Goal: Task Accomplishment & Management: Manage account settings

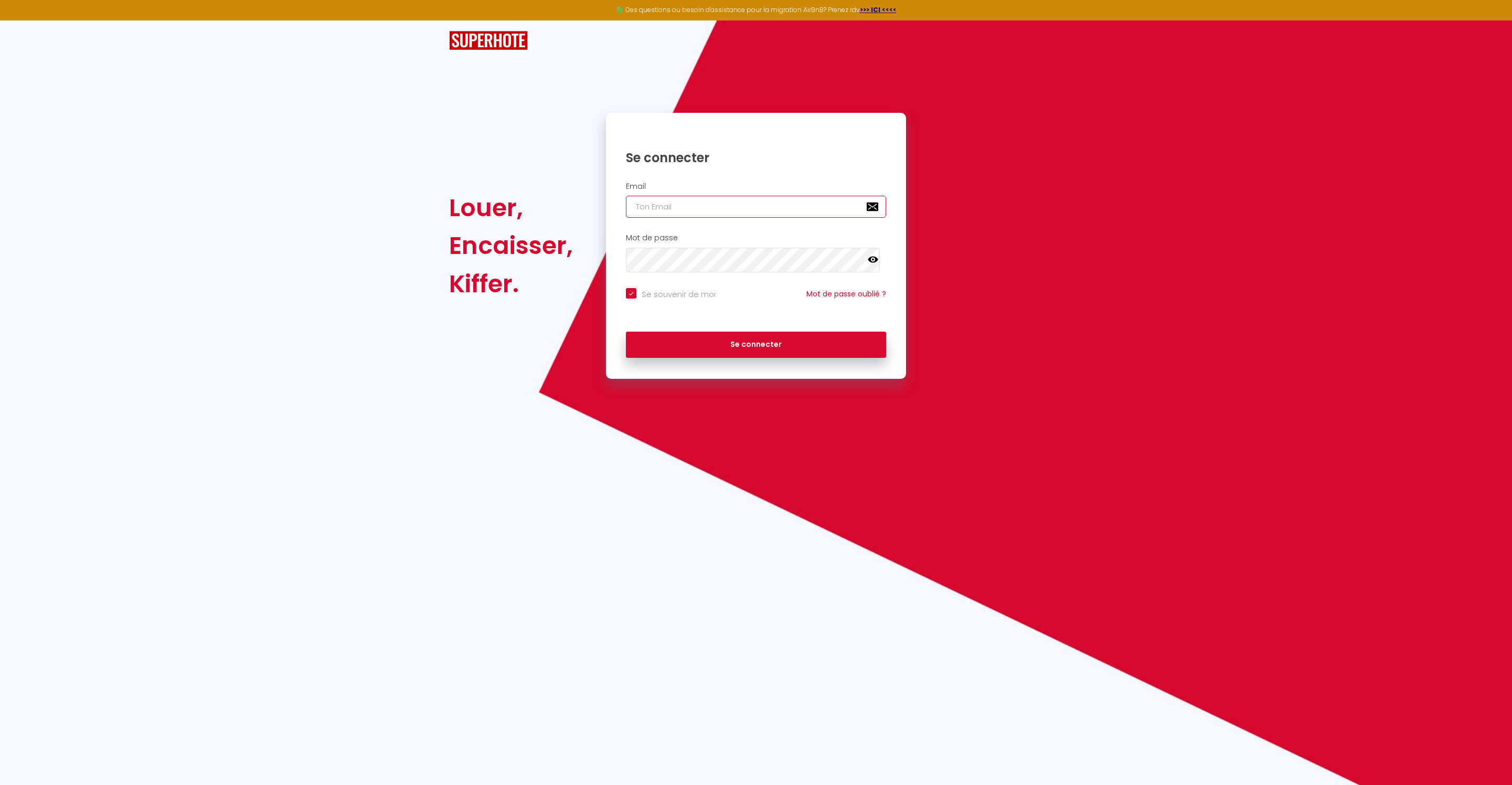
type input "[EMAIL_ADDRESS][DOMAIN_NAME]"
click at [756, 358] on button "Se connecter" at bounding box center [755, 345] width 260 height 26
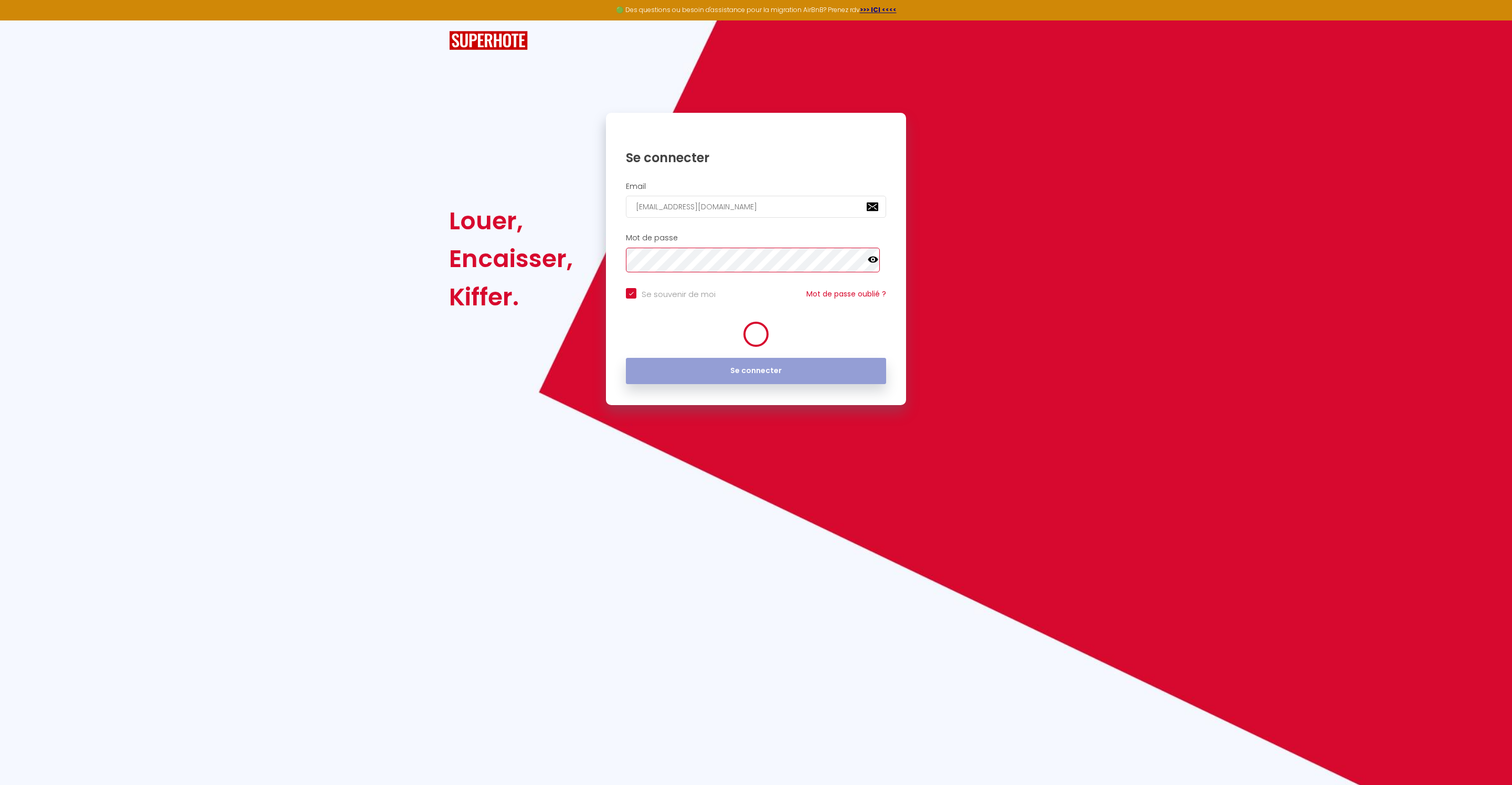
checkbox input "true"
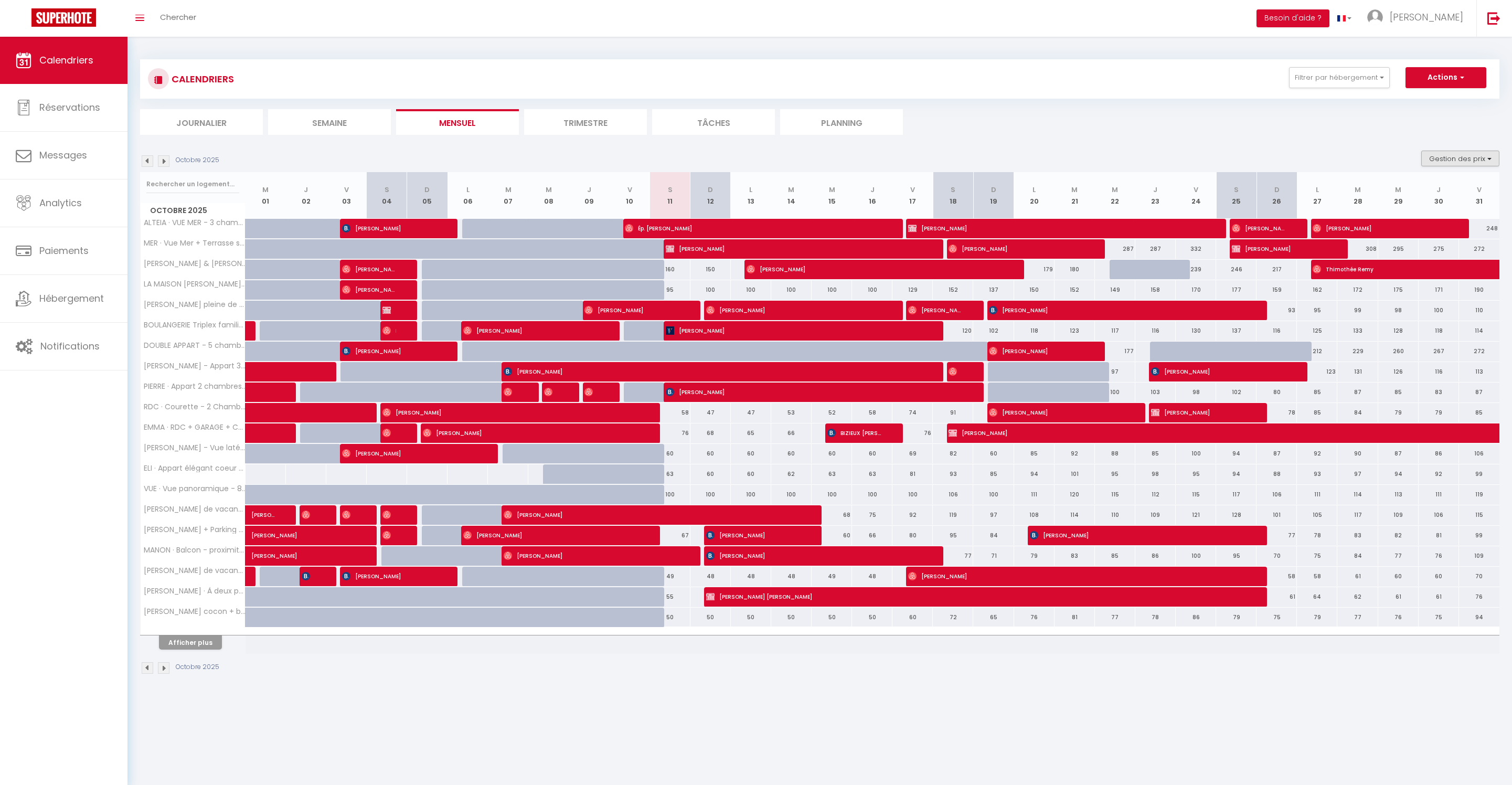
click at [1459, 164] on button "Gestion des prix" at bounding box center [1460, 159] width 78 height 16
click at [1430, 196] on input "Nb Nuits minimum" at bounding box center [1452, 191] width 95 height 11
checkbox input "true"
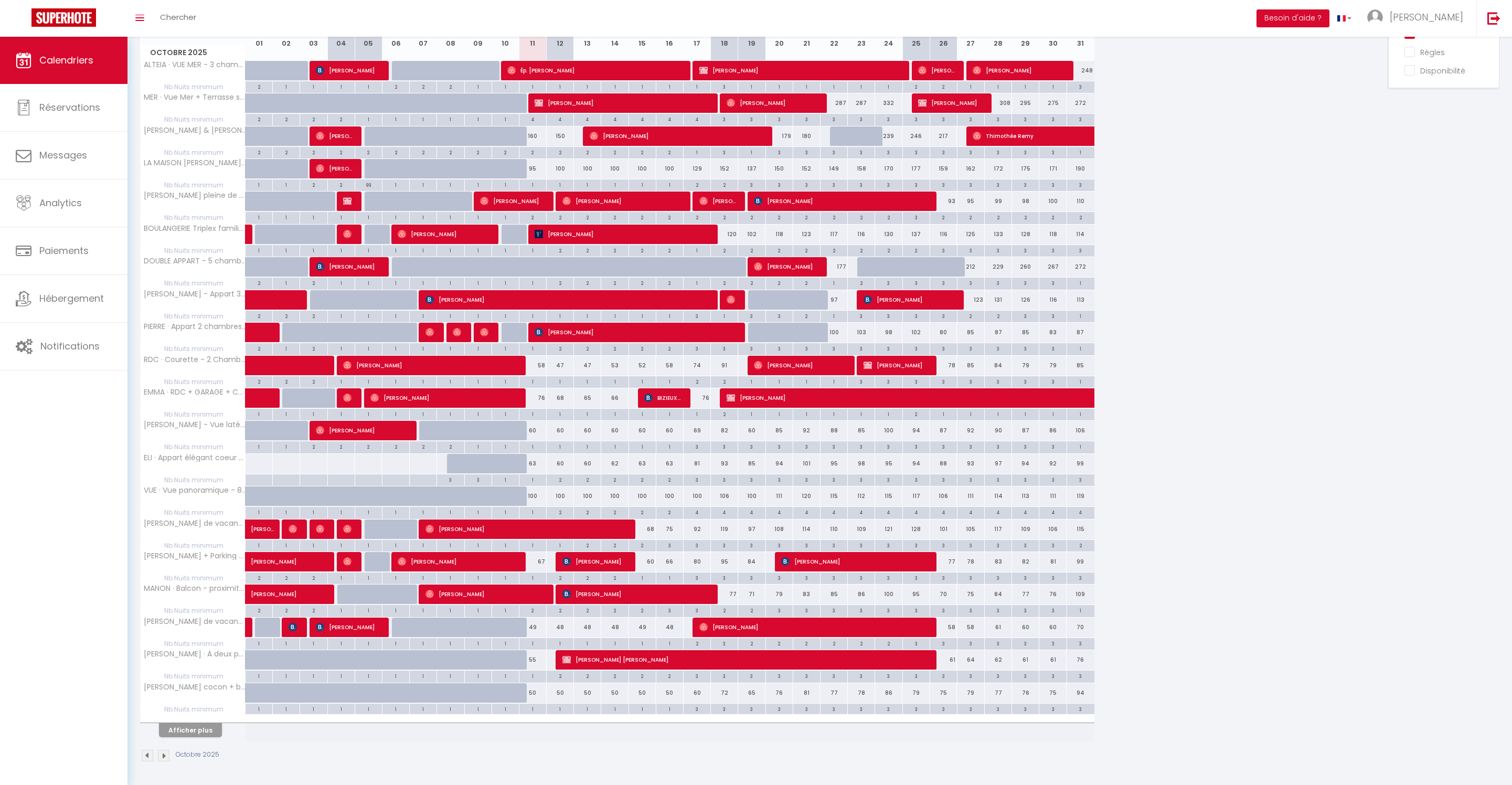
scroll to position [231, 0]
click at [209, 729] on button "Afficher plus" at bounding box center [190, 730] width 63 height 14
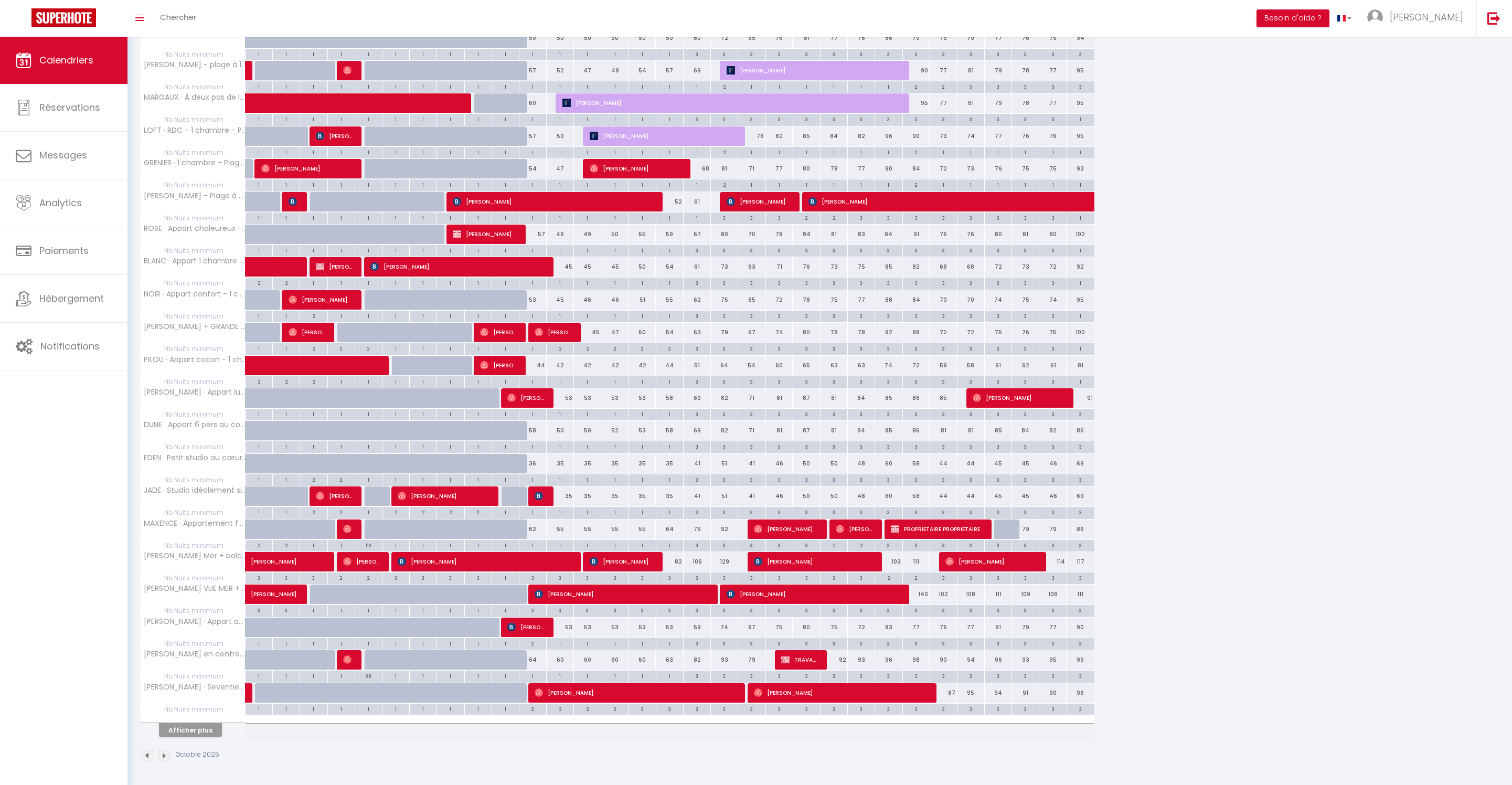
scroll to position [934, 0]
click at [209, 723] on button "Afficher plus" at bounding box center [190, 730] width 63 height 14
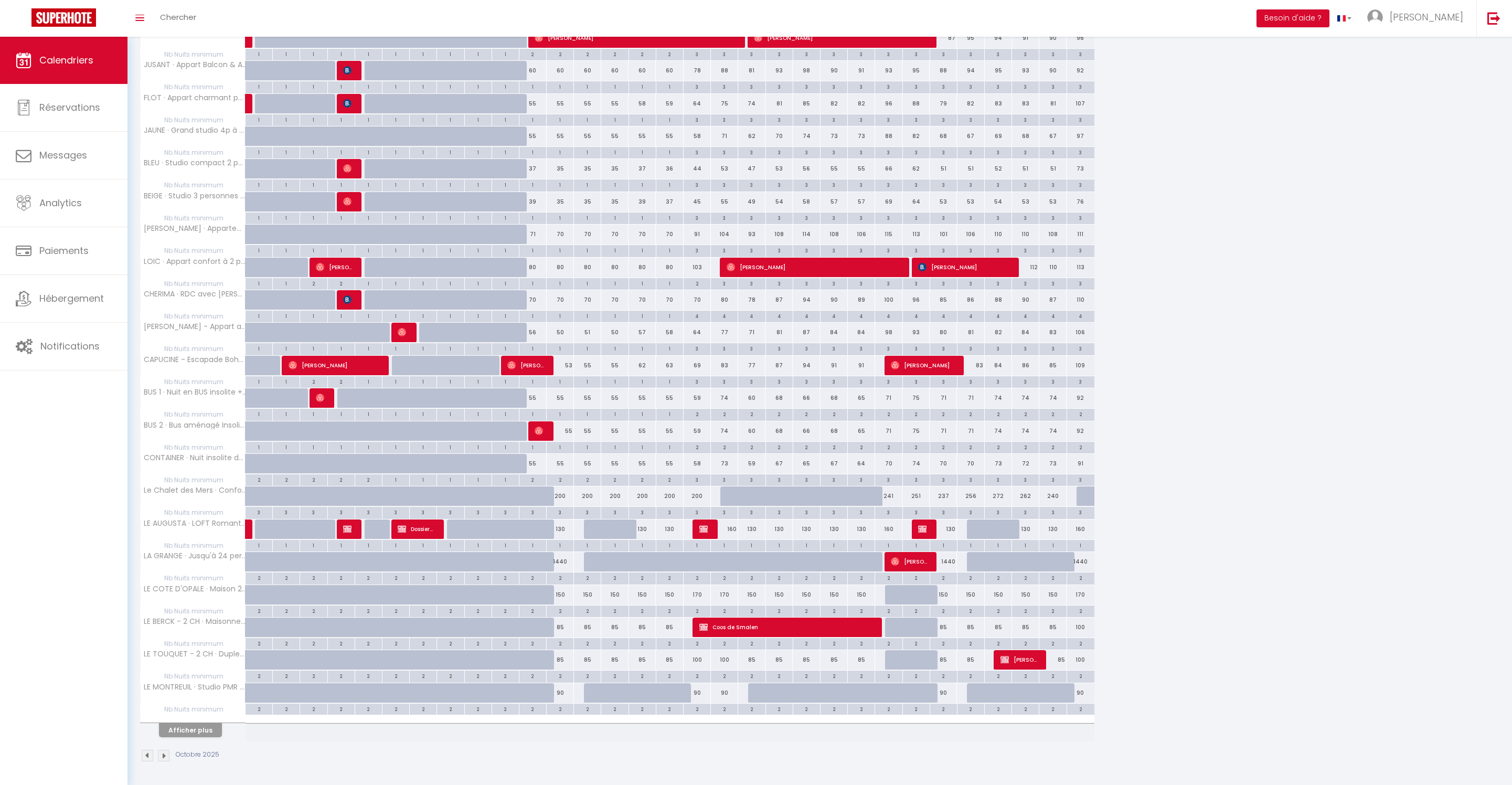
scroll to position [1515, 0]
click at [539, 484] on div "2" at bounding box center [533, 479] width 27 height 10
type input "2"
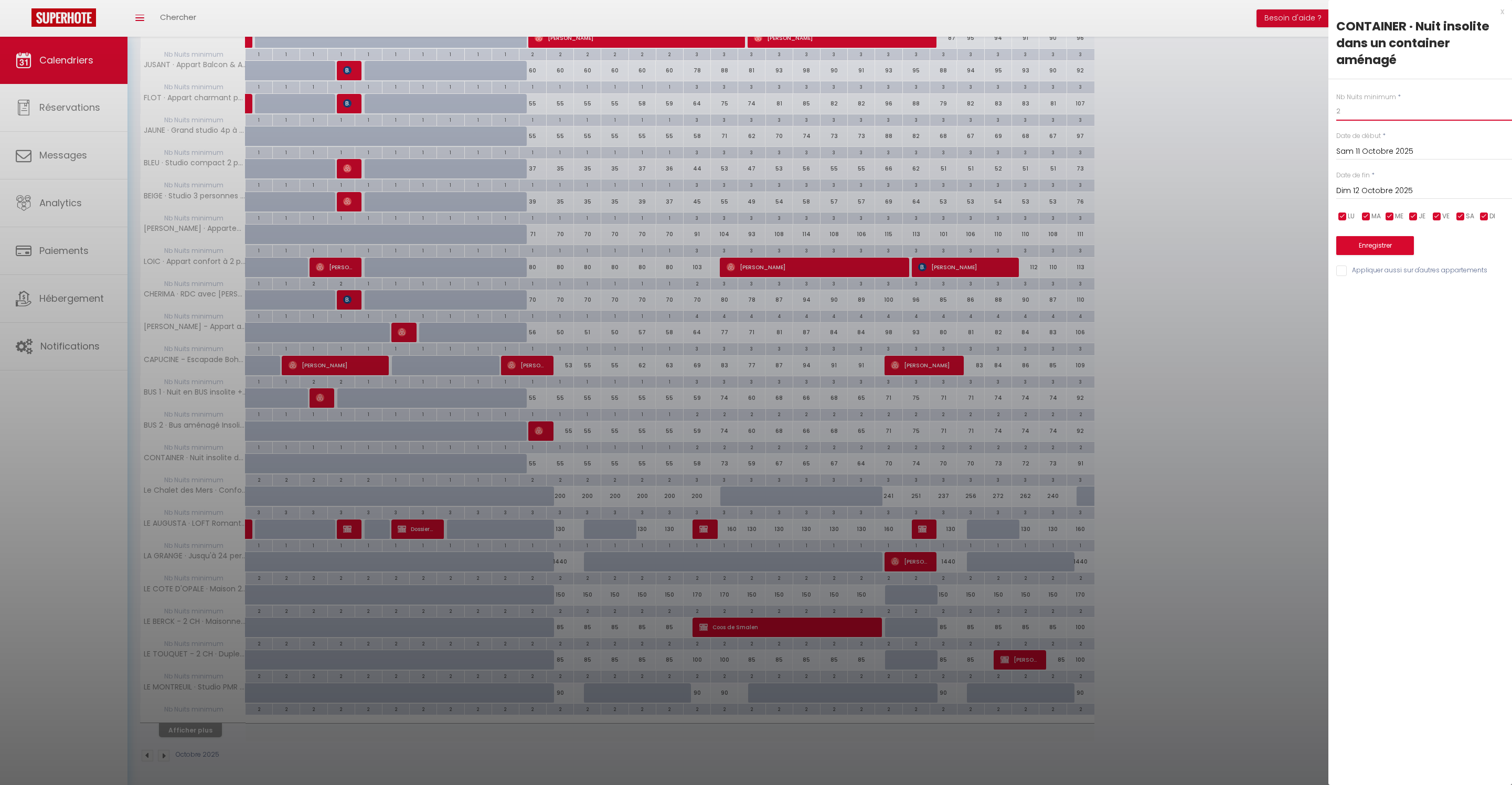
click at [1388, 116] on input "2" at bounding box center [1424, 111] width 176 height 19
type input "1"
click at [1393, 198] on input "Dim 12 Octobre 2025" at bounding box center [1424, 191] width 176 height 14
click at [1457, 304] on span "17" at bounding box center [1460, 293] width 22 height 21
type input "Ven 17 Octobre 2025"
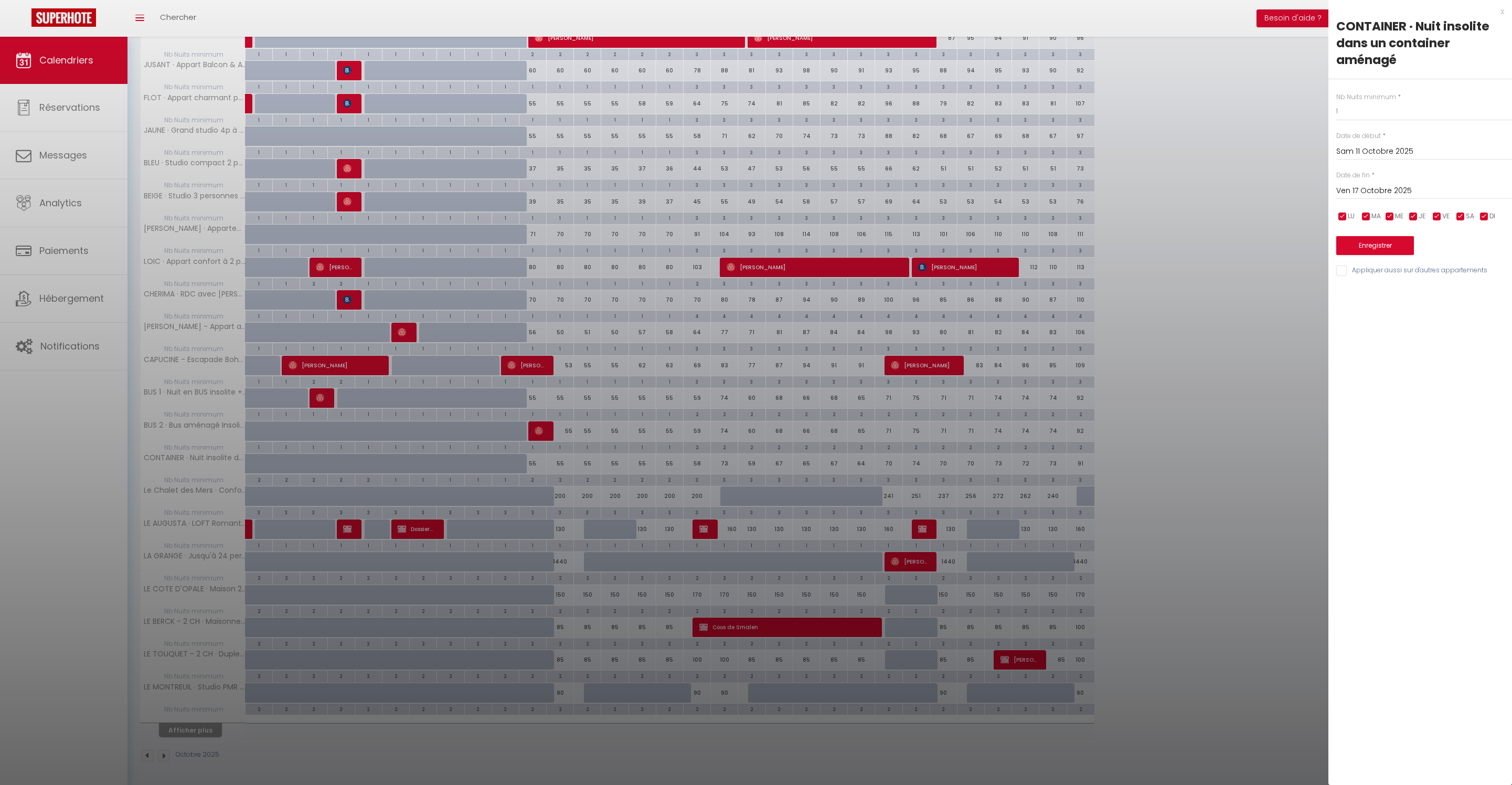
click at [1392, 255] on button "Enregistrer" at bounding box center [1375, 245] width 77 height 19
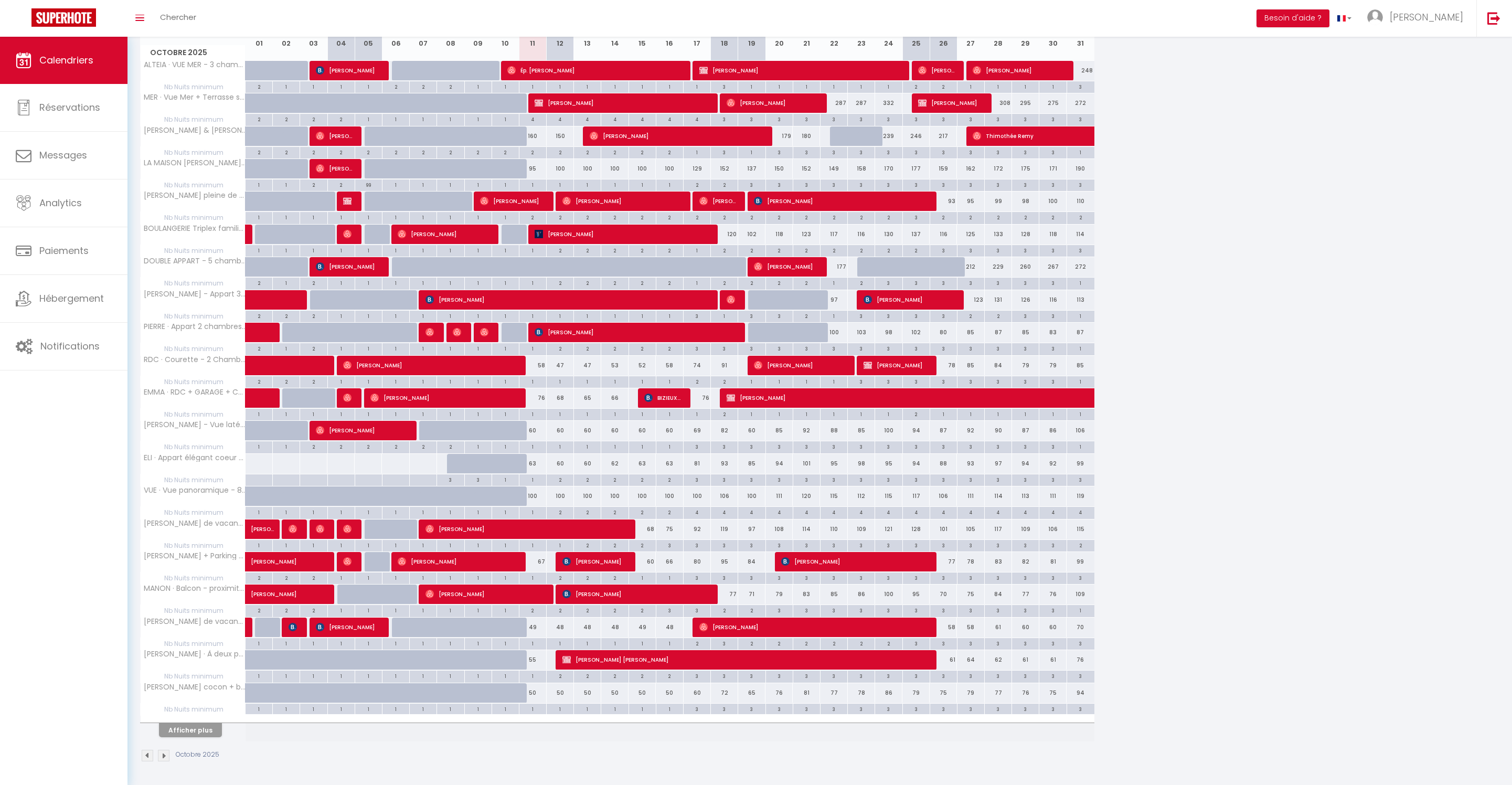
scroll to position [231, 0]
click at [222, 729] on button "Afficher plus" at bounding box center [190, 730] width 63 height 14
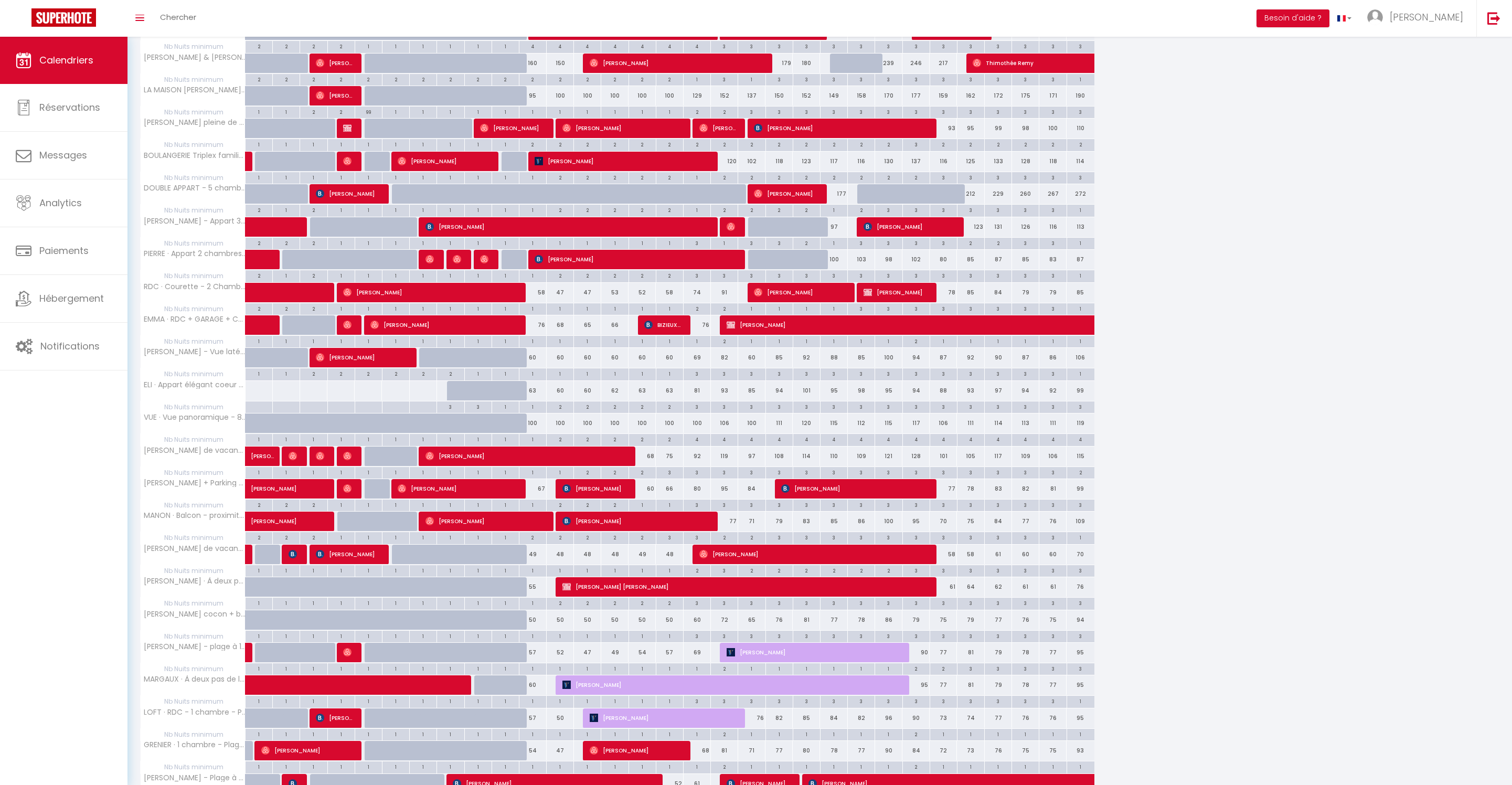
click at [518, 531] on span "[PERSON_NAME]" at bounding box center [484, 521] width 118 height 20
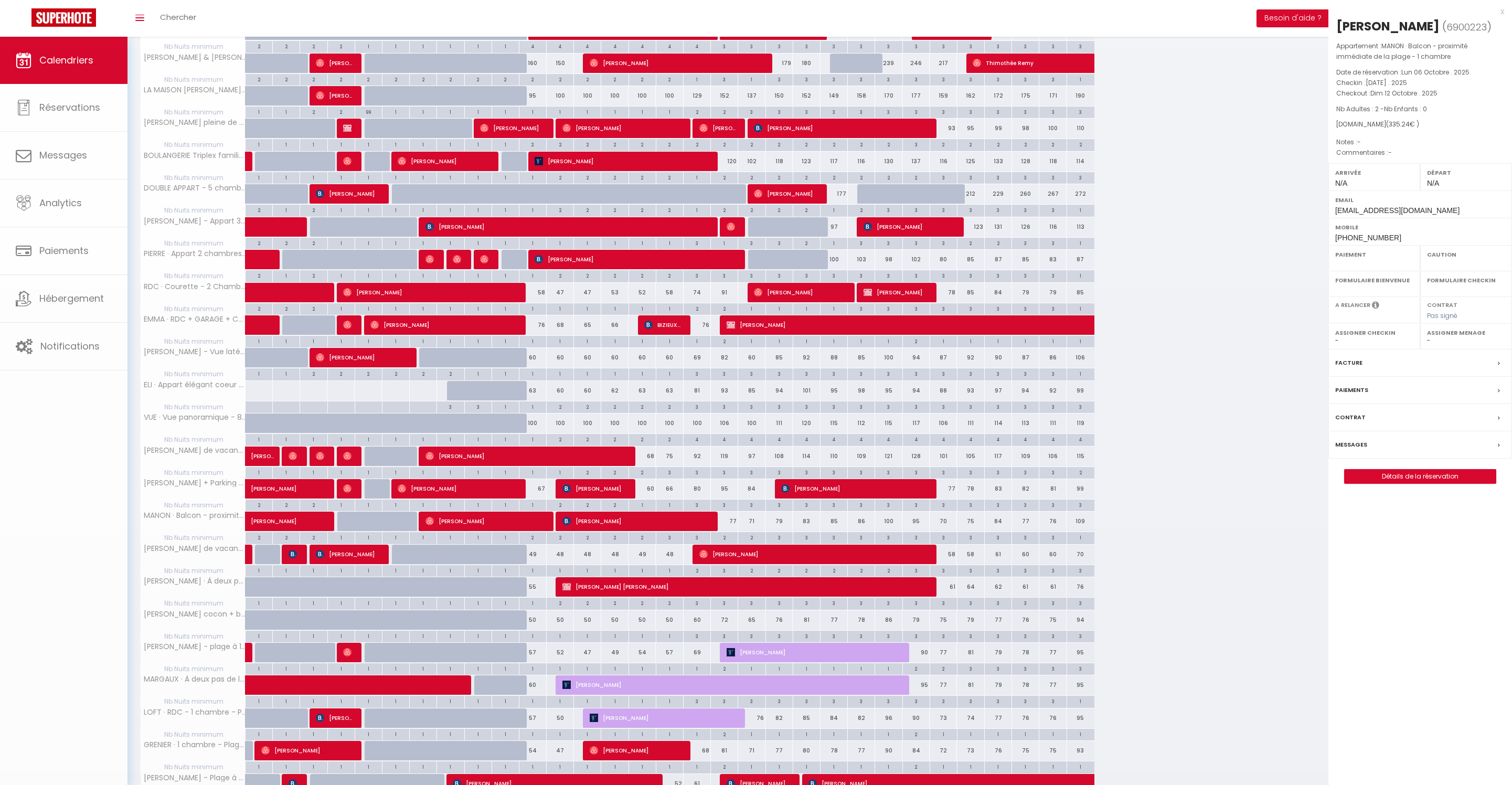
select select "OK"
select select "0"
select select "1"
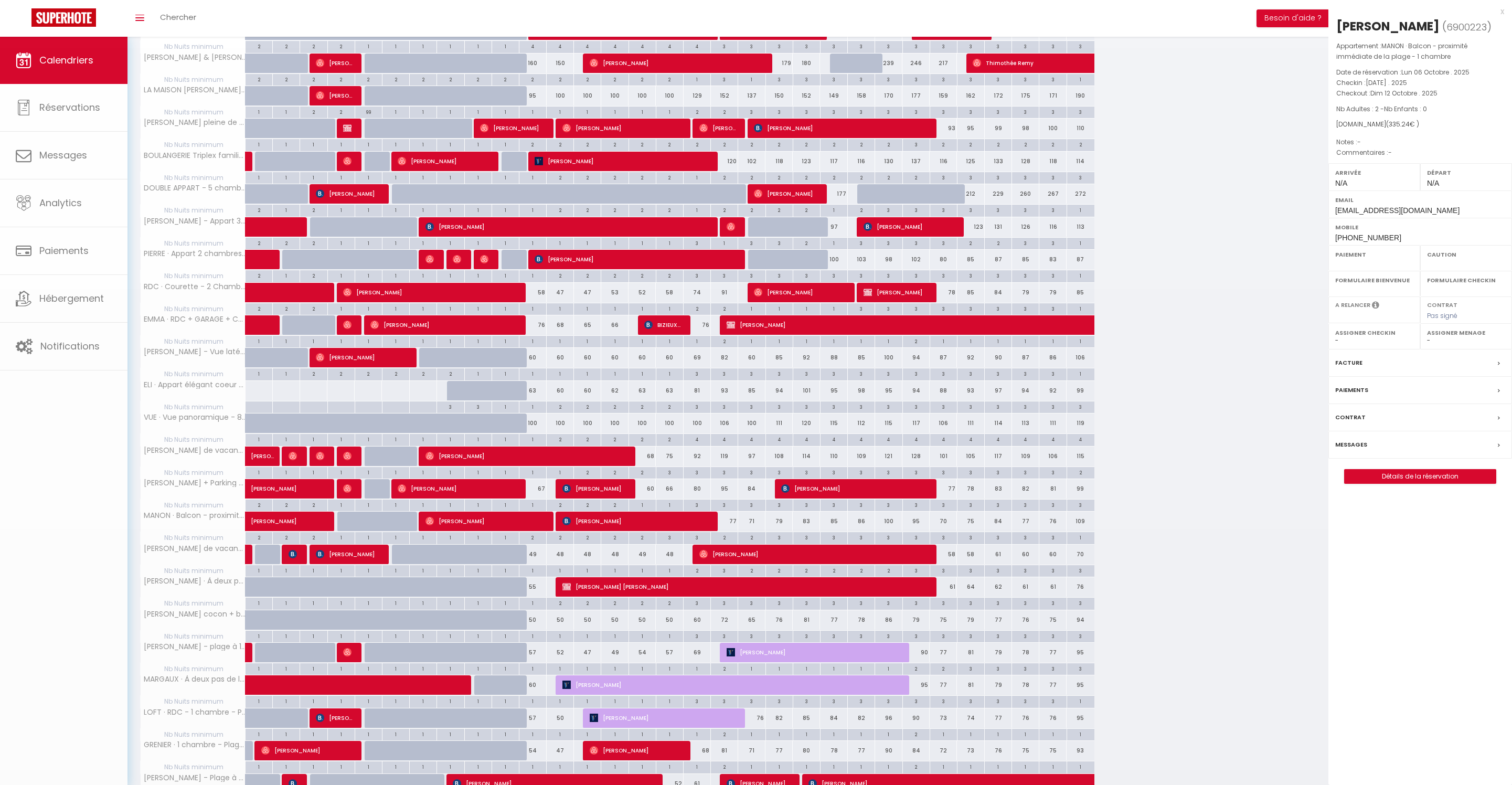
select select
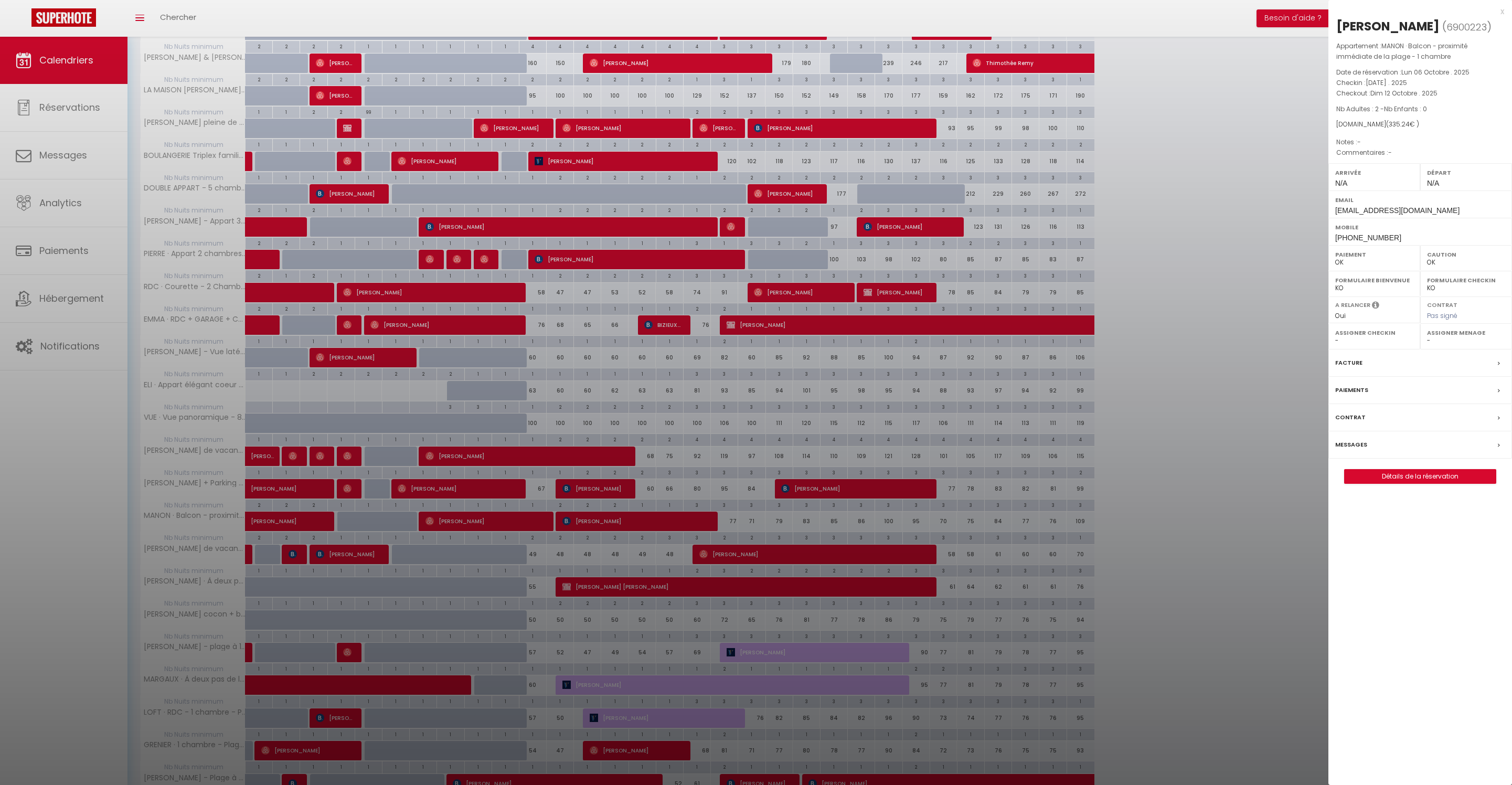
click at [1395, 483] on link "Détails de la réservation" at bounding box center [1420, 476] width 151 height 14
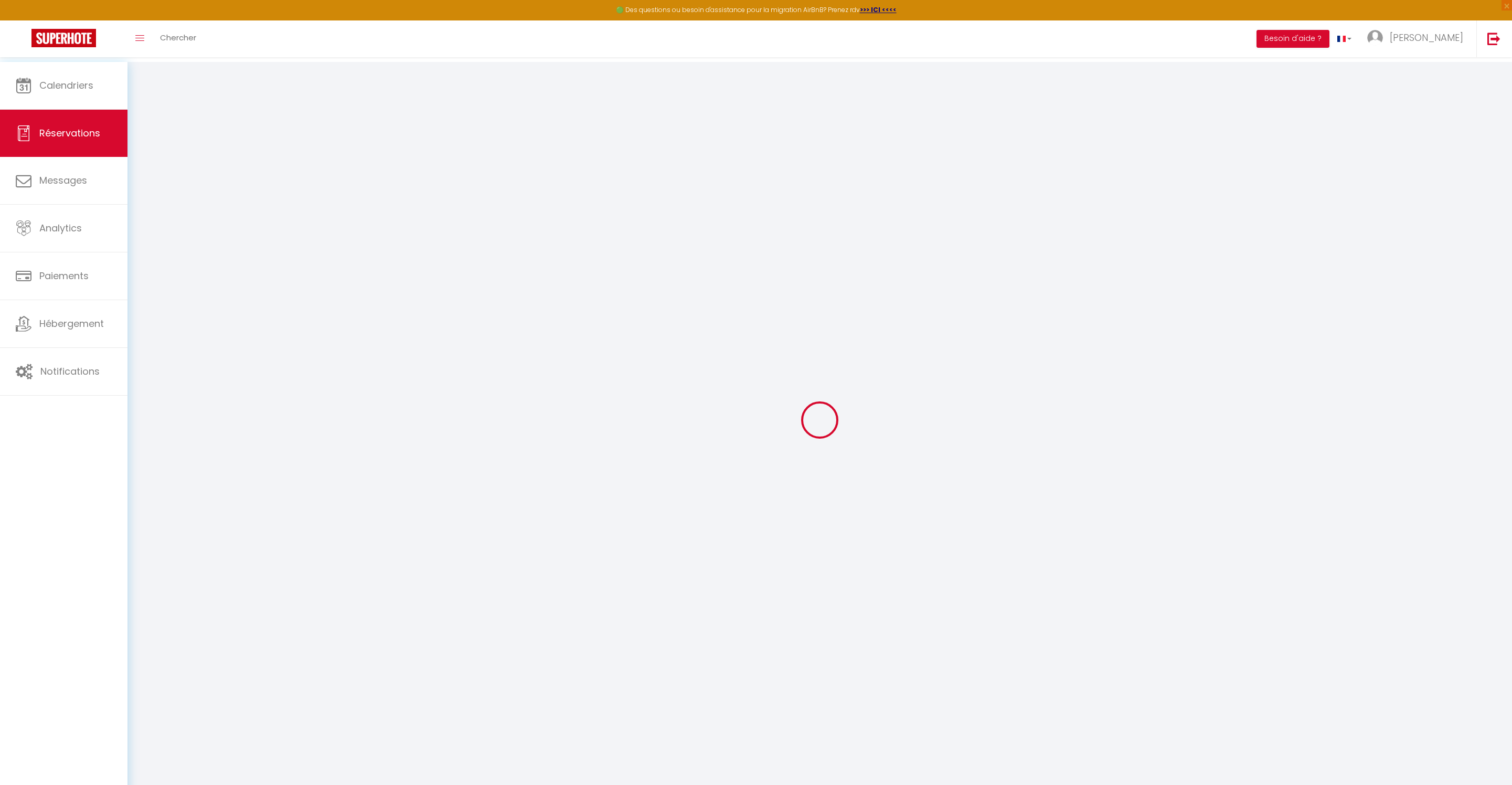
type input "[PERSON_NAME]"
type input "Rotellini"
type input "[EMAIL_ADDRESS][DOMAIN_NAME]"
type input "[PHONE_NUMBER]"
select select
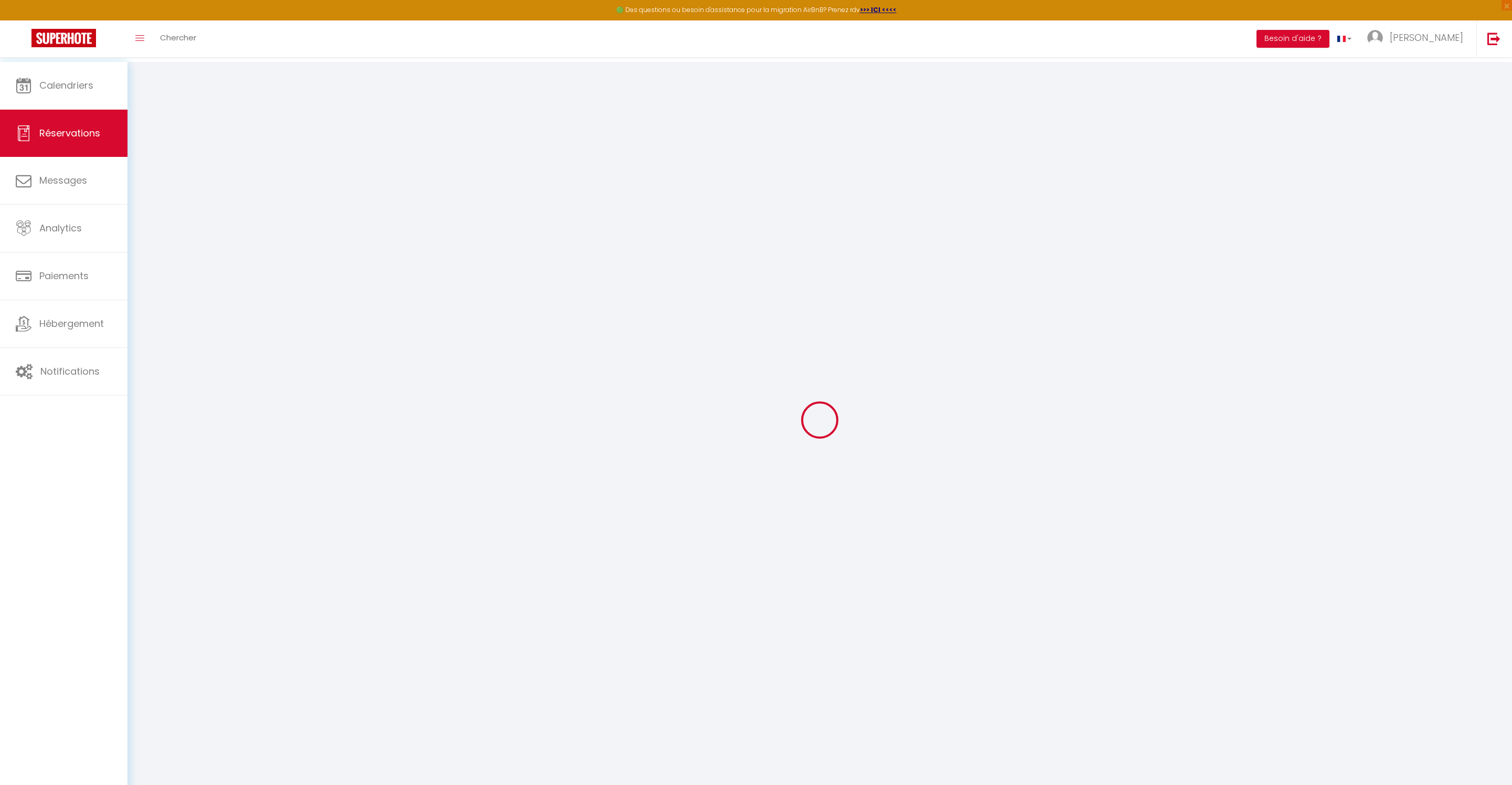
type input "48.11"
select select "45944"
select select "1"
select select
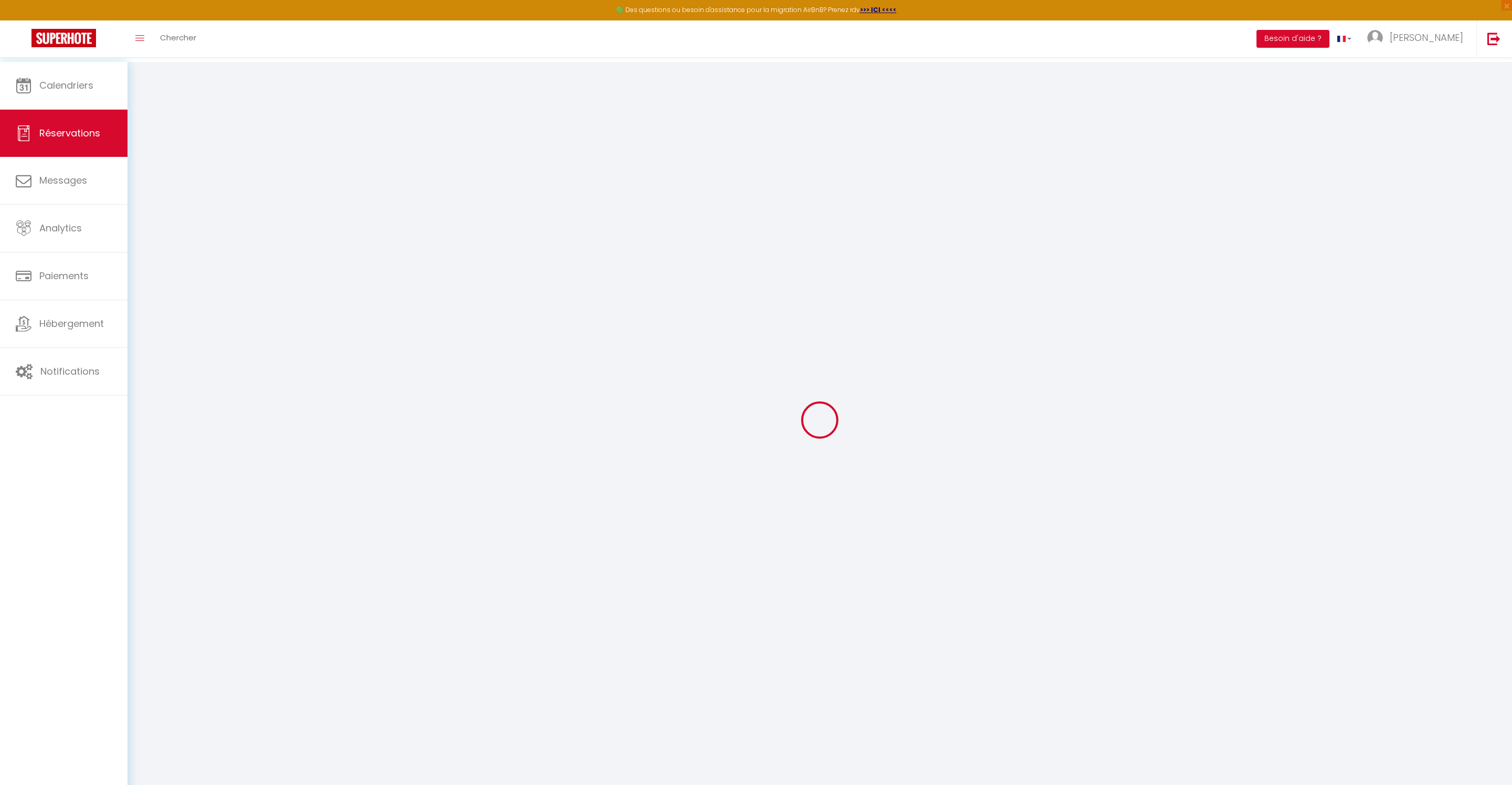
type input "2"
select select "12"
select select
type input "290.7"
checkbox input "false"
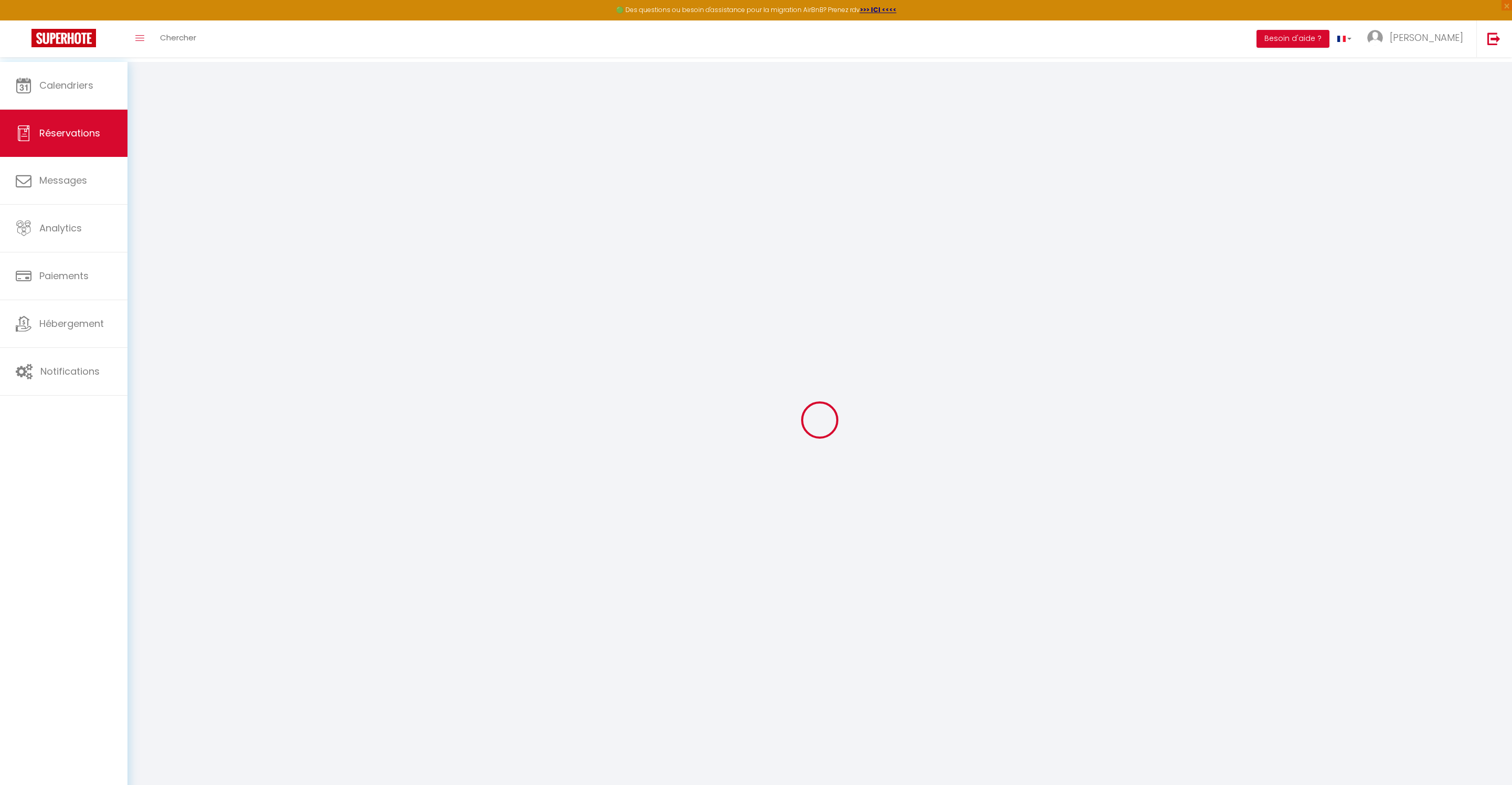
type input "0"
select select "1"
type input "0"
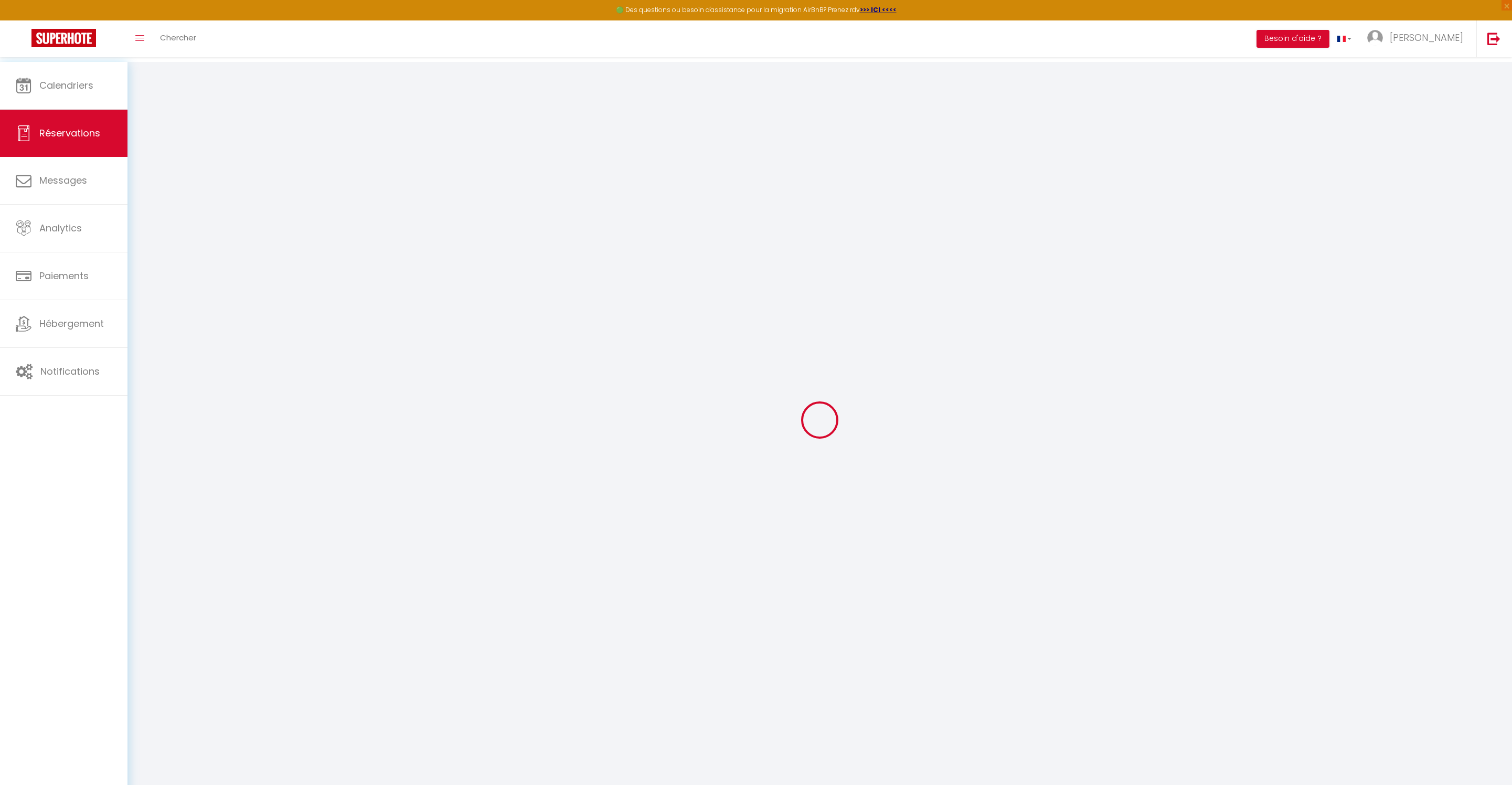
select select
select select "15"
checkbox input "false"
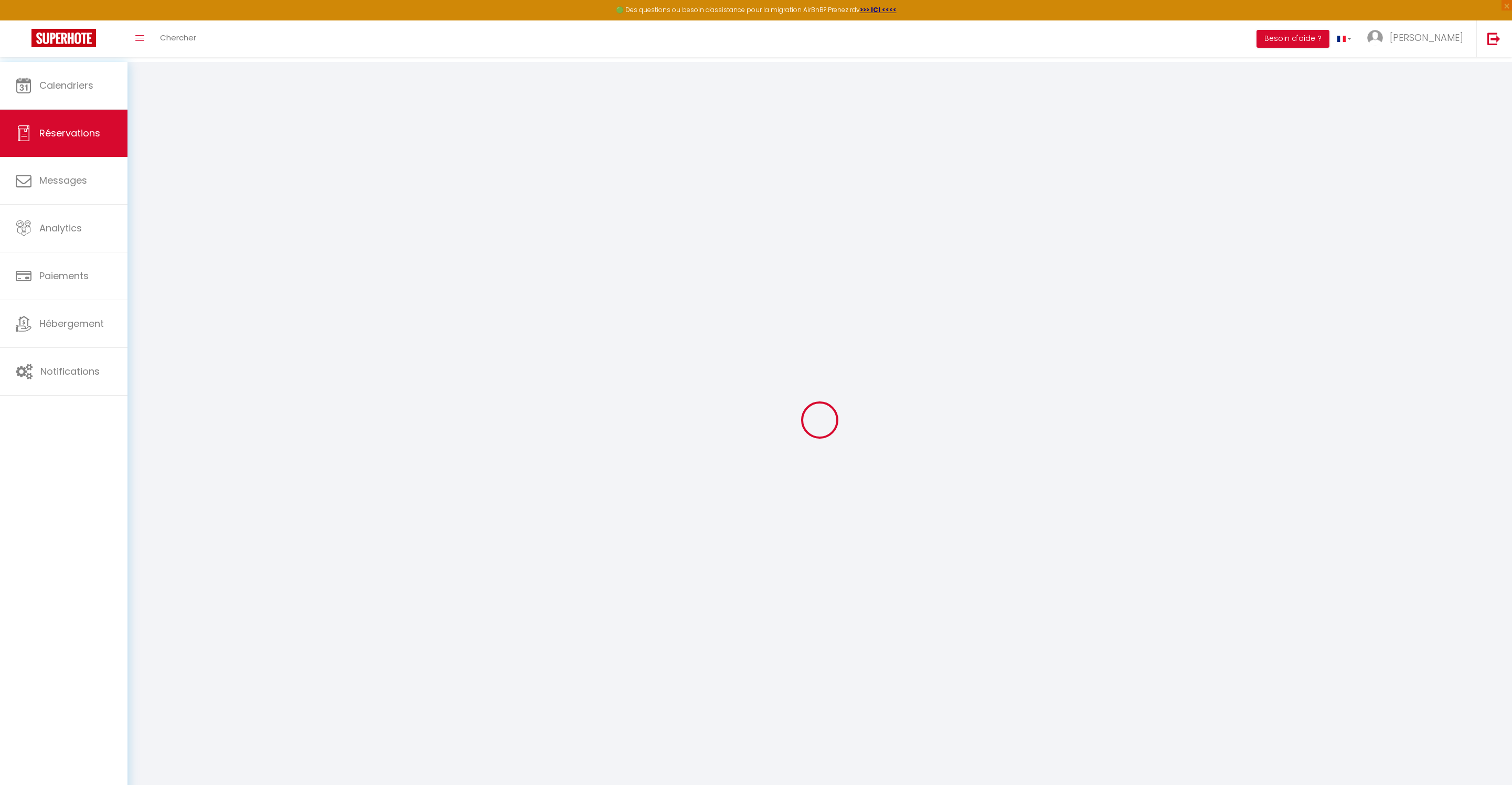
select select
checkbox input "false"
select select
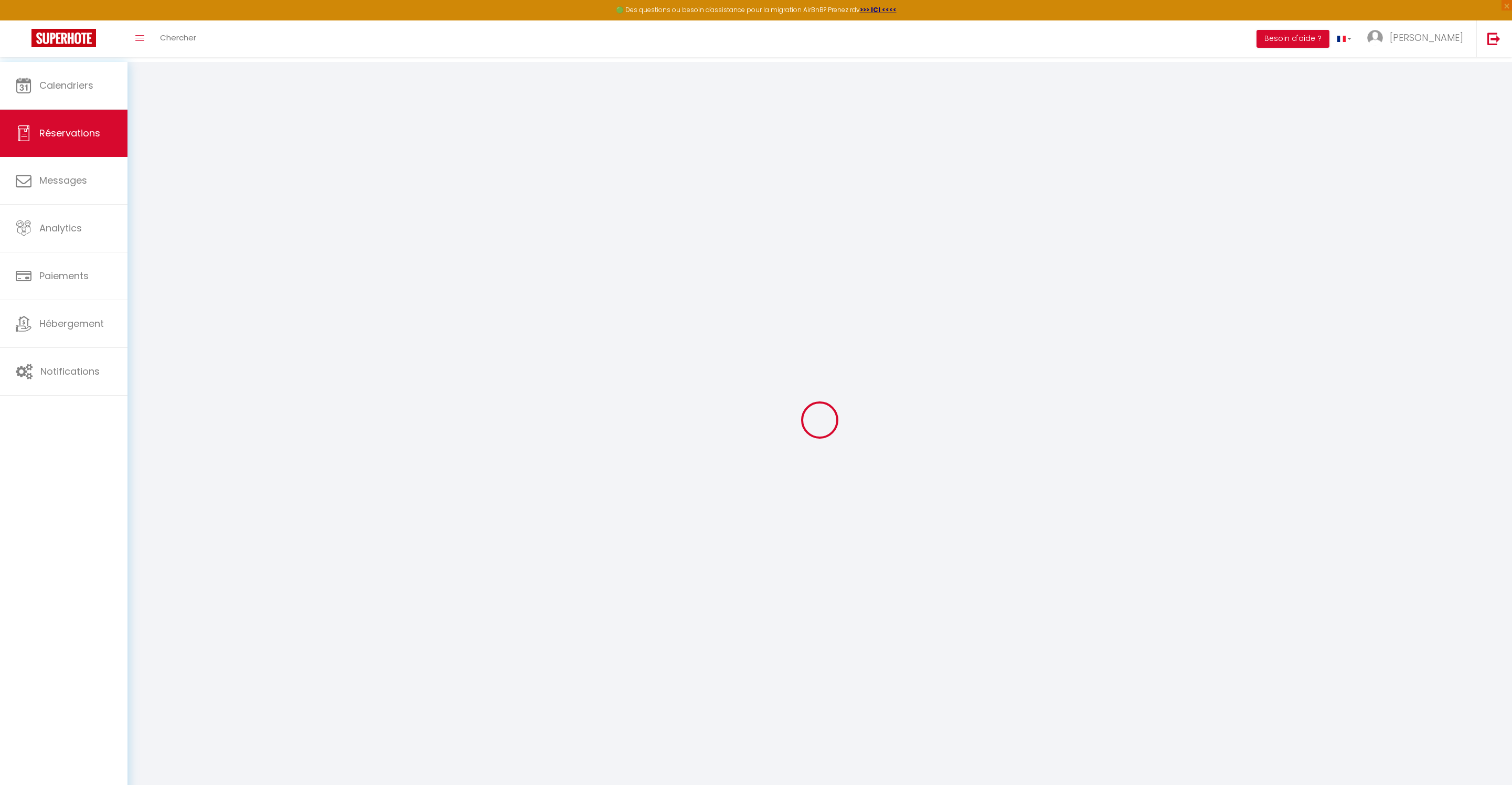
select select
checkbox input "false"
select select
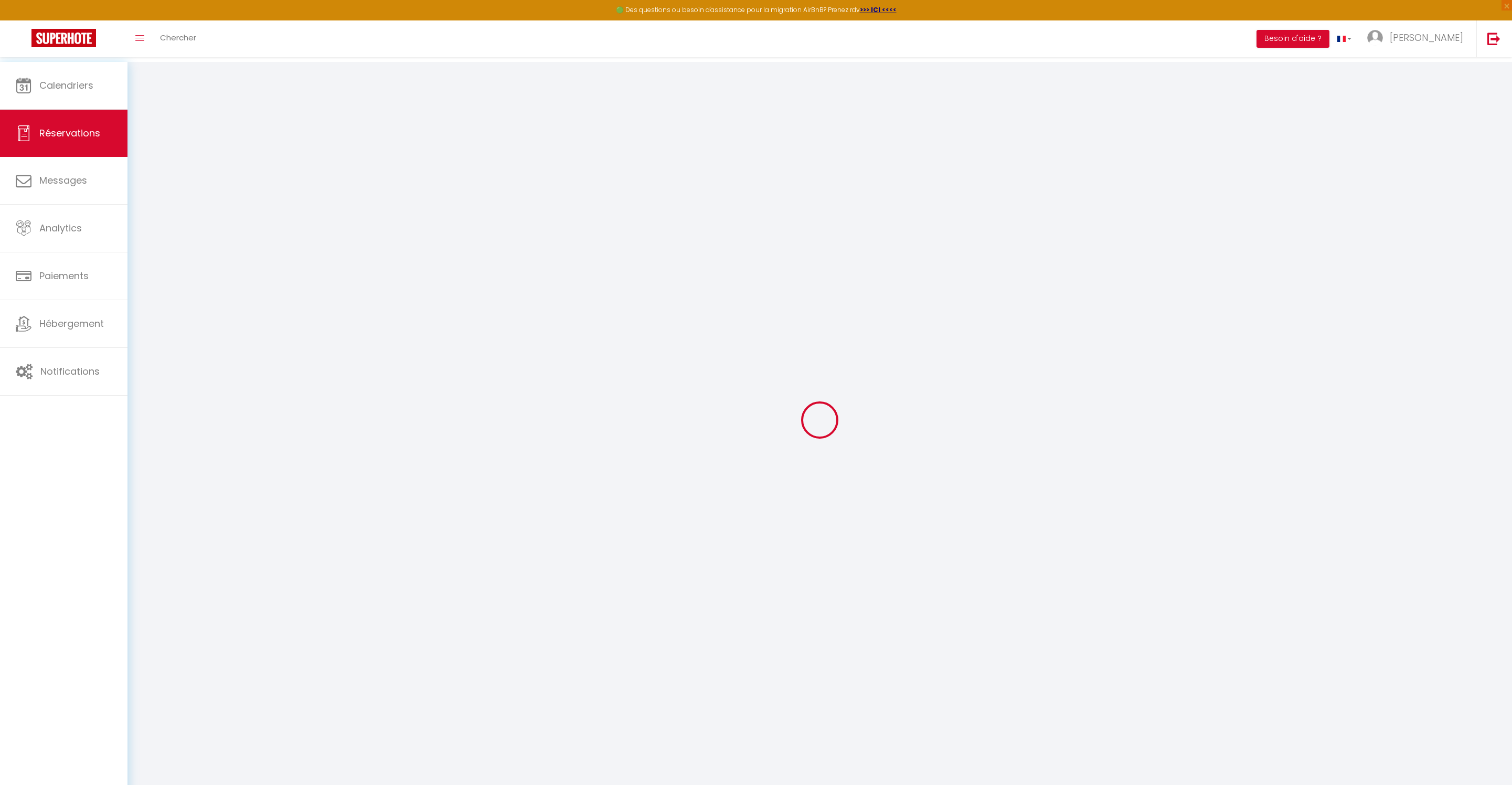
select select
checkbox input "false"
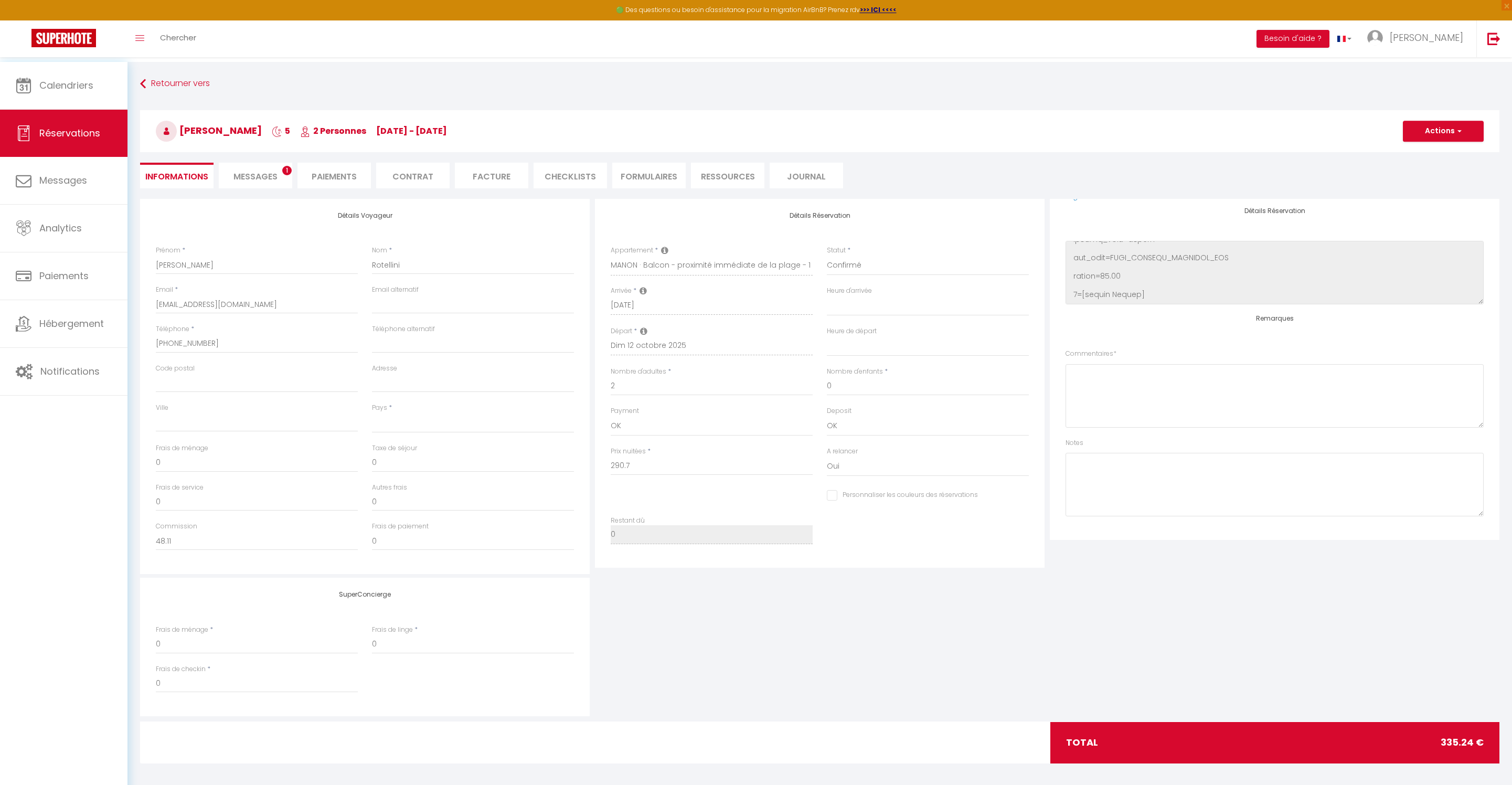
scroll to position [249, 0]
click at [1198, 369] on textarea at bounding box center [1274, 396] width 418 height 63
type textarea "R2CUP2"
select select
type input "30"
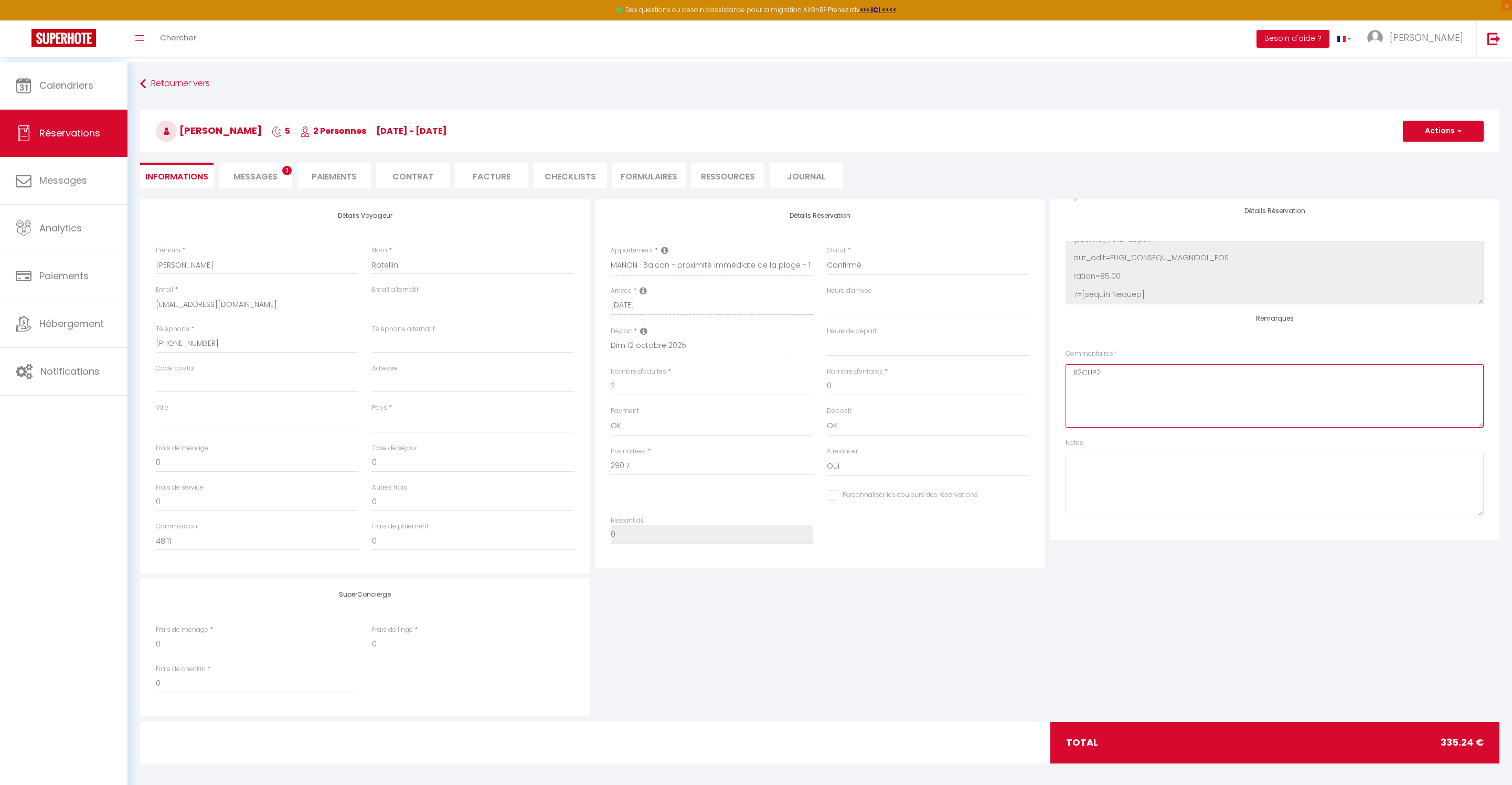
type input "14.54"
select select
checkbox input "false"
type textarea "R2CUP2RE"
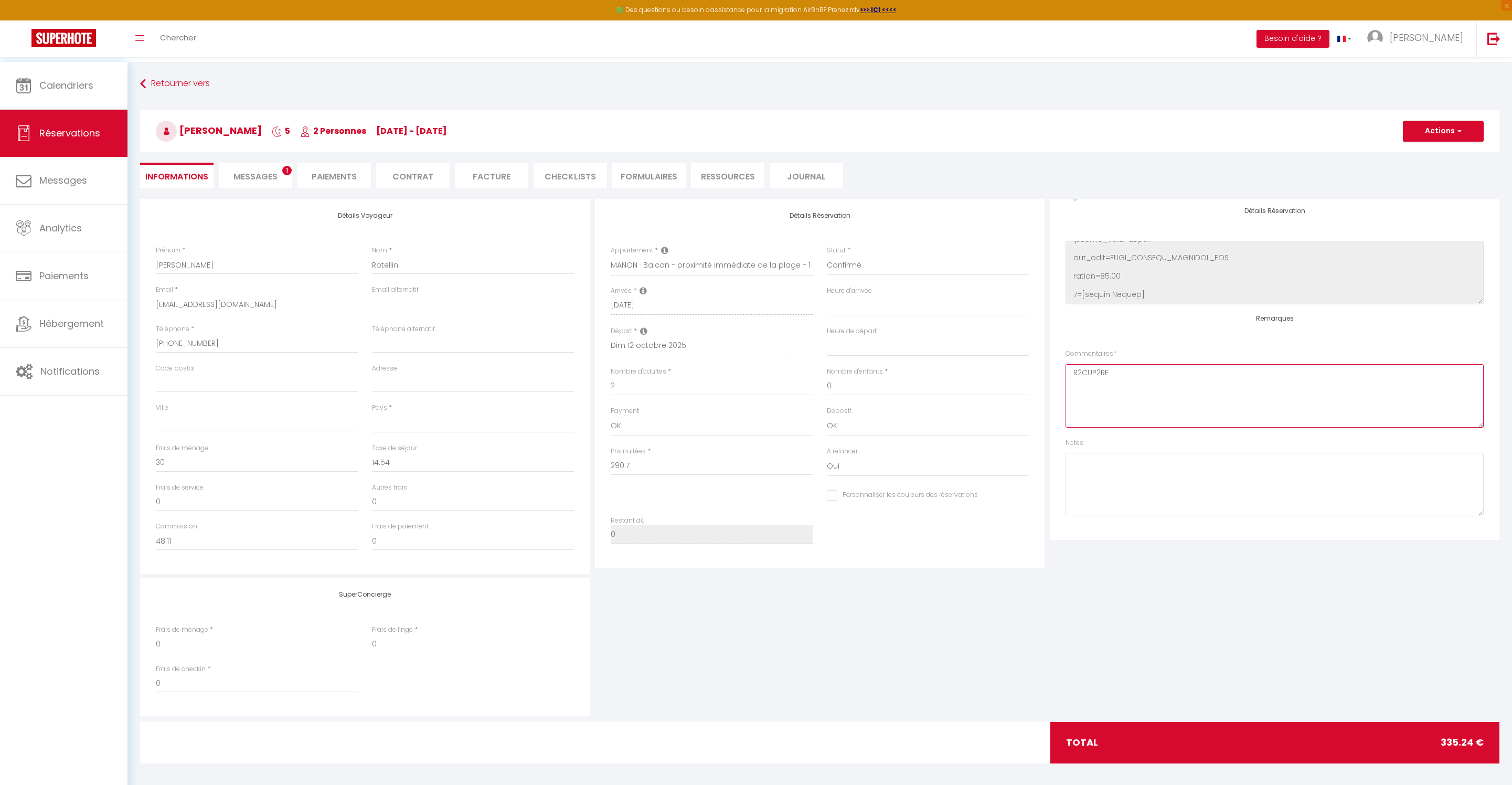
select select
checkbox input "false"
type textarea "R2CUP2RER"
select select
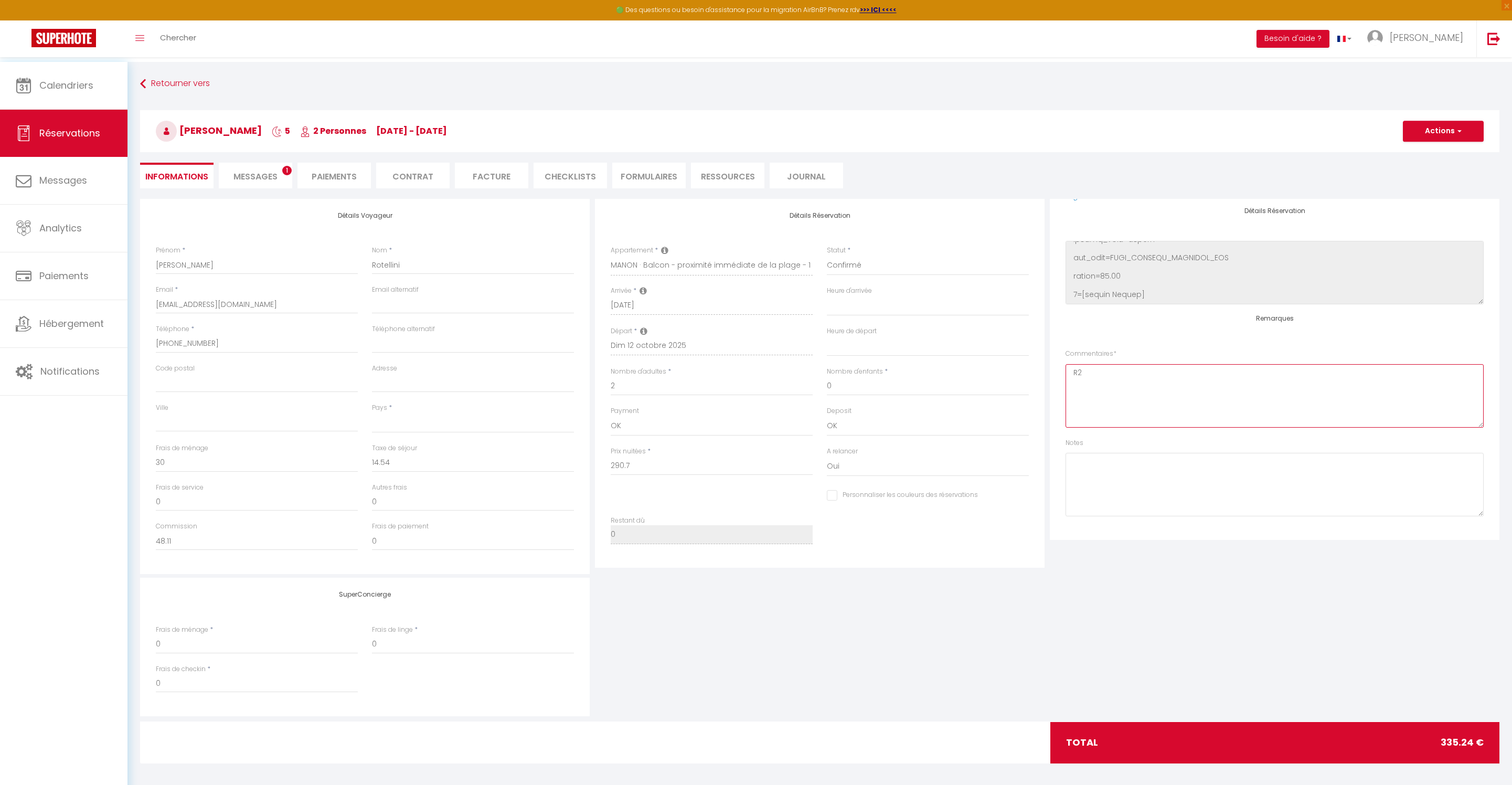
type textarea "R"
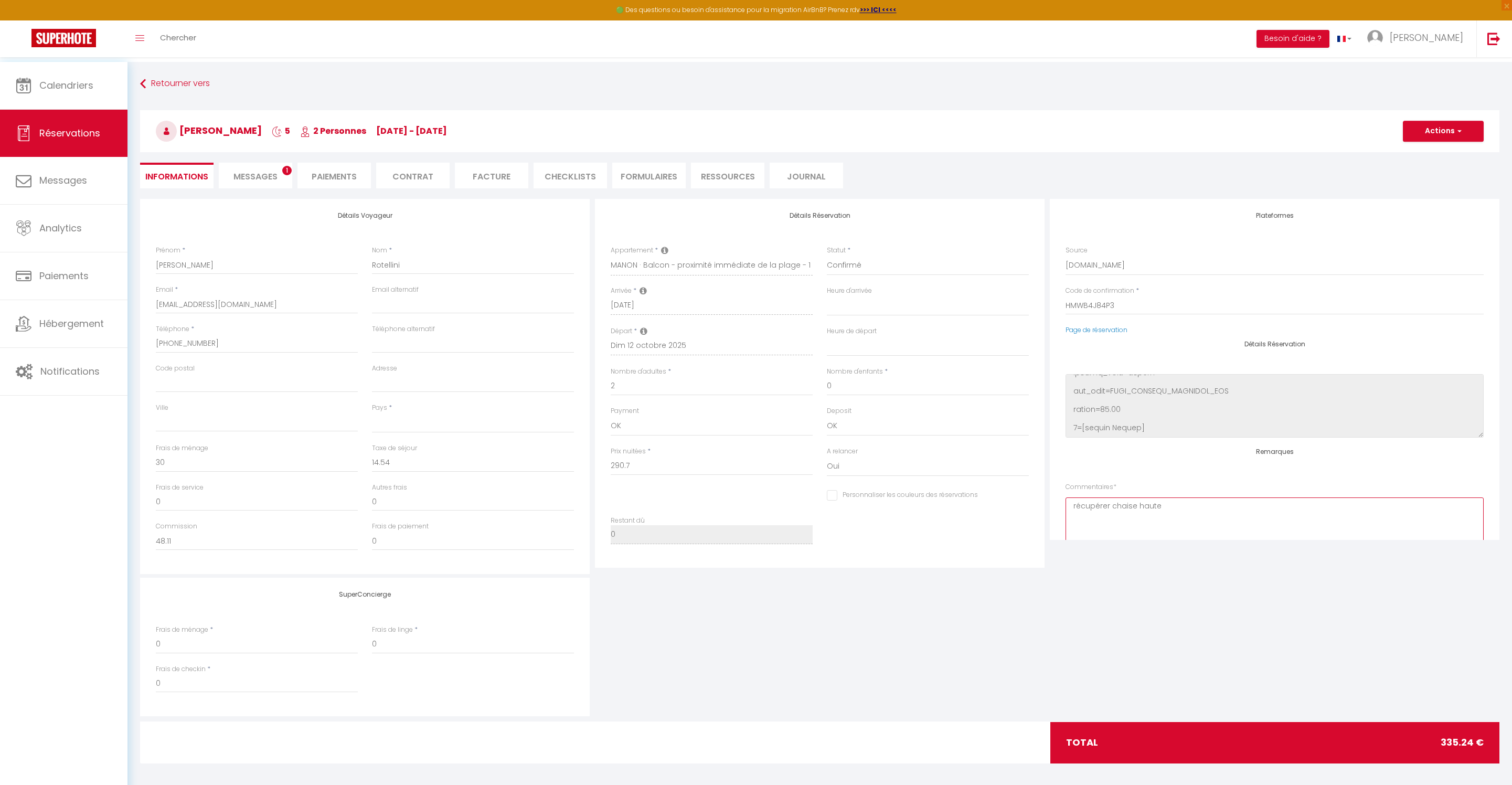
scroll to position [0, 0]
type textarea "récupérer chaise haute"
click at [1433, 127] on button "Actions" at bounding box center [1443, 132] width 81 height 21
click at [1419, 156] on link "Enregistrer" at bounding box center [1432, 154] width 83 height 14
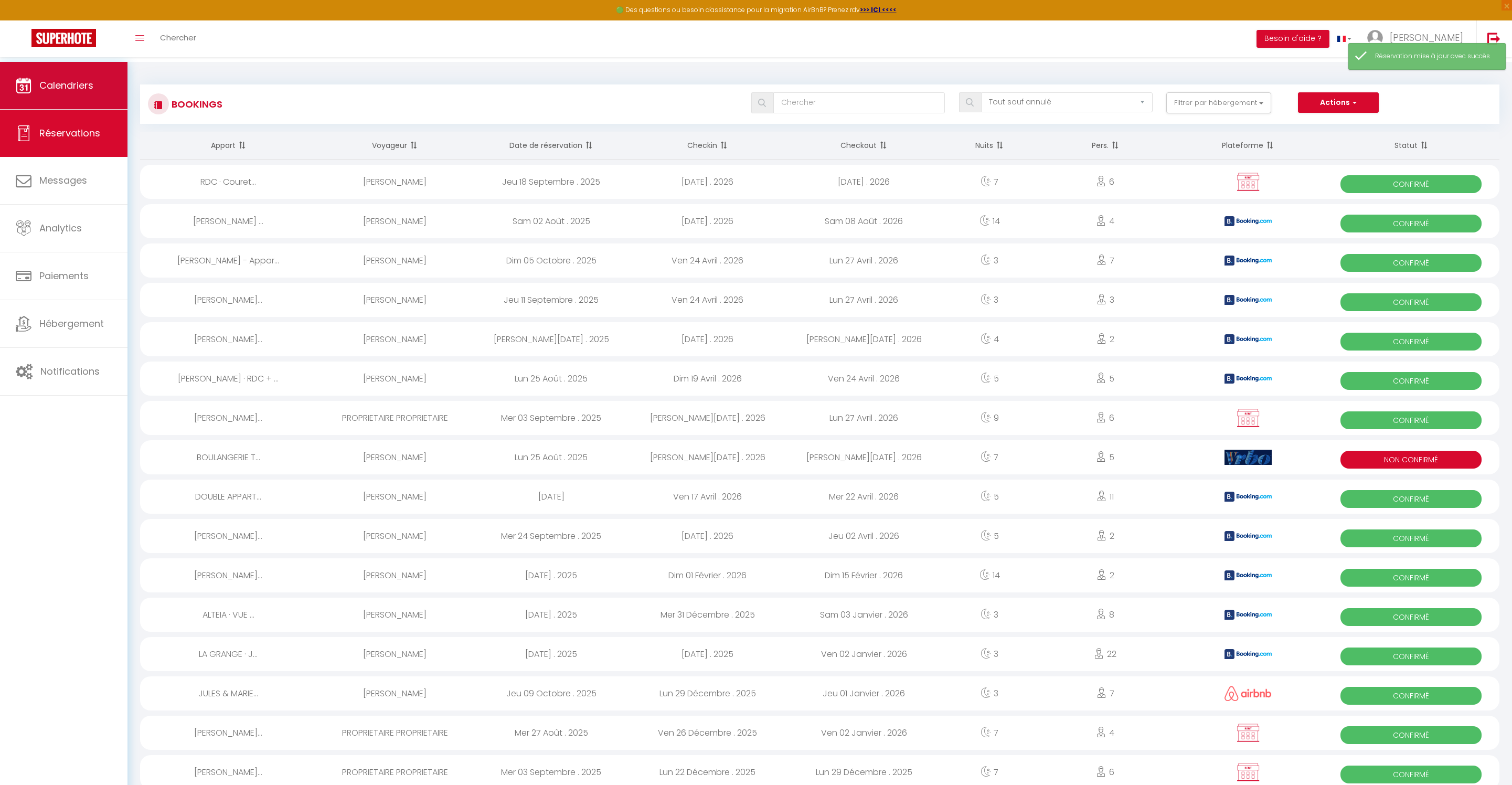
click at [104, 85] on link "Calendriers" at bounding box center [63, 85] width 127 height 47
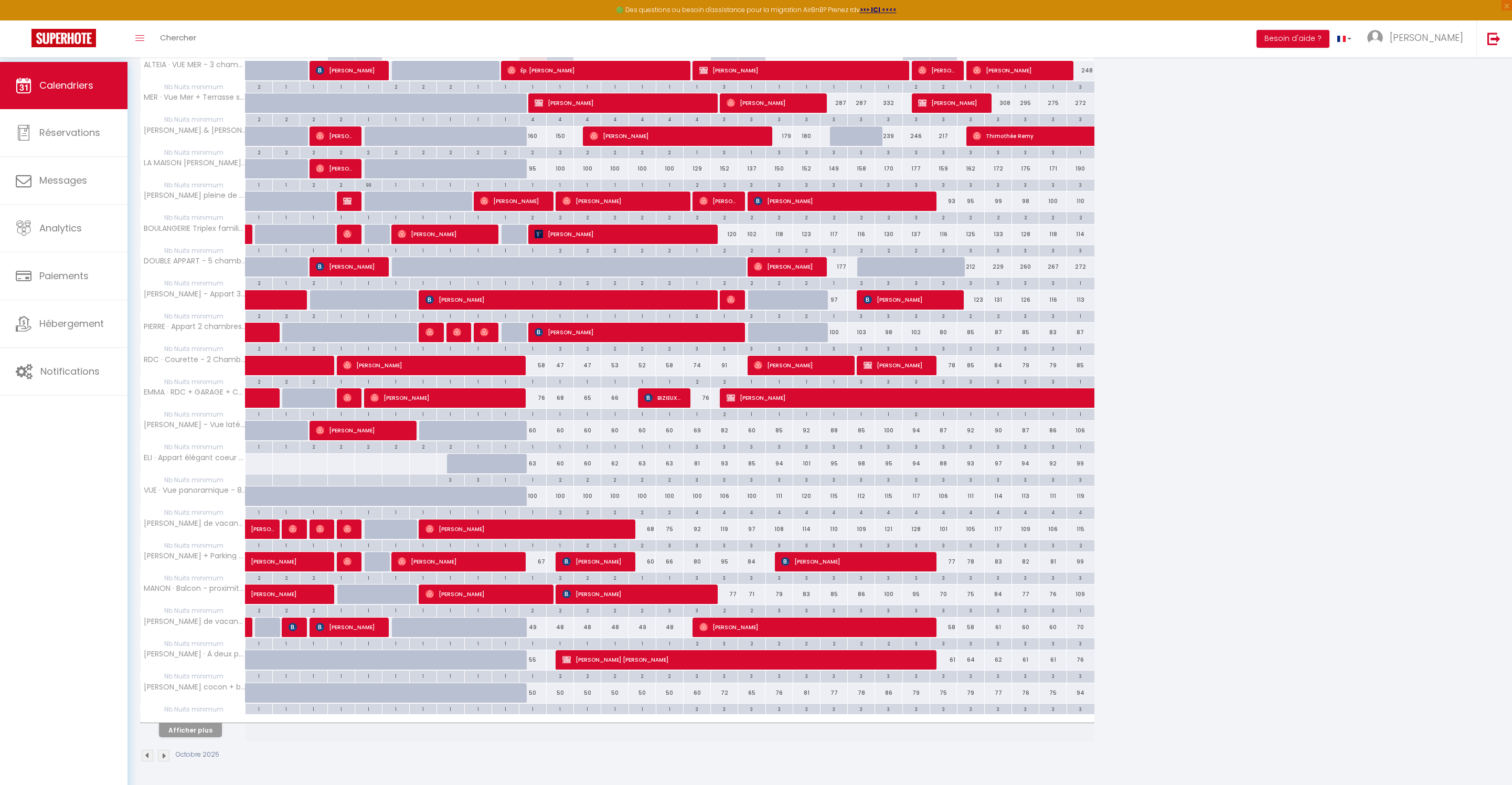
scroll to position [256, 0]
click at [216, 723] on button "Afficher plus" at bounding box center [190, 730] width 63 height 14
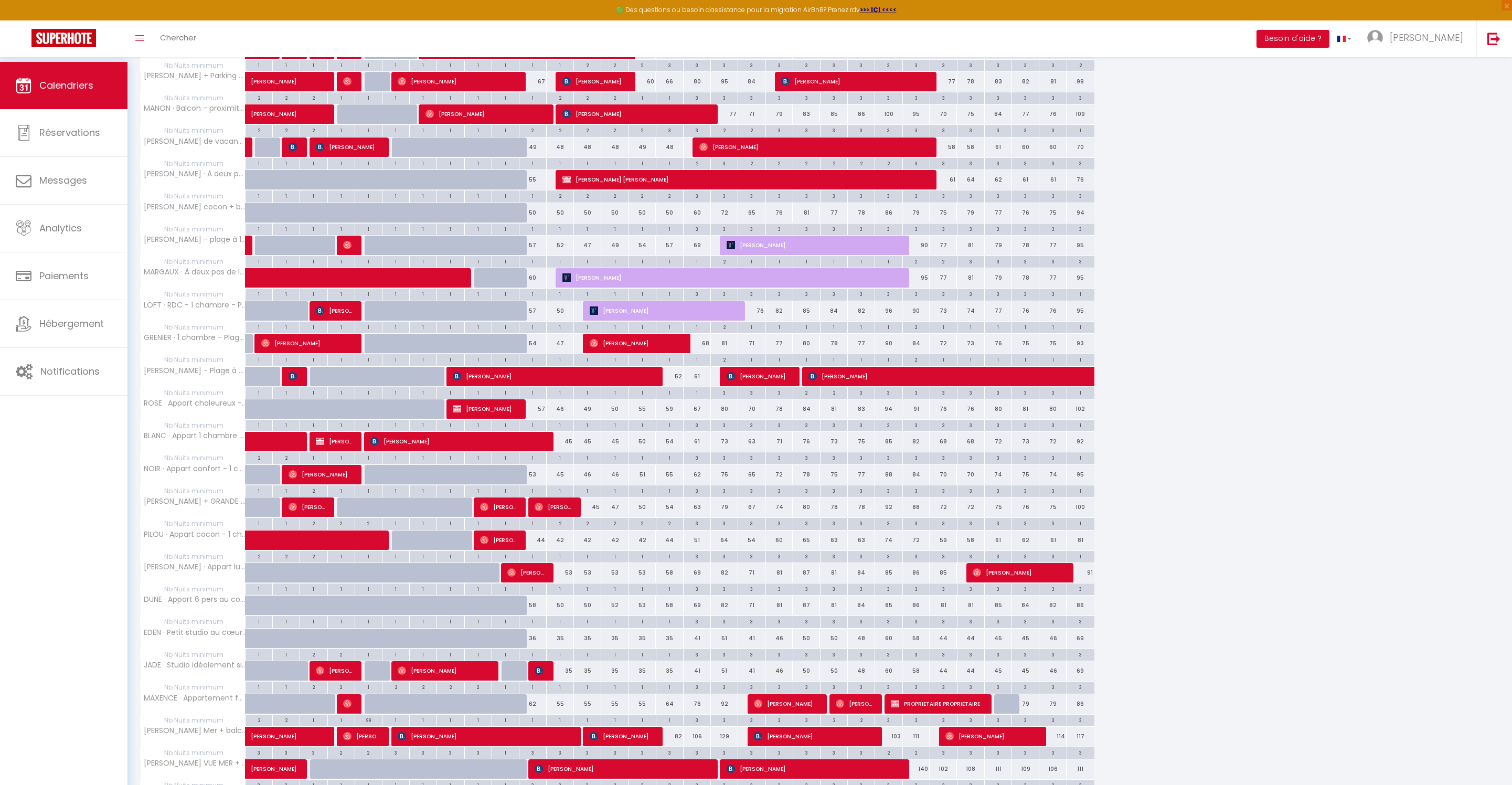
scroll to position [858, 0]
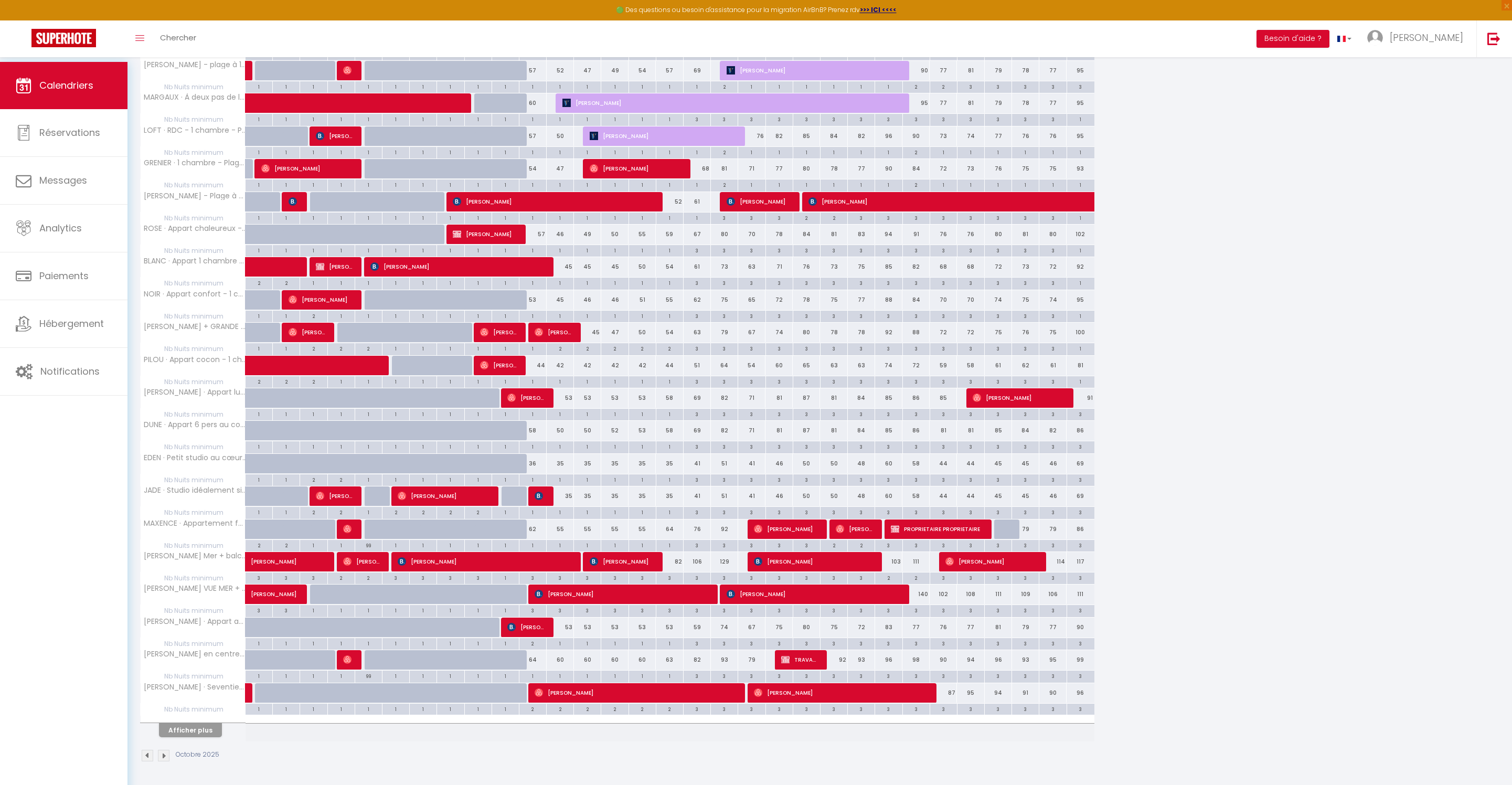
click at [762, 157] on div "1" at bounding box center [752, 151] width 27 height 10
type input "1"
type input "Dim 19 Octobre 2025"
type input "Lun 20 Octobre 2025"
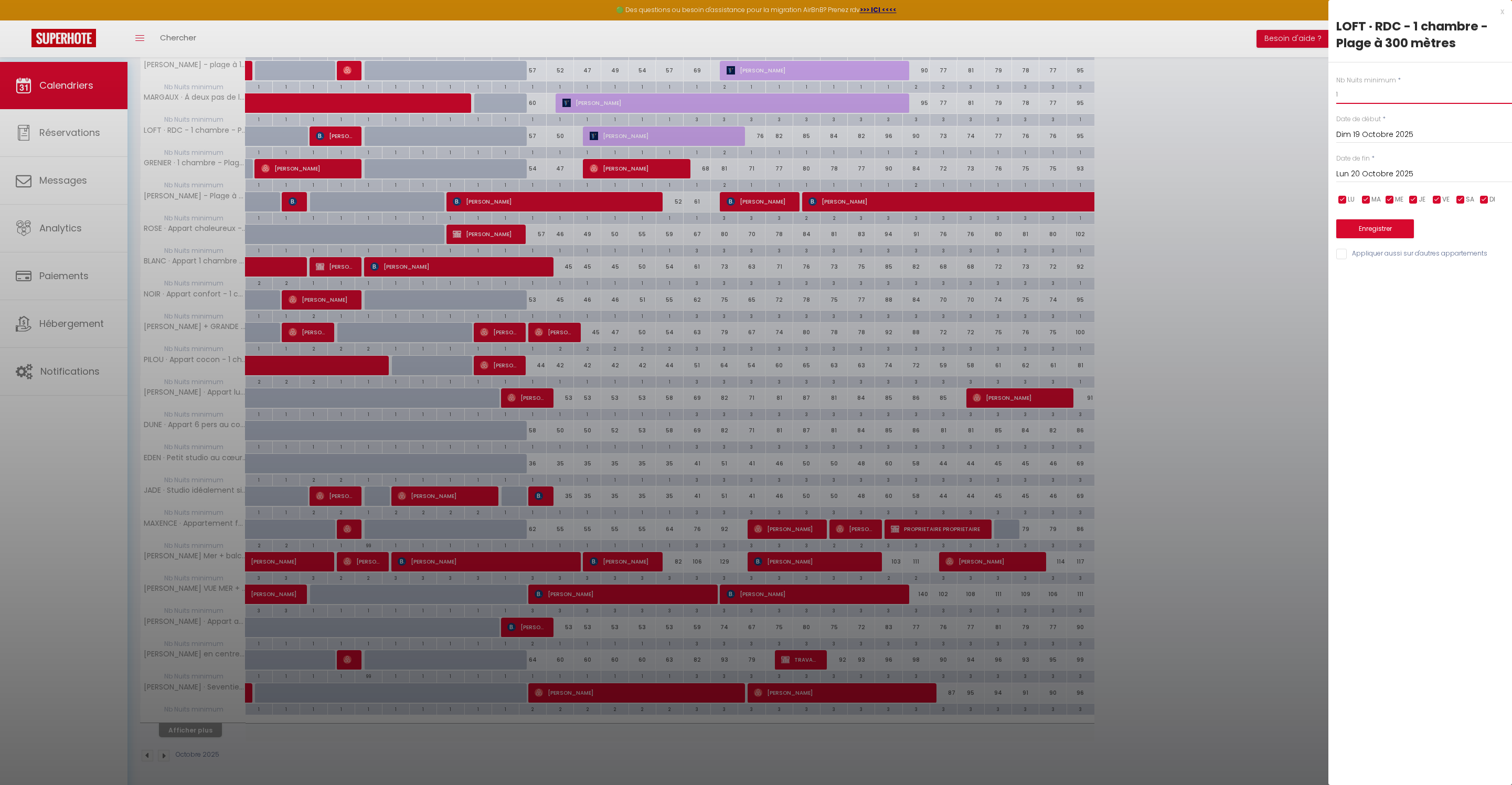
click at [1404, 104] on input "1" at bounding box center [1424, 95] width 176 height 19
click at [1381, 181] on input "Lun 20 Octobre 2025" at bounding box center [1424, 174] width 176 height 14
click at [1486, 203] on span ">" at bounding box center [1481, 192] width 22 height 21
click at [1346, 203] on span "<" at bounding box center [1348, 192] width 22 height 21
click at [1485, 203] on span ">" at bounding box center [1481, 192] width 22 height 21
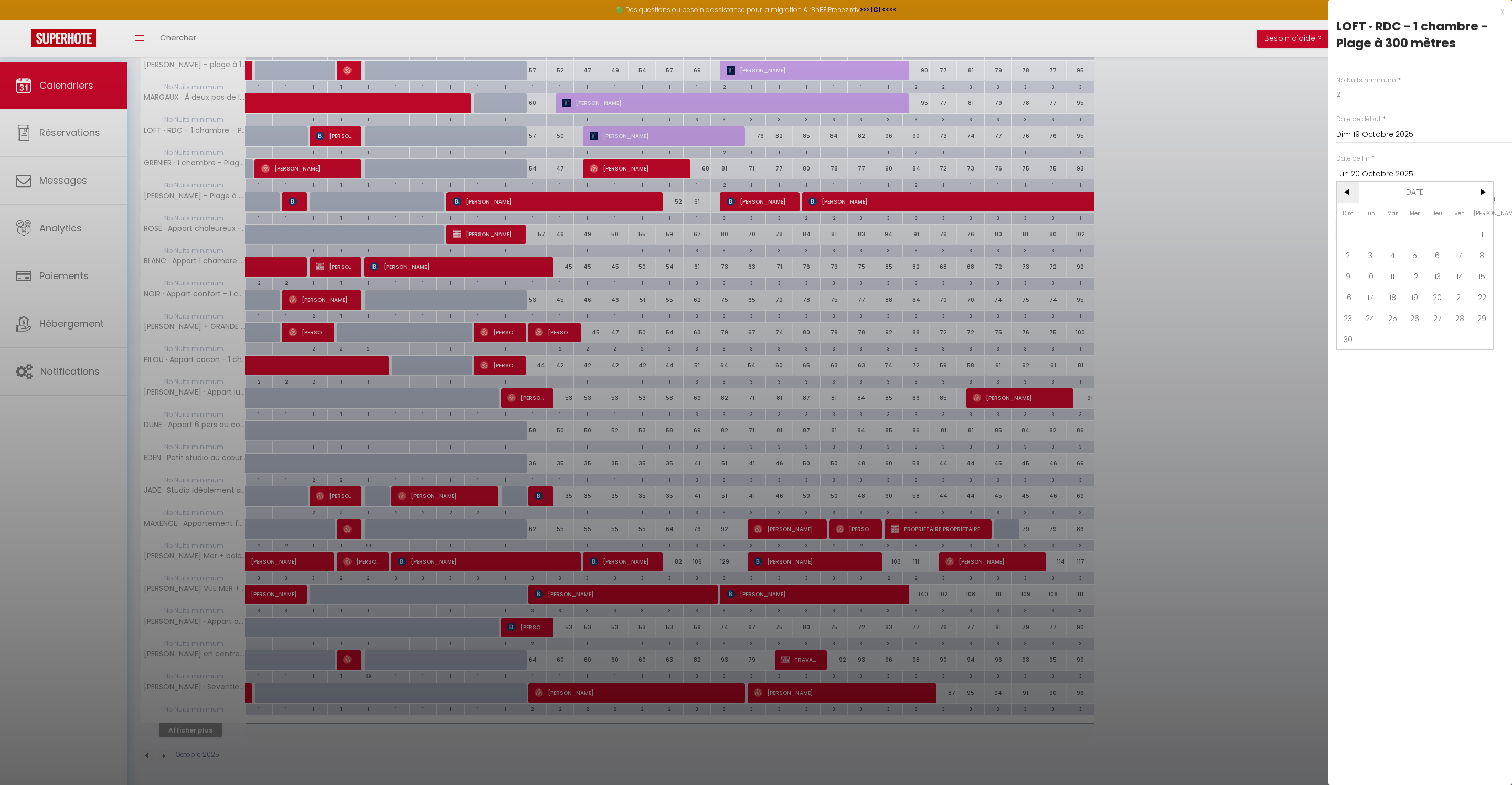
click at [1354, 203] on span "<" at bounding box center [1348, 192] width 22 height 21
click at [1479, 203] on span ">" at bounding box center [1481, 192] width 22 height 21
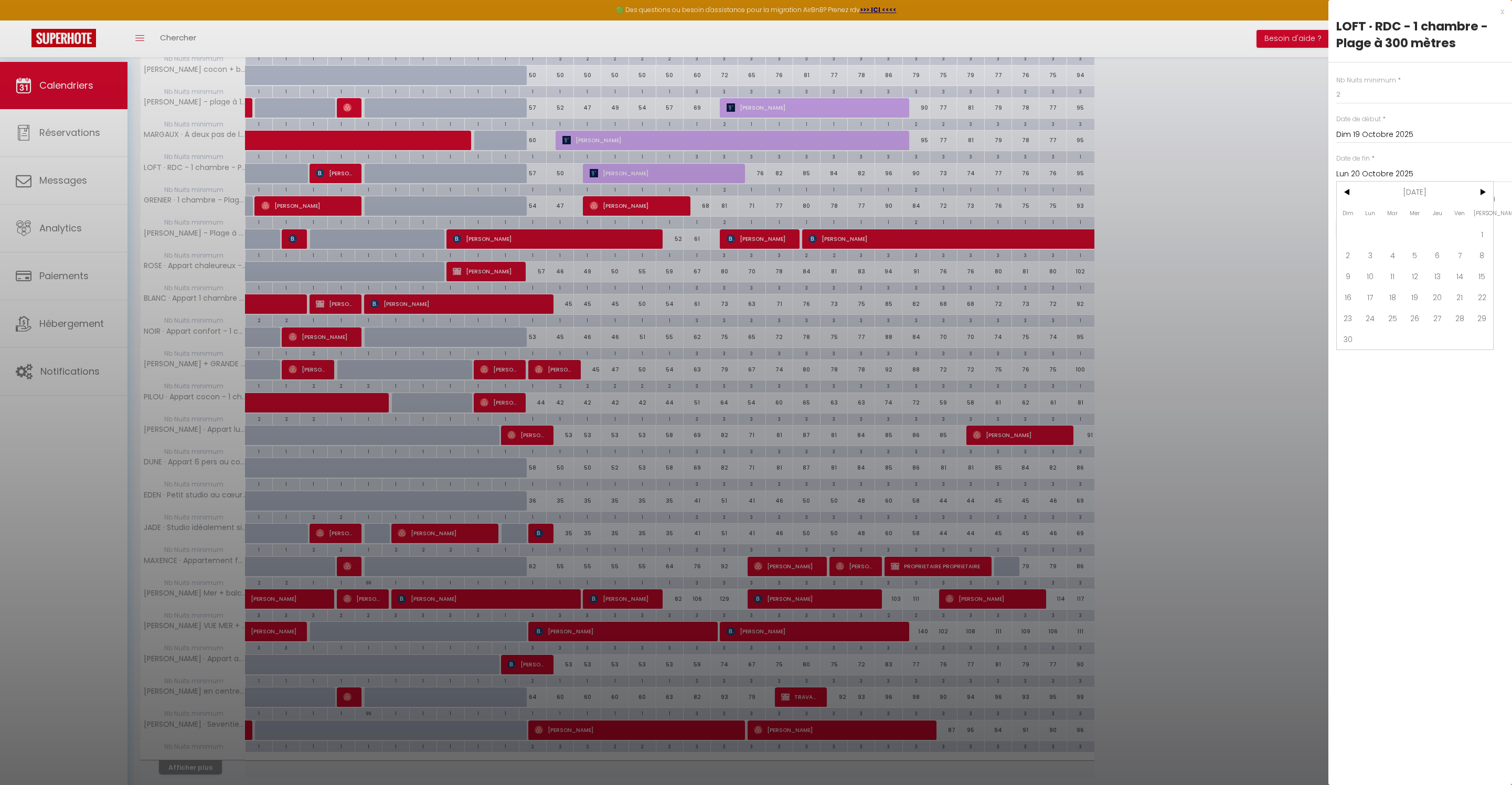
scroll to position [798, 0]
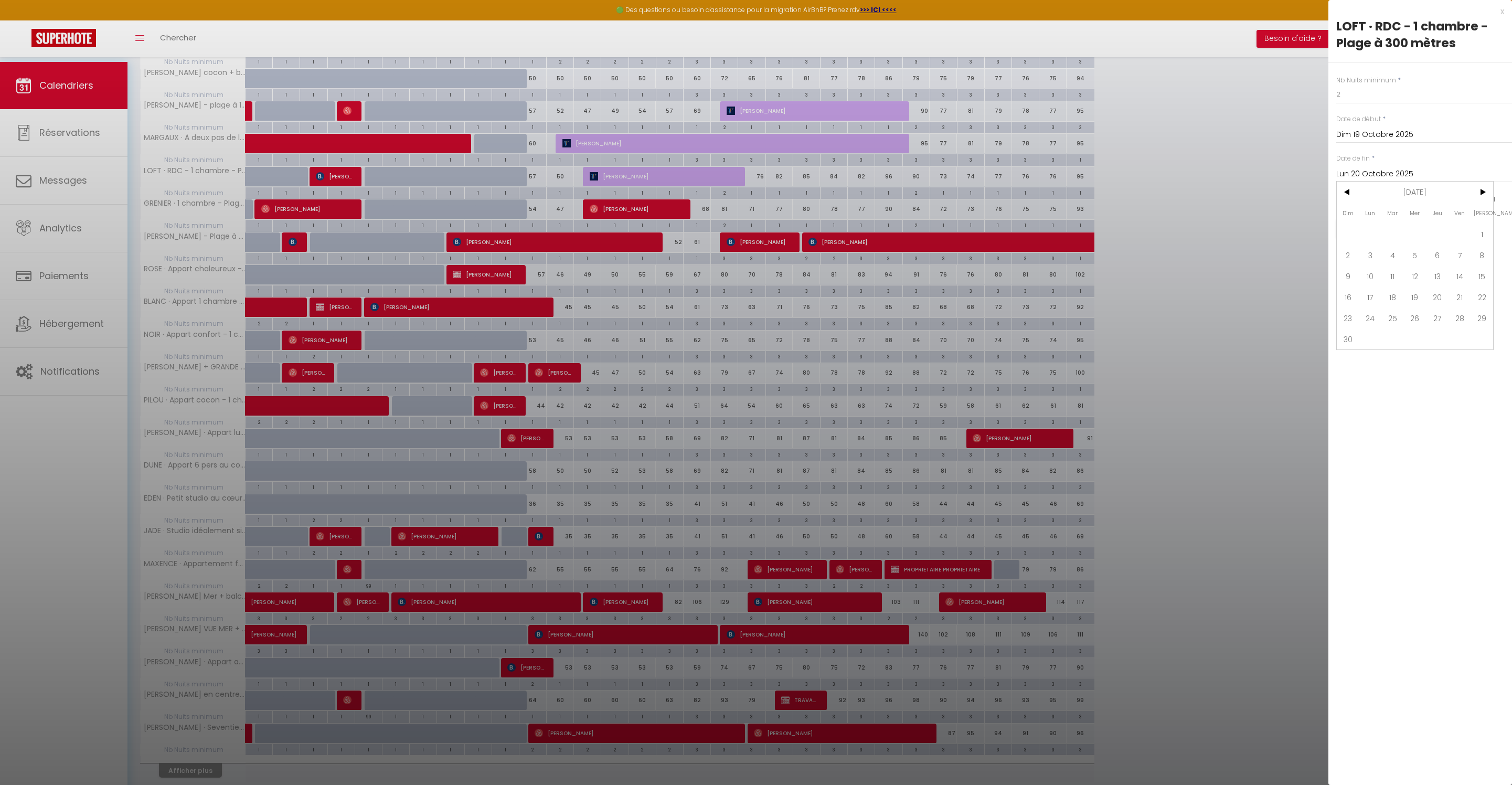
click at [758, 260] on div at bounding box center [756, 392] width 1512 height 785
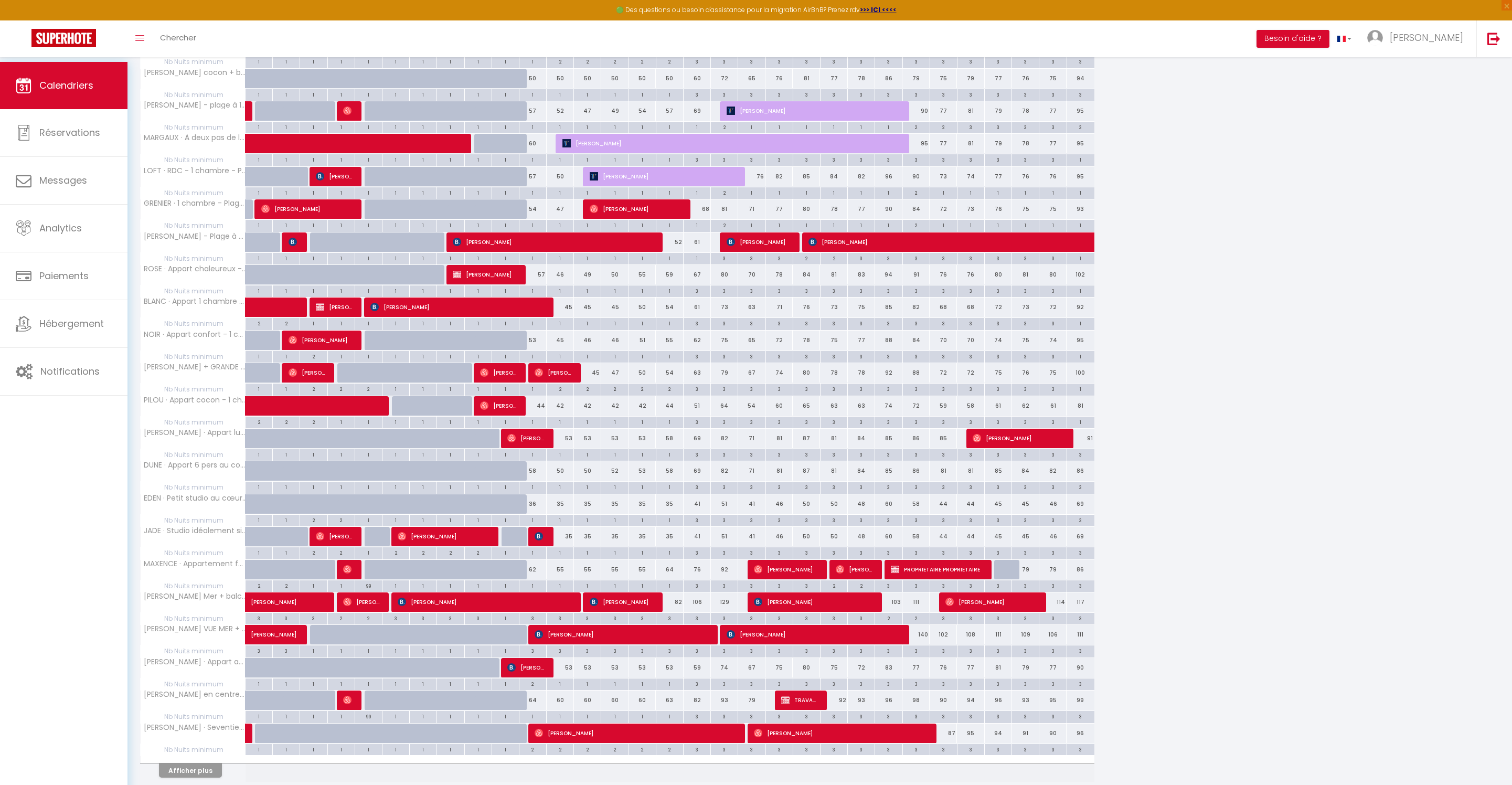
click at [762, 197] on div "1" at bounding box center [752, 192] width 27 height 10
type input "1"
type input "Dim 19 Octobre 2025"
type input "Lun 20 Octobre 2025"
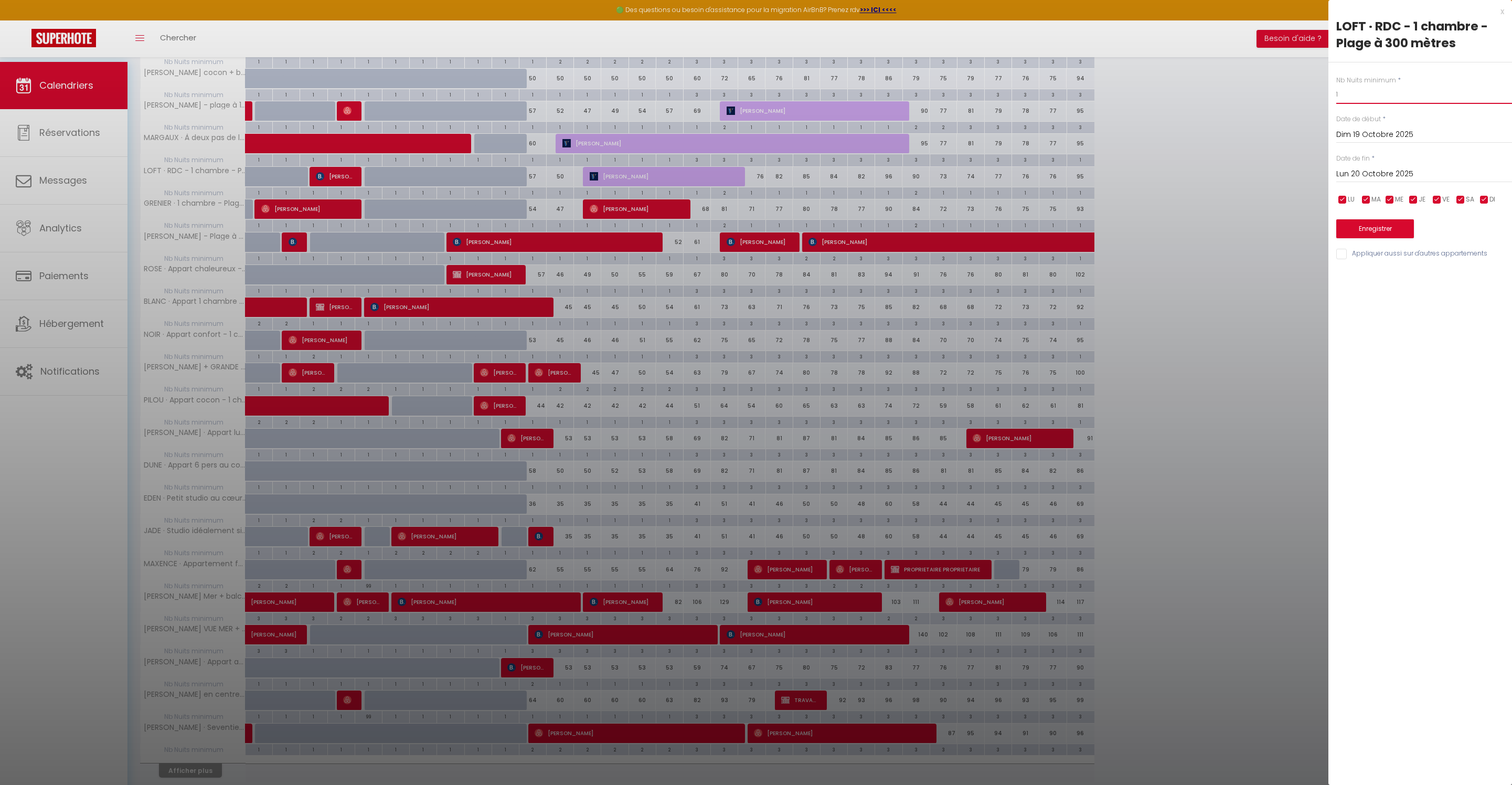
click at [1406, 104] on input "1" at bounding box center [1424, 95] width 176 height 19
type input "2"
click at [1404, 181] on input "Lun 20 Octobre 2025" at bounding box center [1424, 174] width 176 height 14
click at [1476, 203] on span ">" at bounding box center [1481, 192] width 22 height 21
click at [1483, 265] on span "8" at bounding box center [1481, 255] width 22 height 21
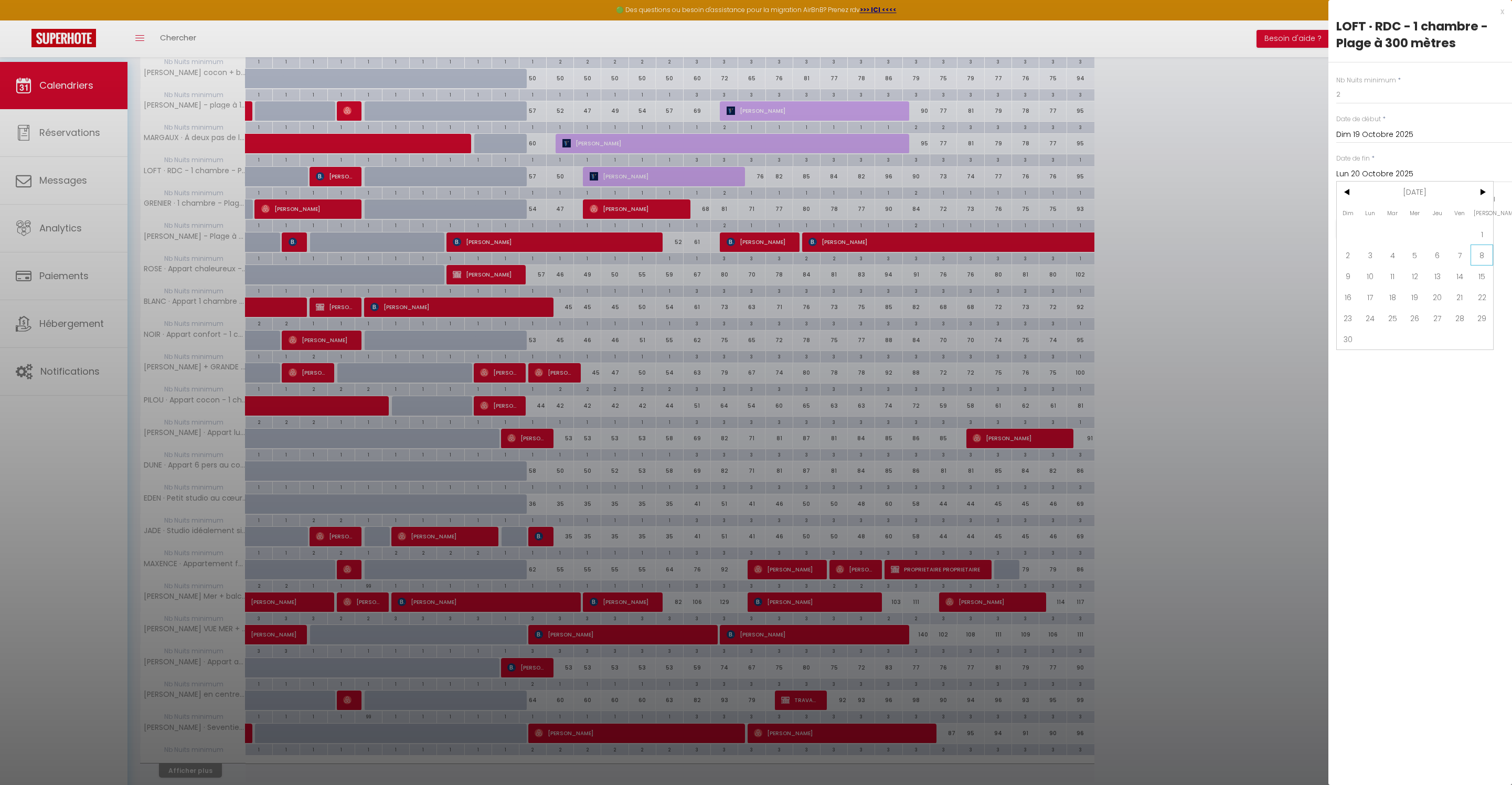
type input "Sam 08 Novembre 2025"
click at [1343, 260] on input "Appliquer aussi sur d'autres appartements" at bounding box center [1424, 254] width 176 height 11
checkbox input "true"
click at [1410, 238] on button "Enregistrer" at bounding box center [1375, 229] width 77 height 19
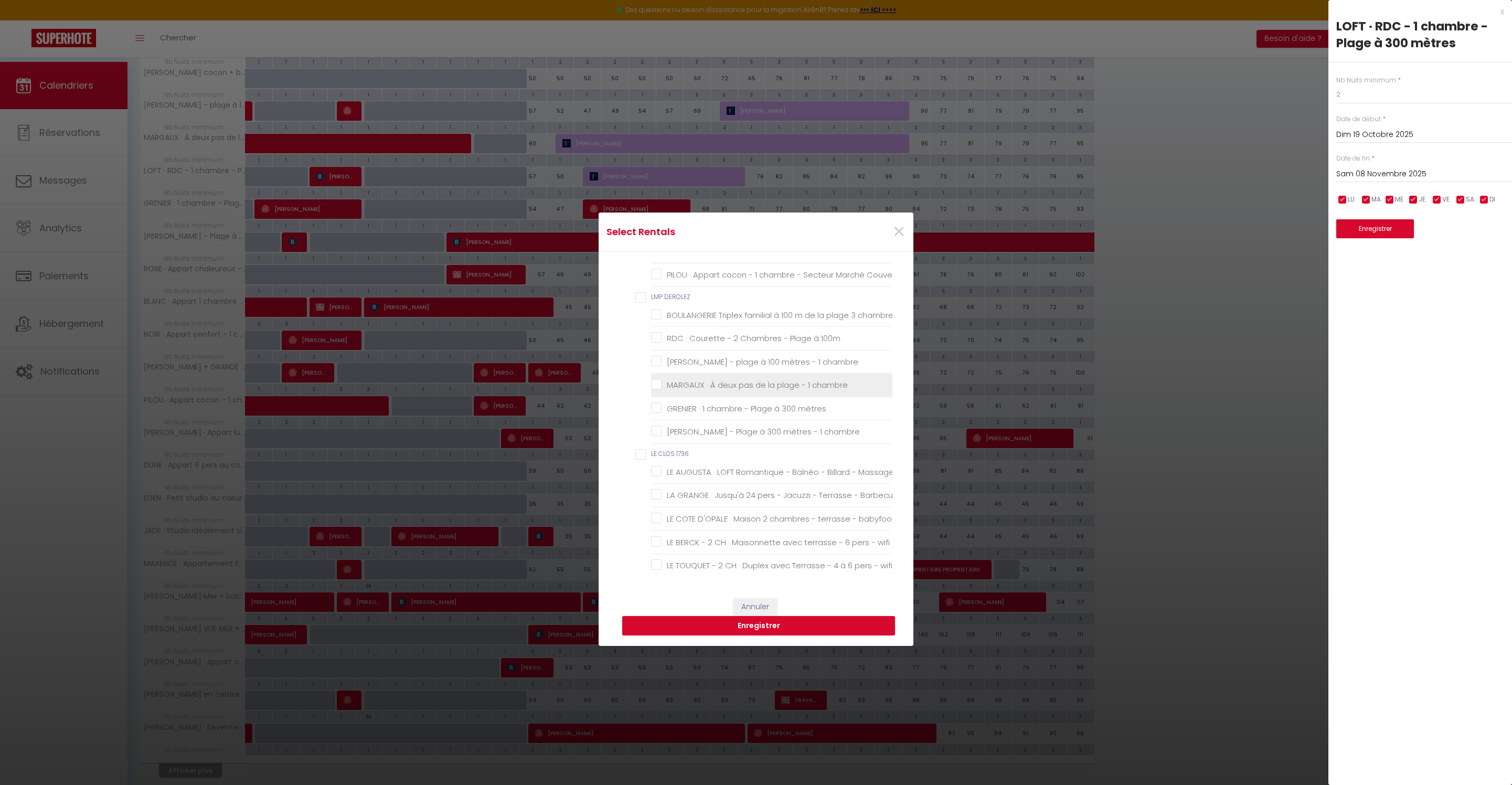
scroll to position [271, 0]
click at [681, 339] on mètres "GRENIER · 1 chambre - Plage à 300 mètres" at bounding box center [771, 334] width 241 height 11
checkbox mètres "true"
checkbox Berck-Plage "false"
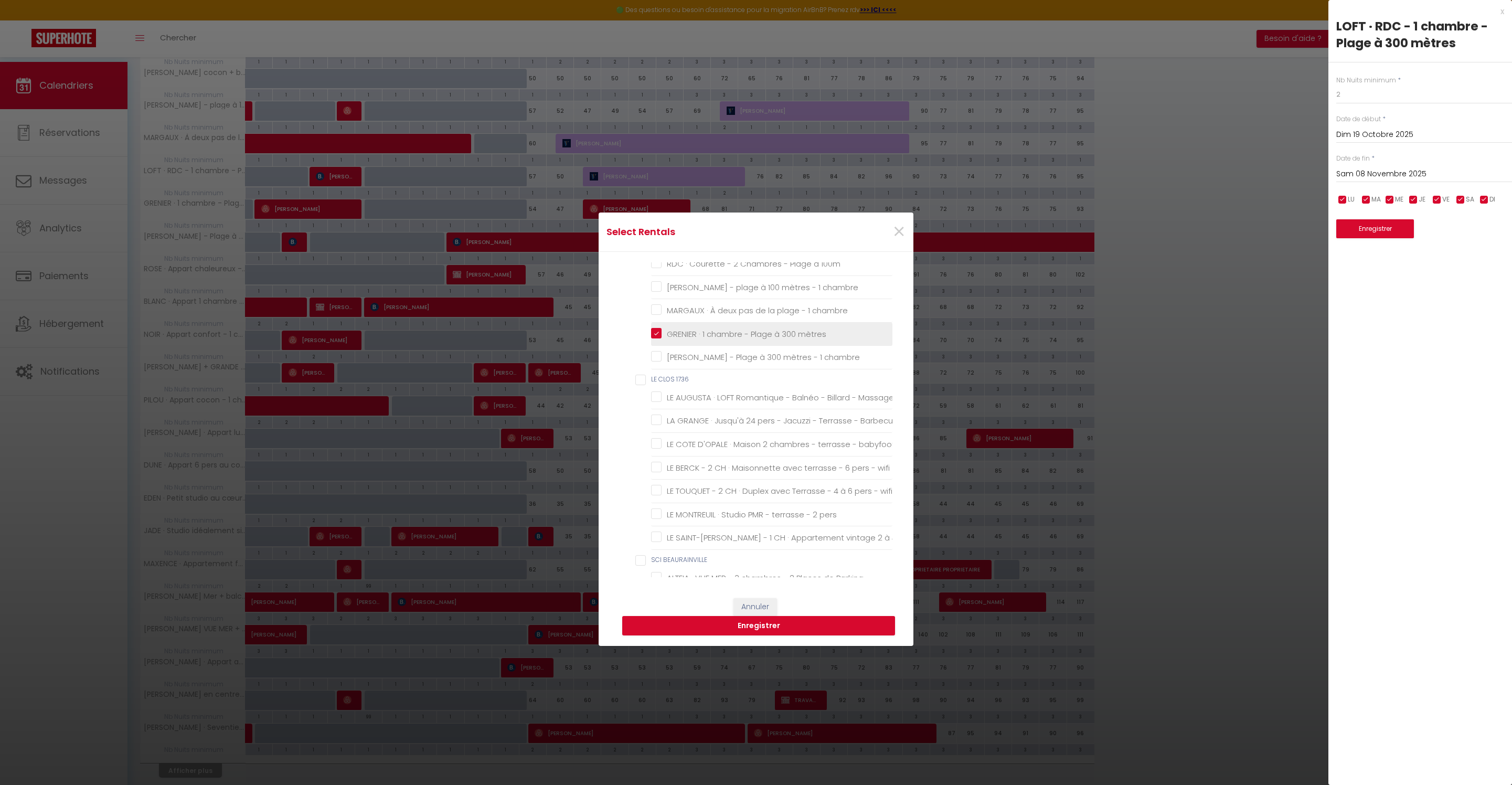
checkbox Berck-Plage "false"
checkbox chambre "false"
checkbox Couvert "false"
checkbox Marché "false"
checkbox chambre "false"
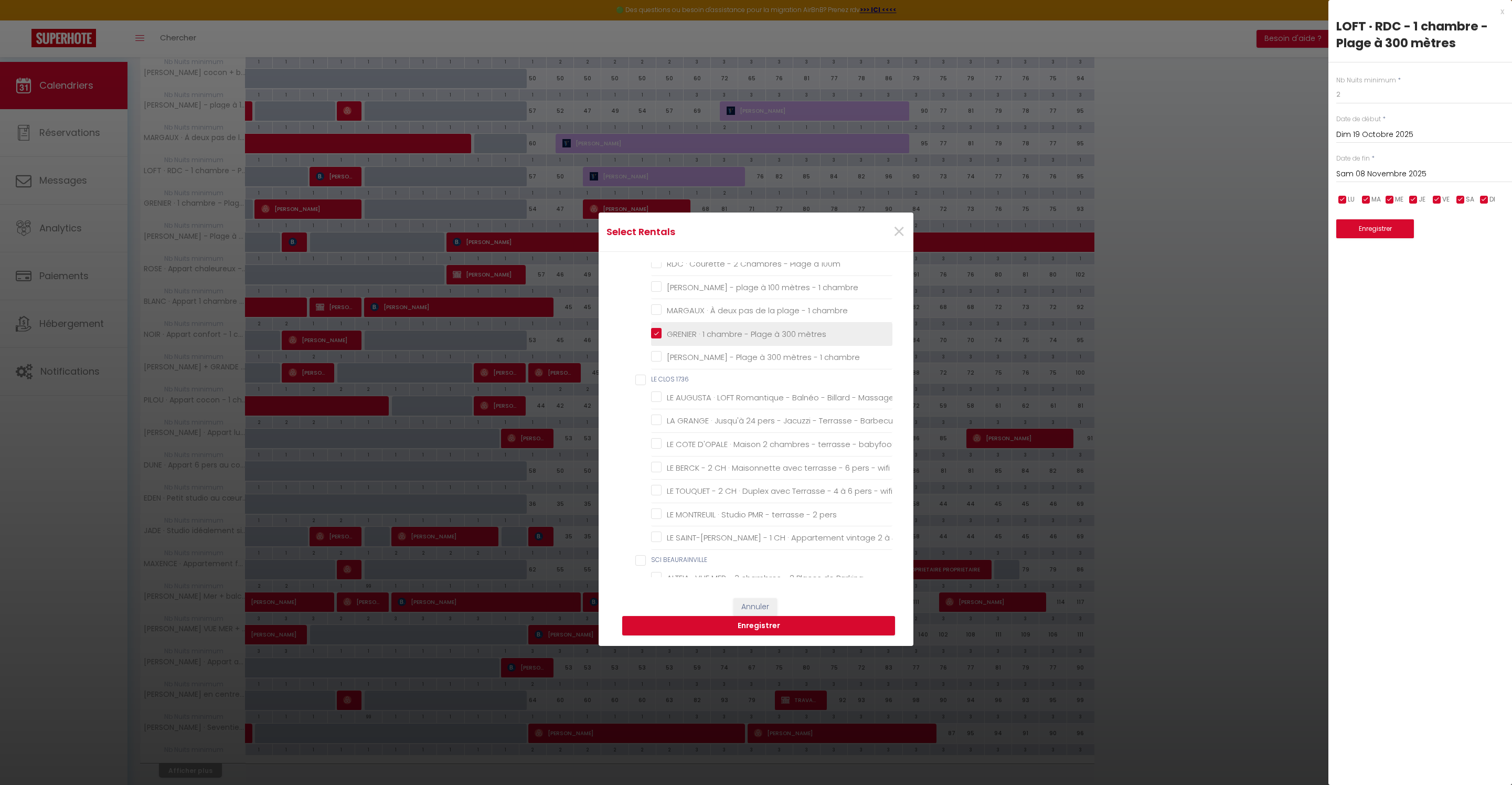
checkbox Couvert "false"
checkbox chambres "false"
checkbox 100m "false"
checkbox chambre "false"
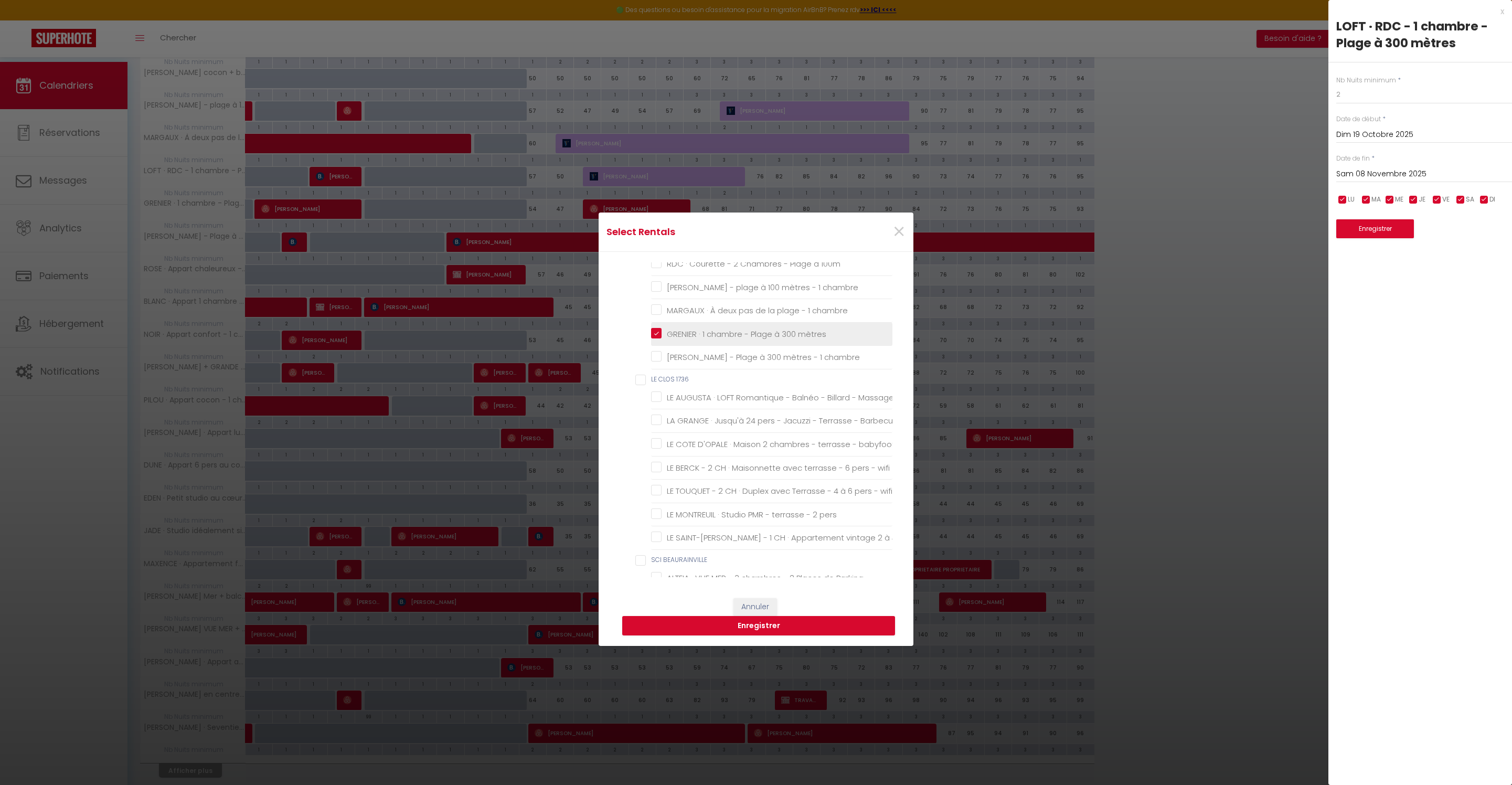
checkbox chambre "false"
checkbox Massage "false"
checkbox Barbecue "false"
checkbox babyfoot "false"
checkbox wifi "false"
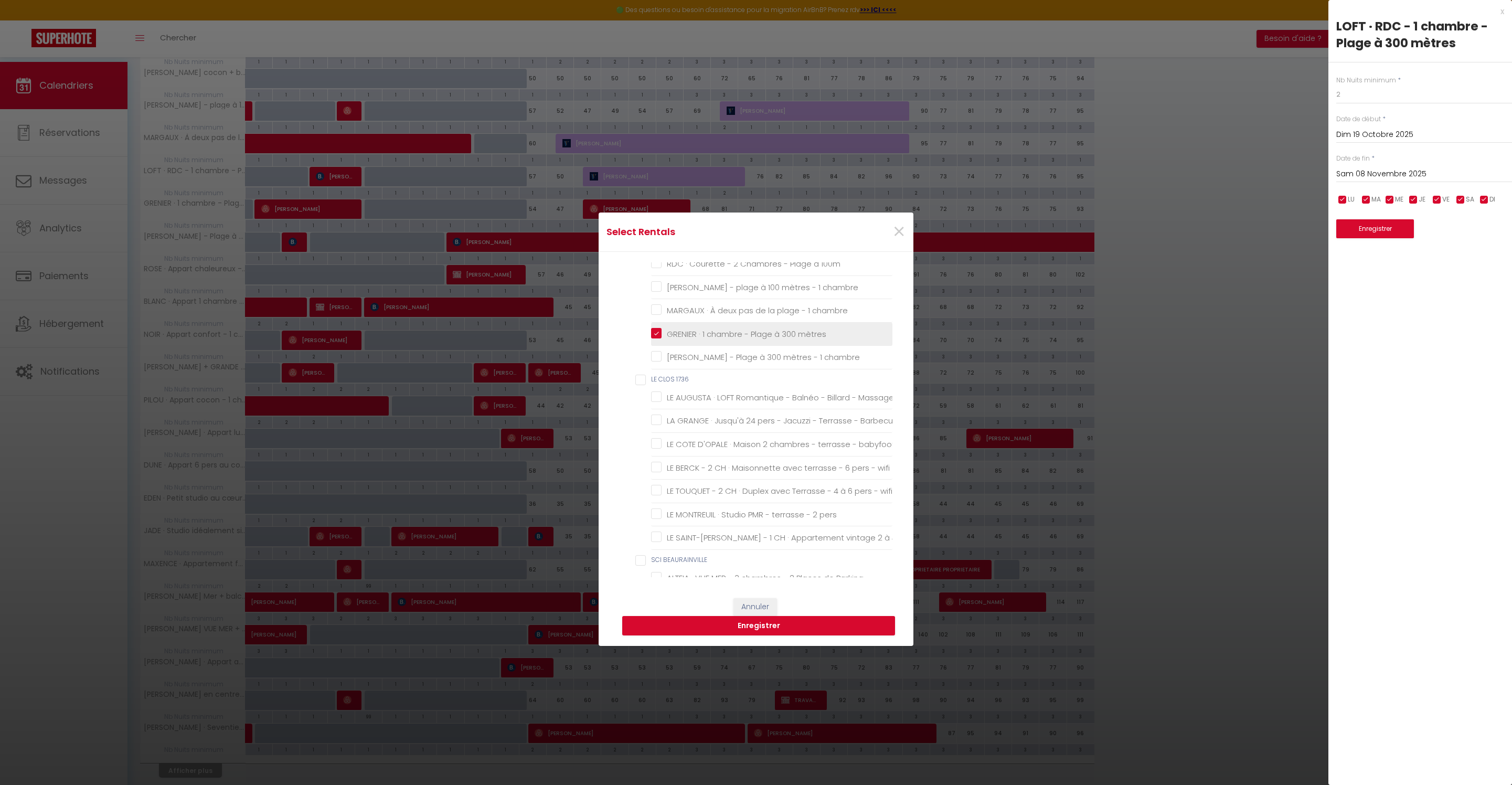
checkbox wifi "false"
checkbox pers "false"
checkbox wifi "false"
checkbox Parking "false"
checkbox chambres "false"
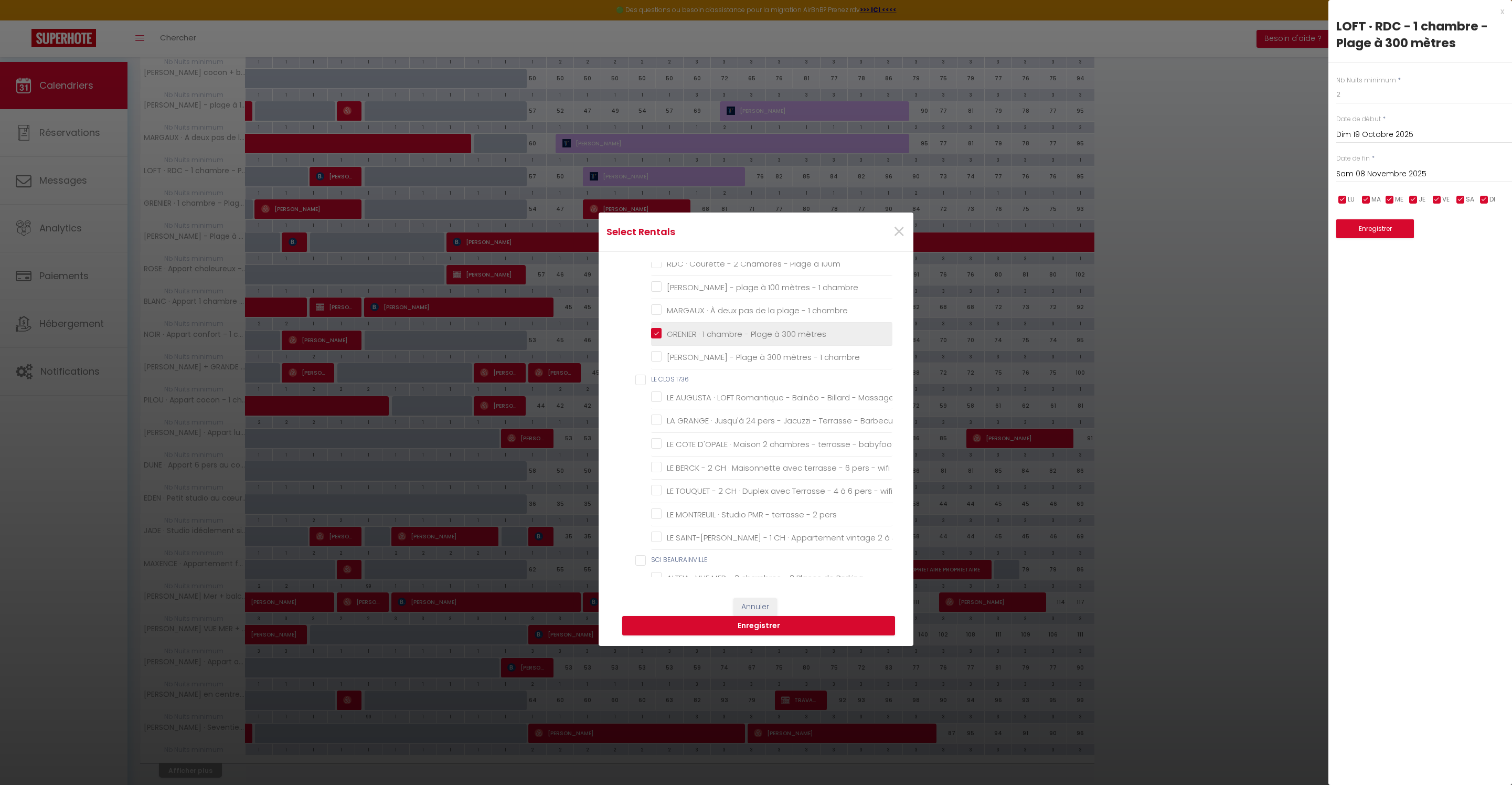
checkbox chambre "false"
checkbox \! "false"
checkbox Dunes "false"
checkbox pers\ "false"
checkbox chambre "false"
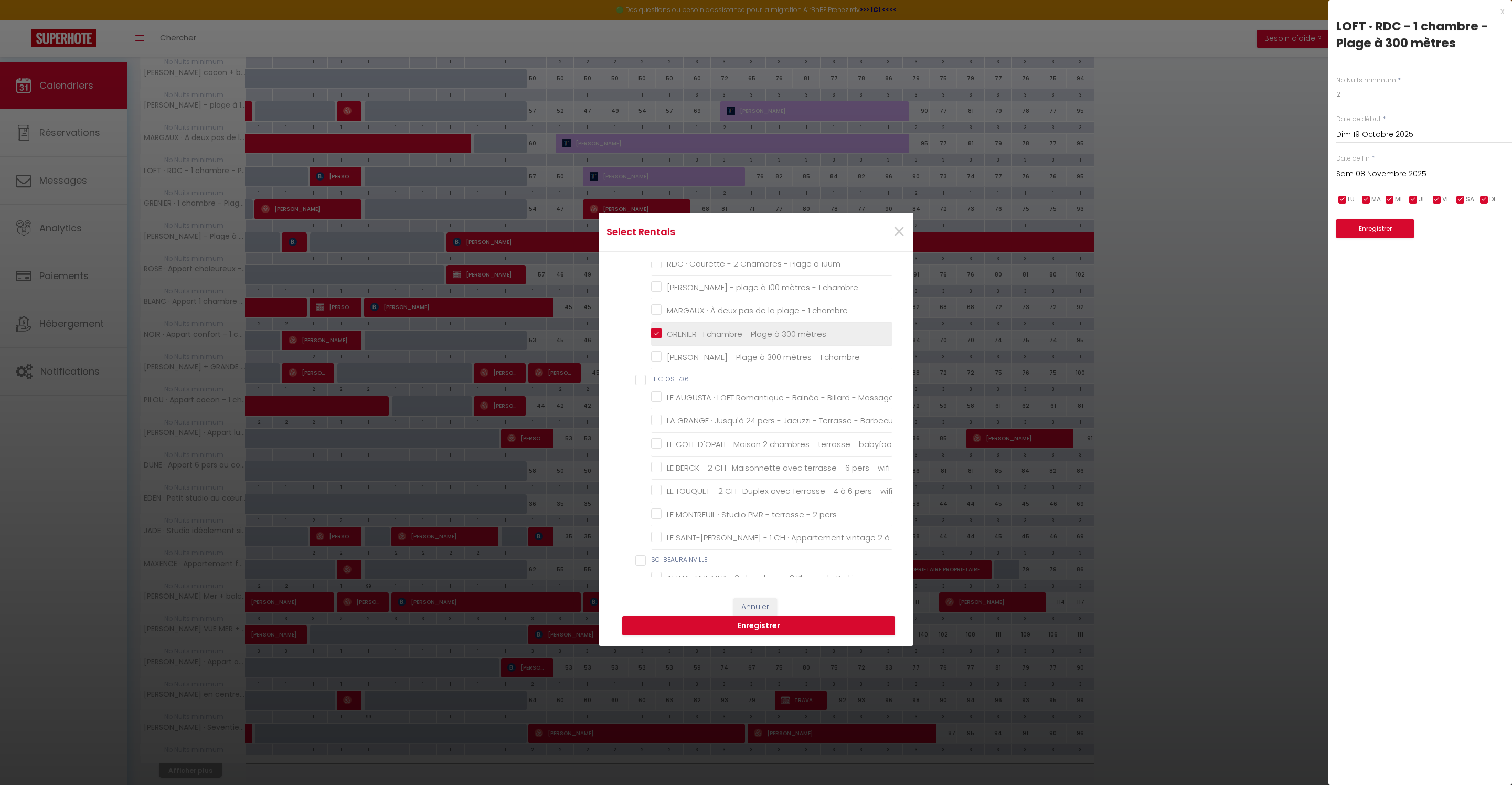
checkbox chambres "false"
checkbox Berck-Plage "false"
checkbox Parking "false"
checkbox Berck "false"
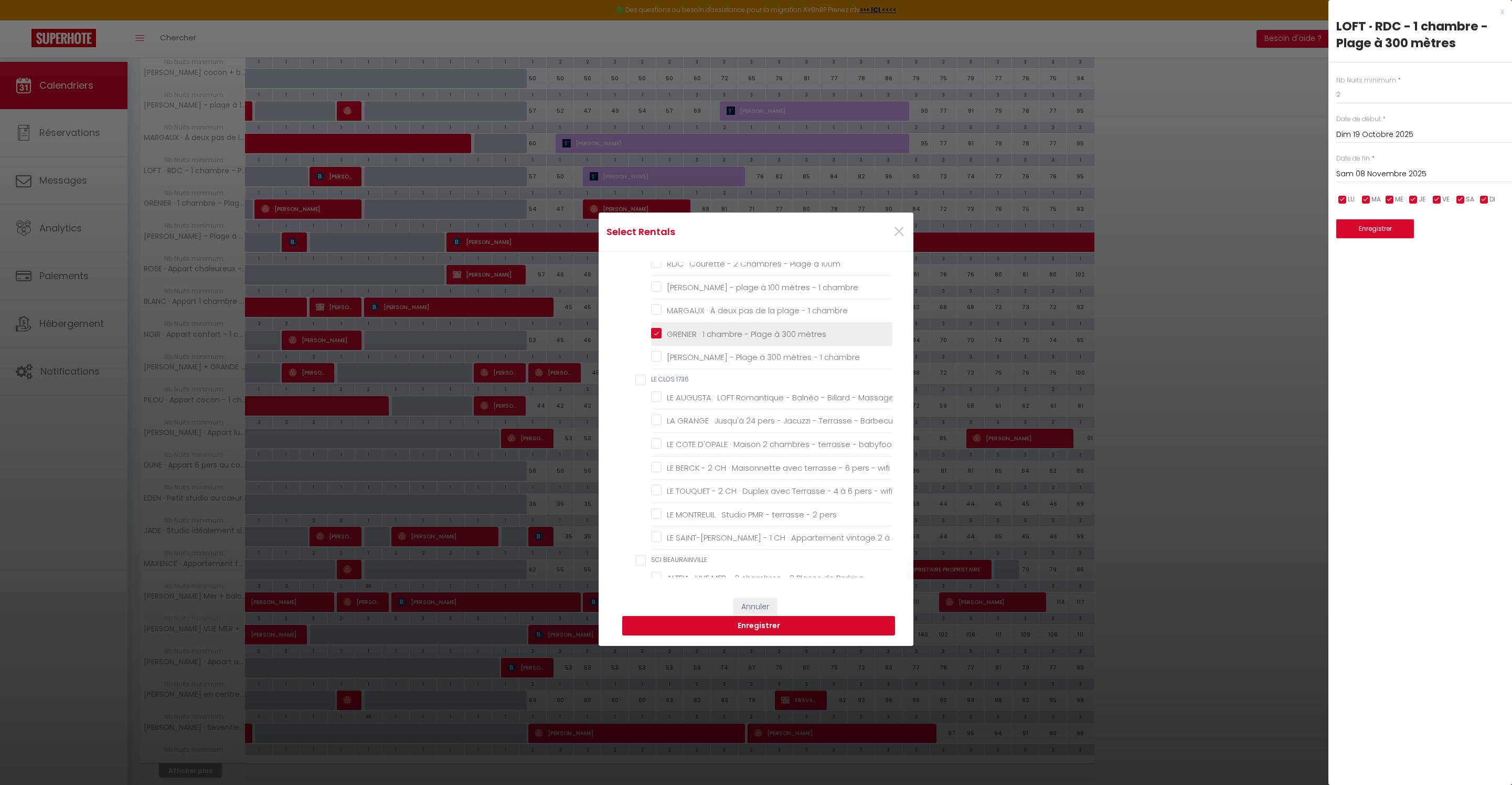
checkbox terrasses "false"
checkbox pers "false"
checkbox Plage "false"
checkbox Berck-Plage "false"
checkbox pers "false"
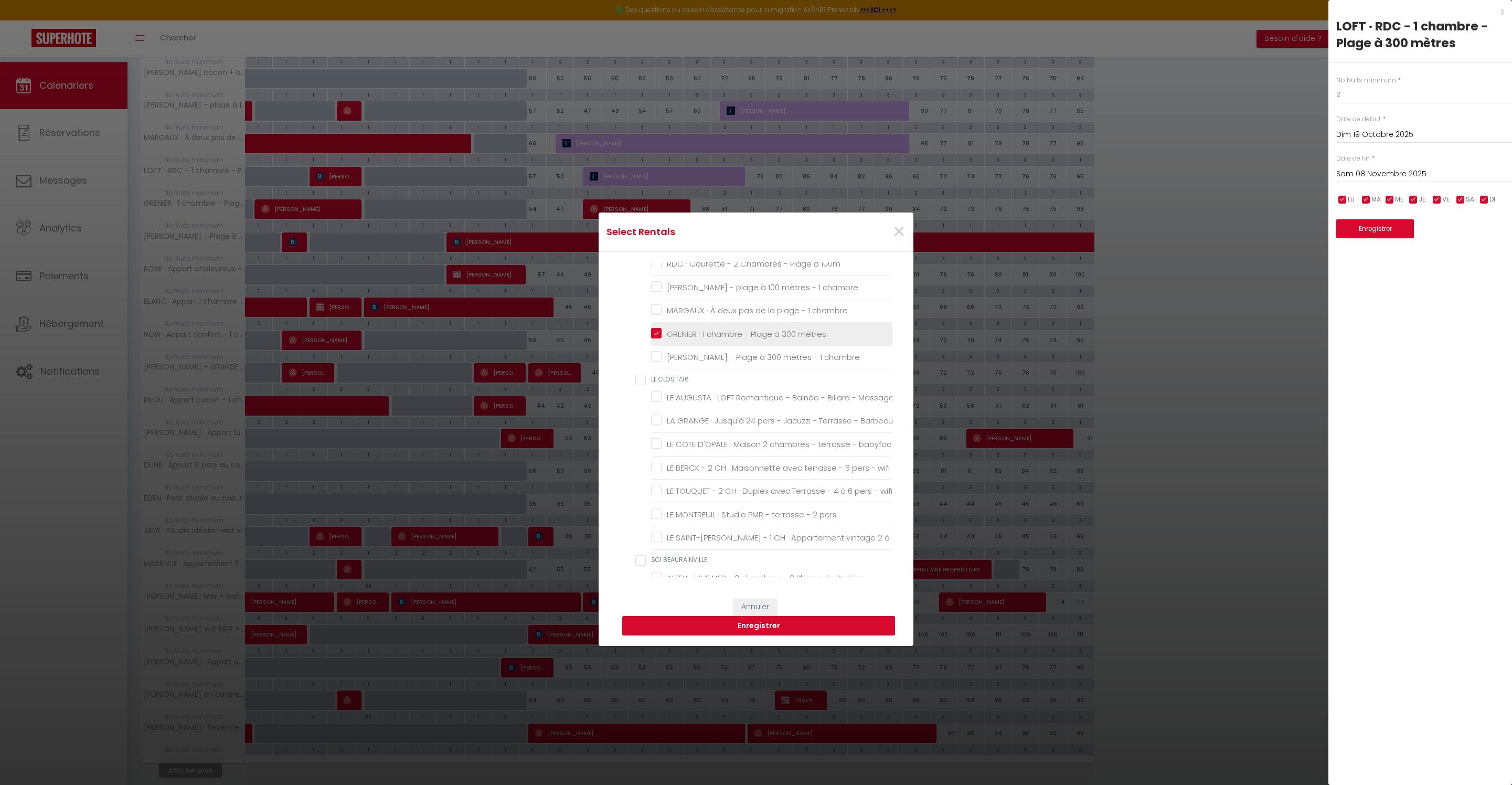
checkbox Berck-Plage "false"
checkbox 200m "false"
checkbox Berck "false"
checkbox Berck-Plage "false"
checkbox Plage "false"
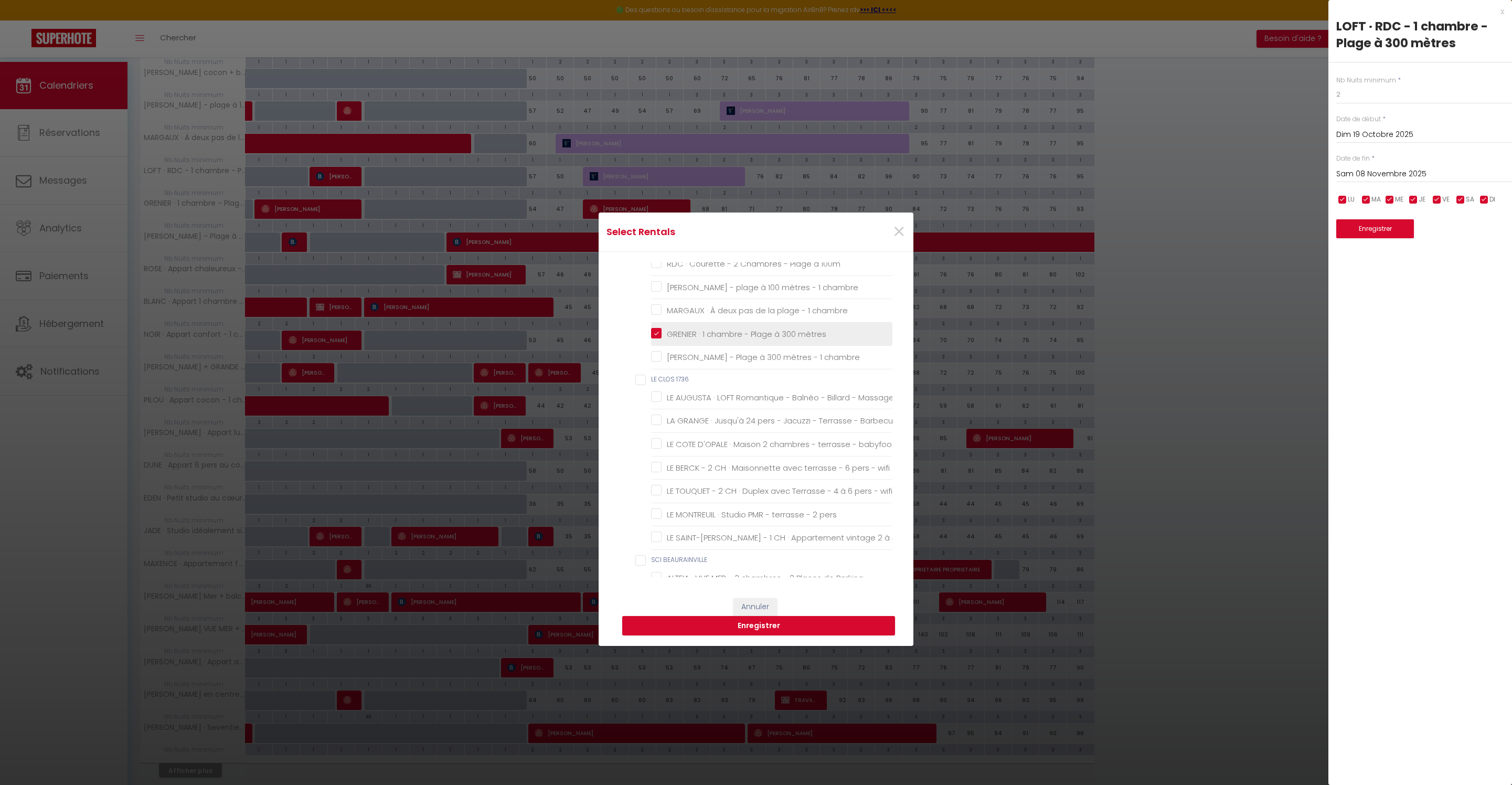
checkbox Berck-Plage "false"
checkbox personnes "false"
checkbox Berck "false"
checkbox Plage "false"
checkbox mer "false"
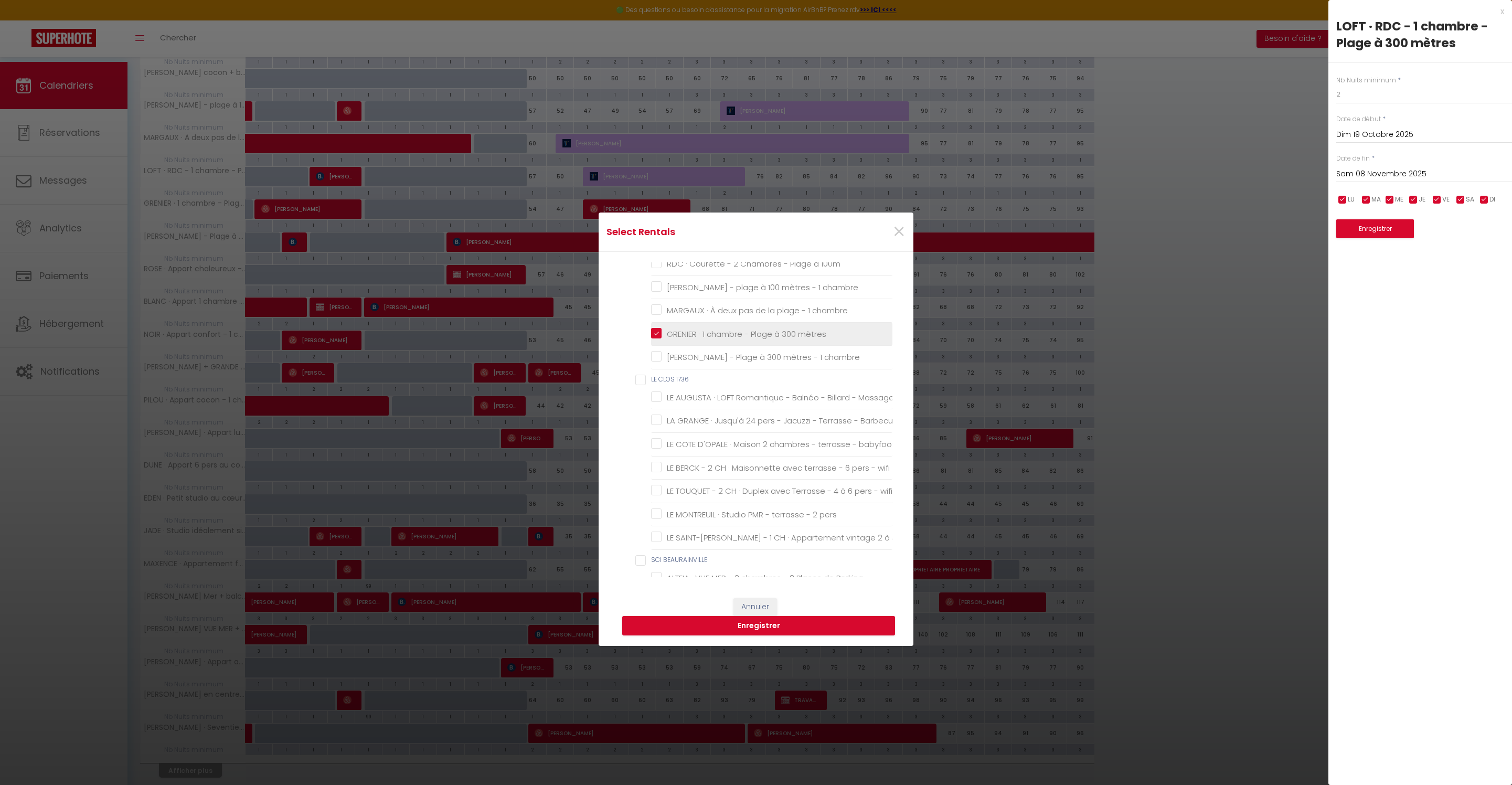
checkbox Berck "false"
checkbox plage "false"
checkbox Berck "false"
checkbox plage "false"
checkbox parking "false"
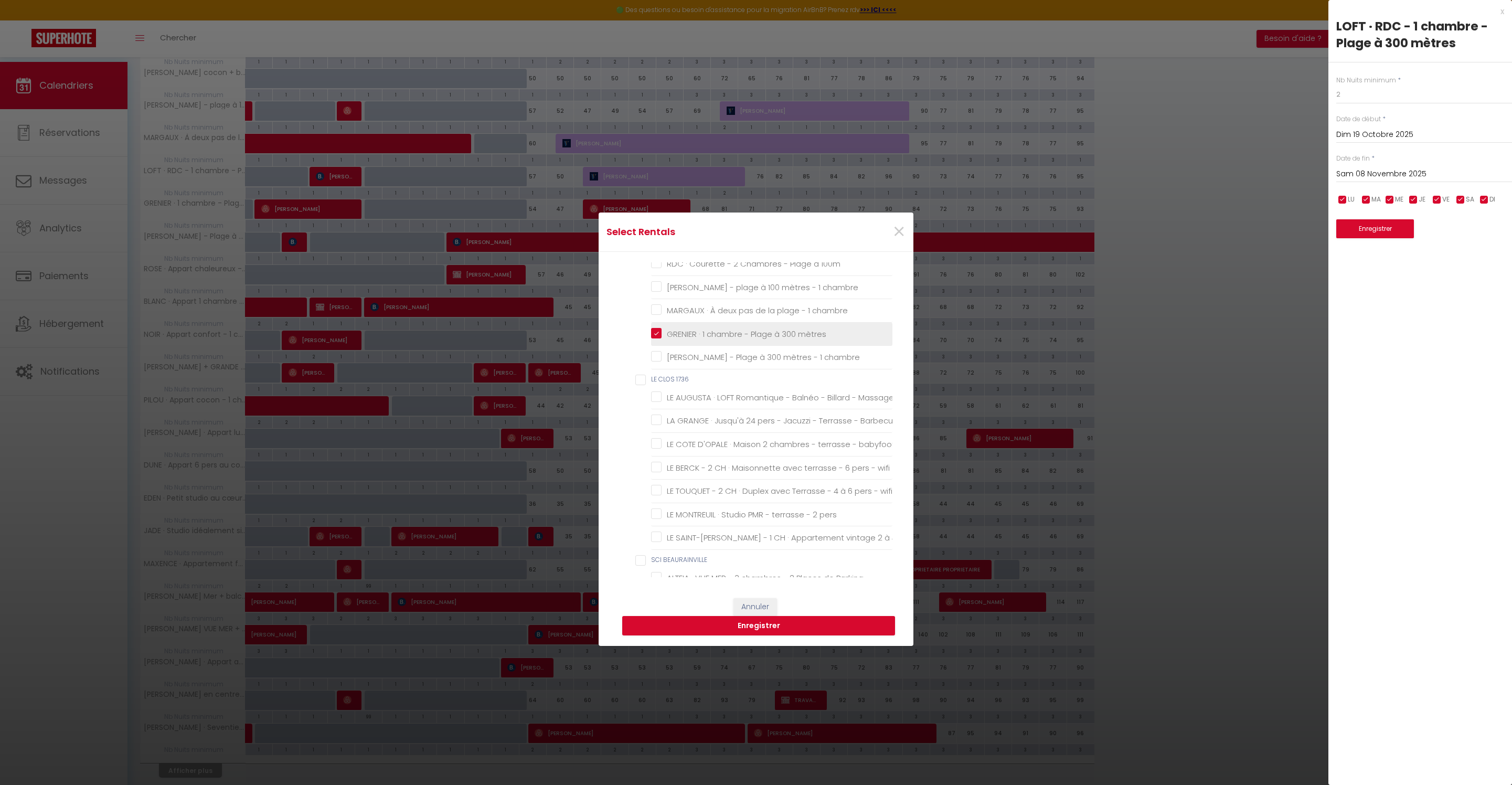
checkbox Berck-Plage "false"
checkbox familiale "false"
checkbox famille "false"
checkbox aménagé "false"
checkbox Berck "false"
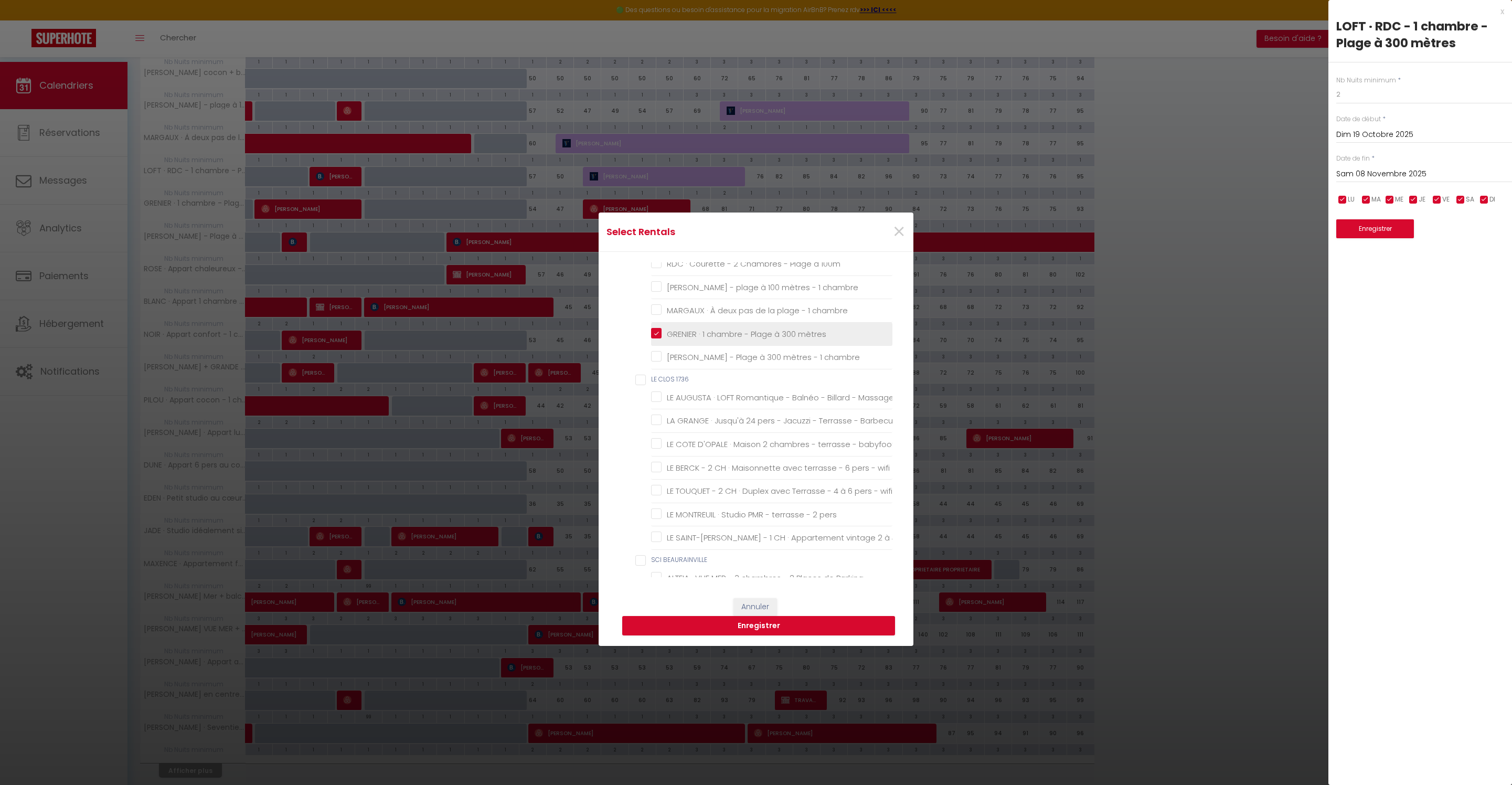
checkbox Berck "false"
checkbox pers "false"
click at [747, 625] on button "Enregistrer" at bounding box center [758, 626] width 273 height 20
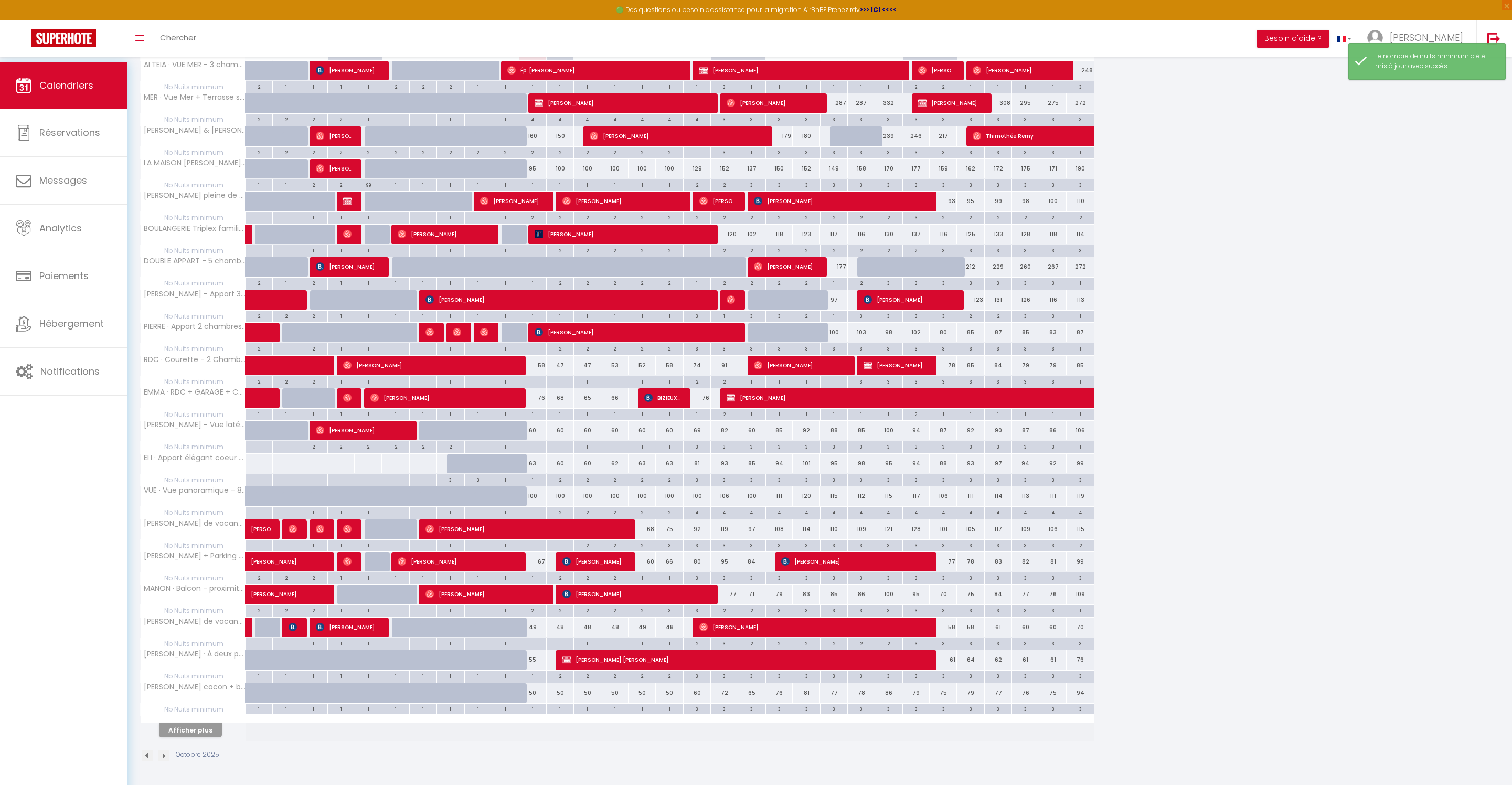
scroll to position [256, 0]
click at [207, 723] on button "Afficher plus" at bounding box center [190, 730] width 63 height 14
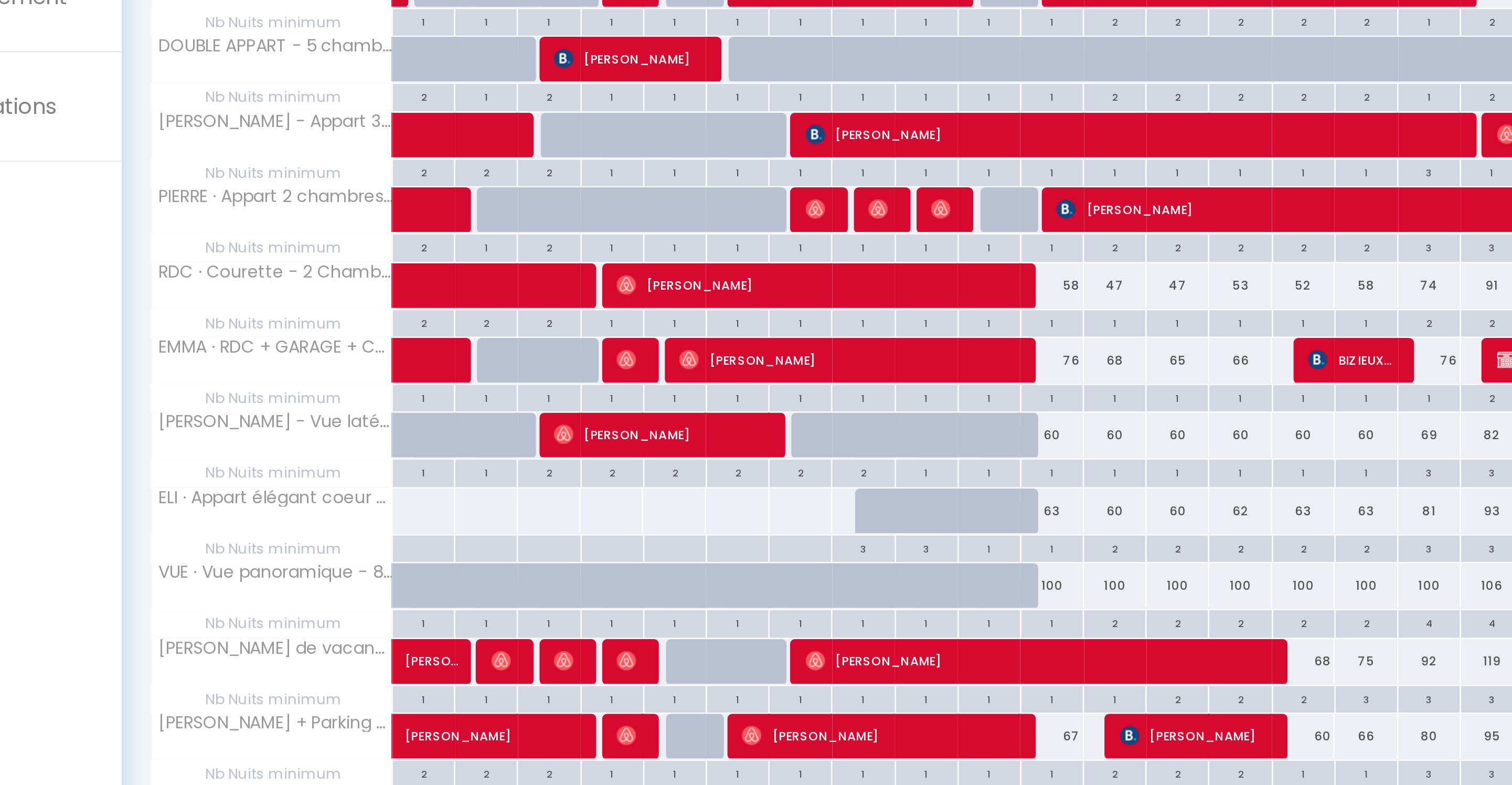
scroll to position [282, 0]
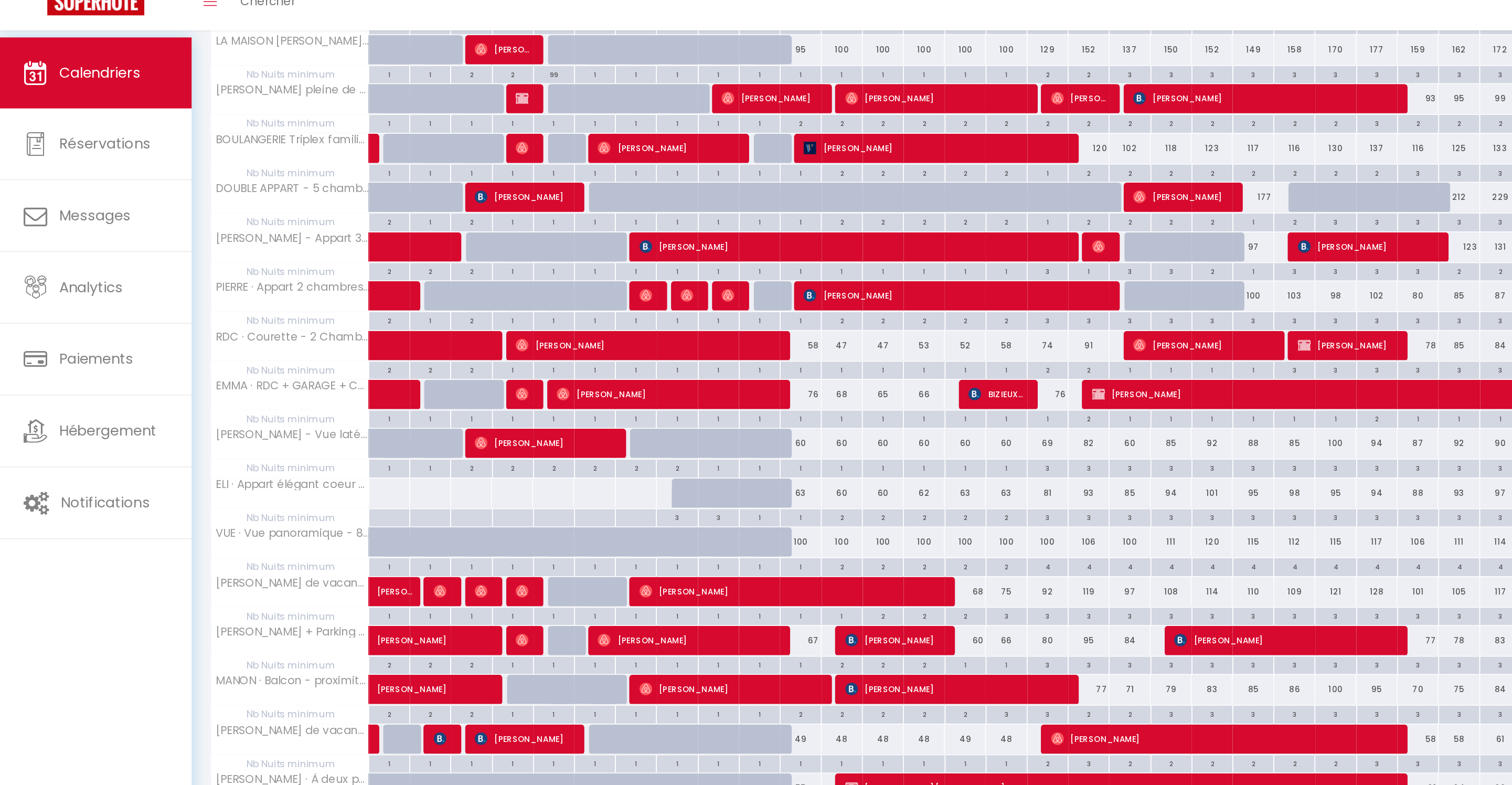
click at [703, 418] on div "4" at bounding box center [697, 413] width 27 height 10
type input "4"
type input "Ven 17 Octobre 2025"
type input "Sam 18 Octobre 2025"
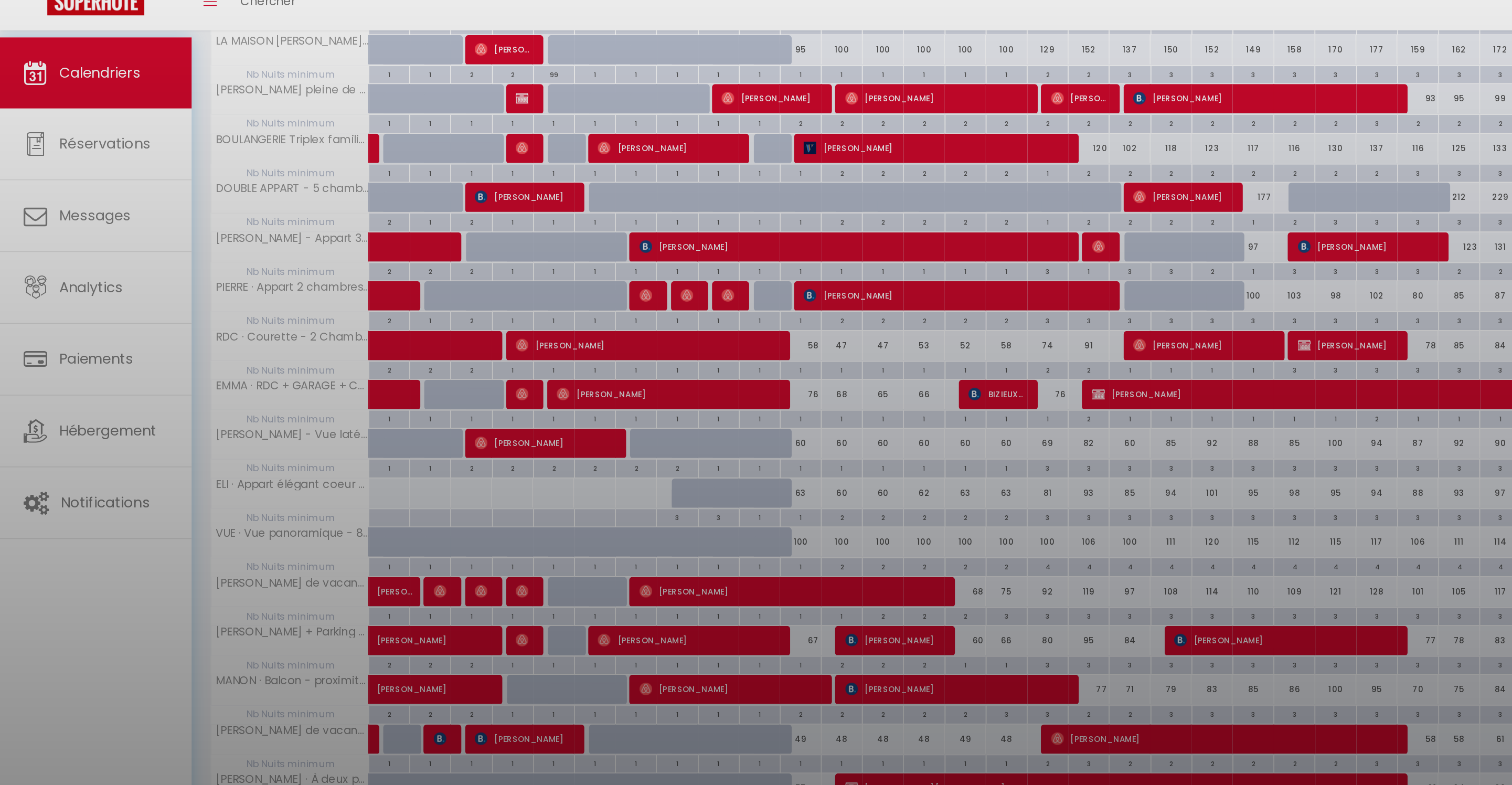
scroll to position [223, 0]
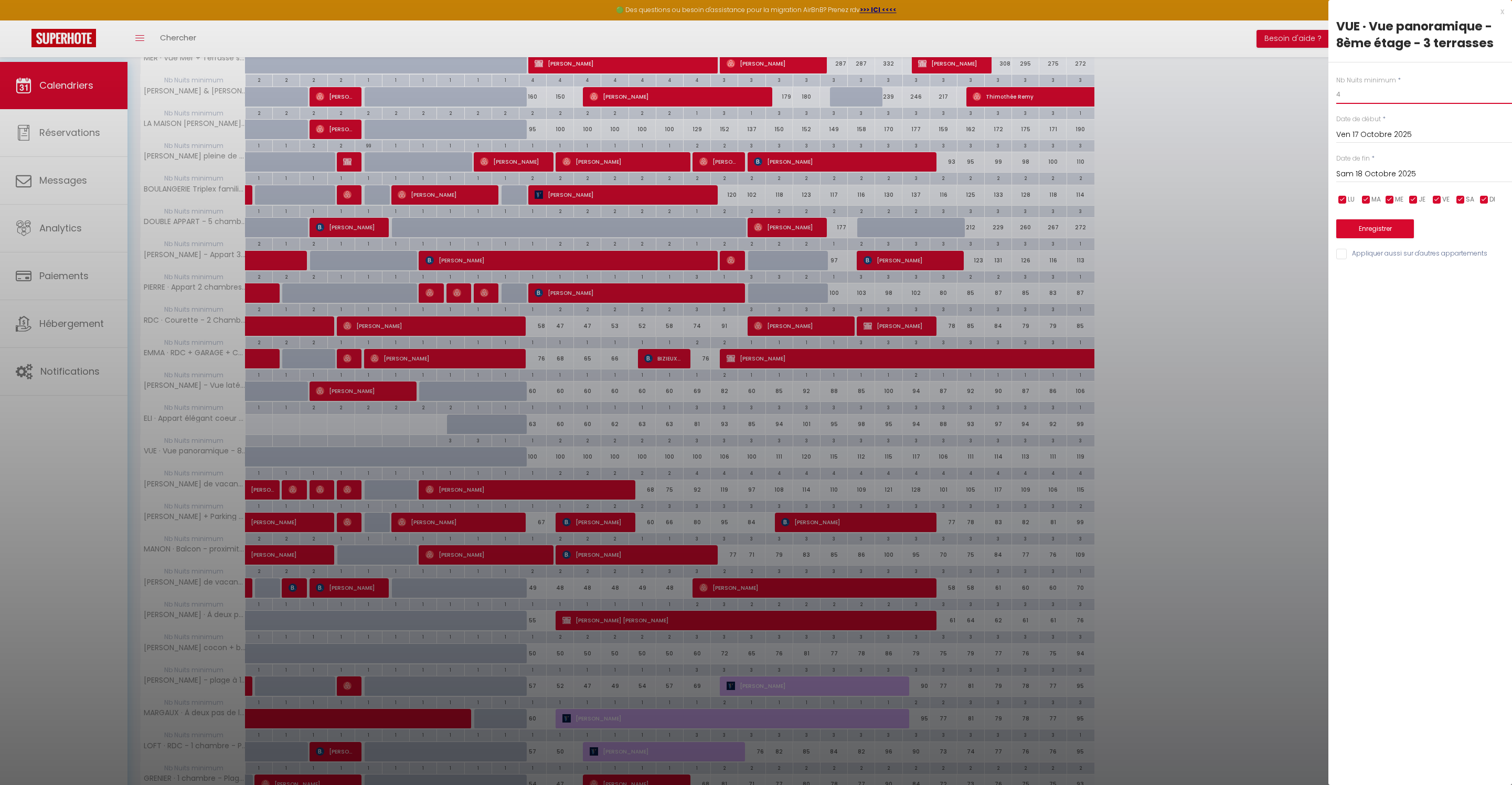
click at [1376, 104] on input "4" at bounding box center [1424, 95] width 176 height 19
type input "3"
click at [1396, 181] on input "Sam 18 Octobre 2025" at bounding box center [1424, 174] width 176 height 14
click at [1480, 203] on span ">" at bounding box center [1481, 192] width 22 height 21
click at [1481, 203] on span ">" at bounding box center [1481, 192] width 22 height 21
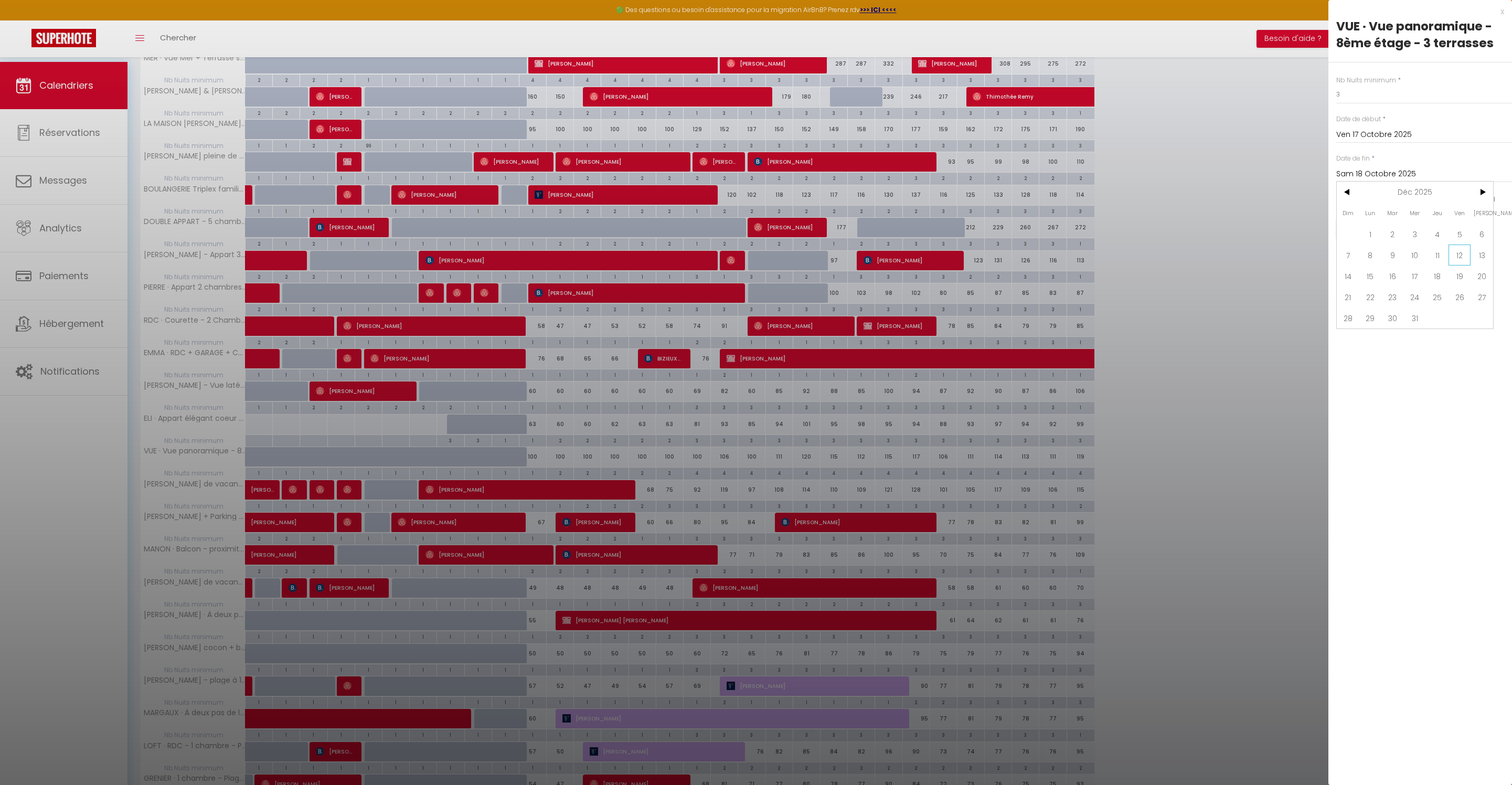
click at [1460, 265] on span "12" at bounding box center [1460, 255] width 22 height 21
type input "Ven 12 Décembre 2025"
click at [1395, 238] on button "Enregistrer" at bounding box center [1375, 229] width 77 height 19
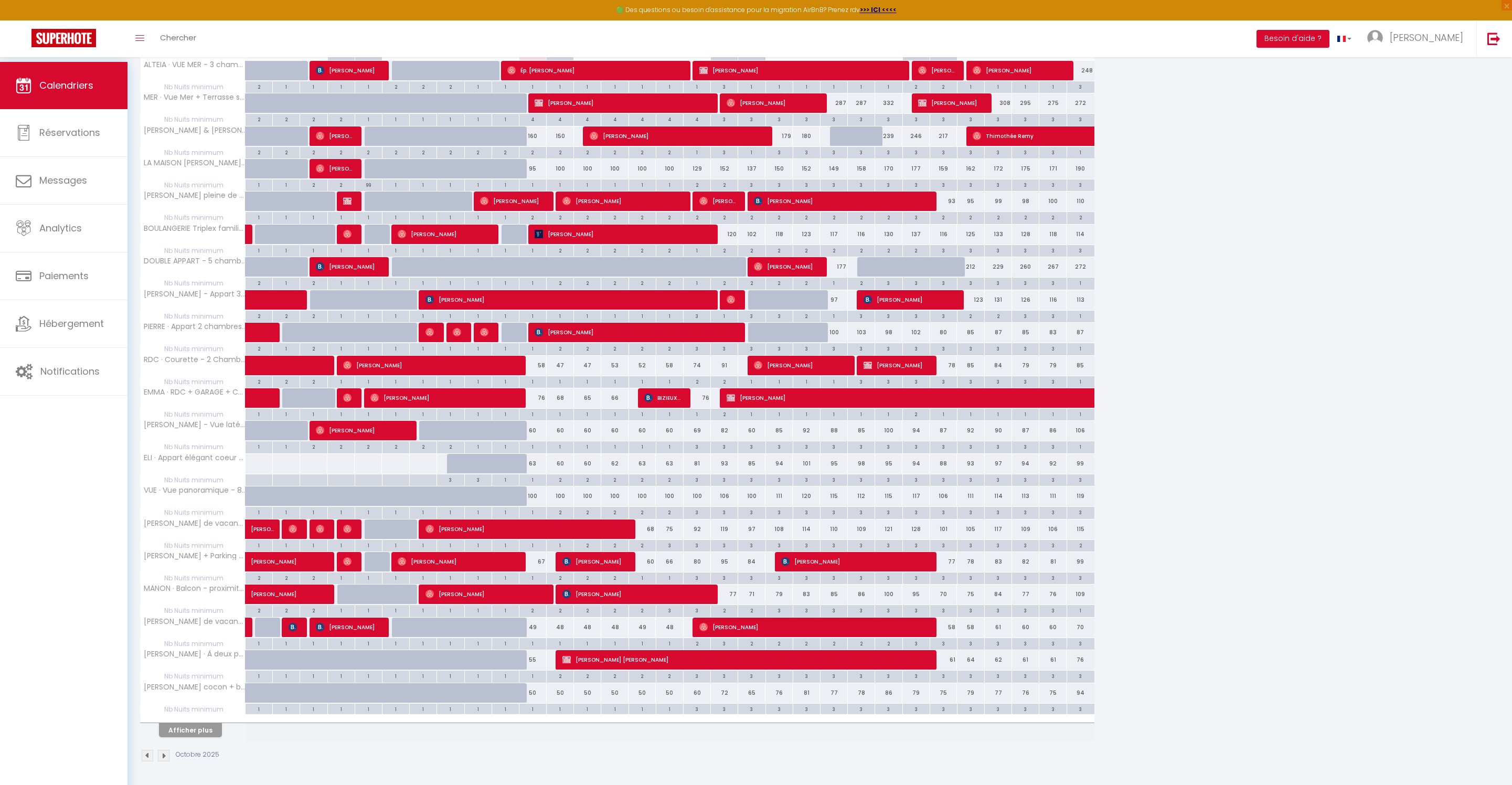
scroll to position [256, 0]
click at [216, 724] on button "Afficher plus" at bounding box center [190, 730] width 63 height 14
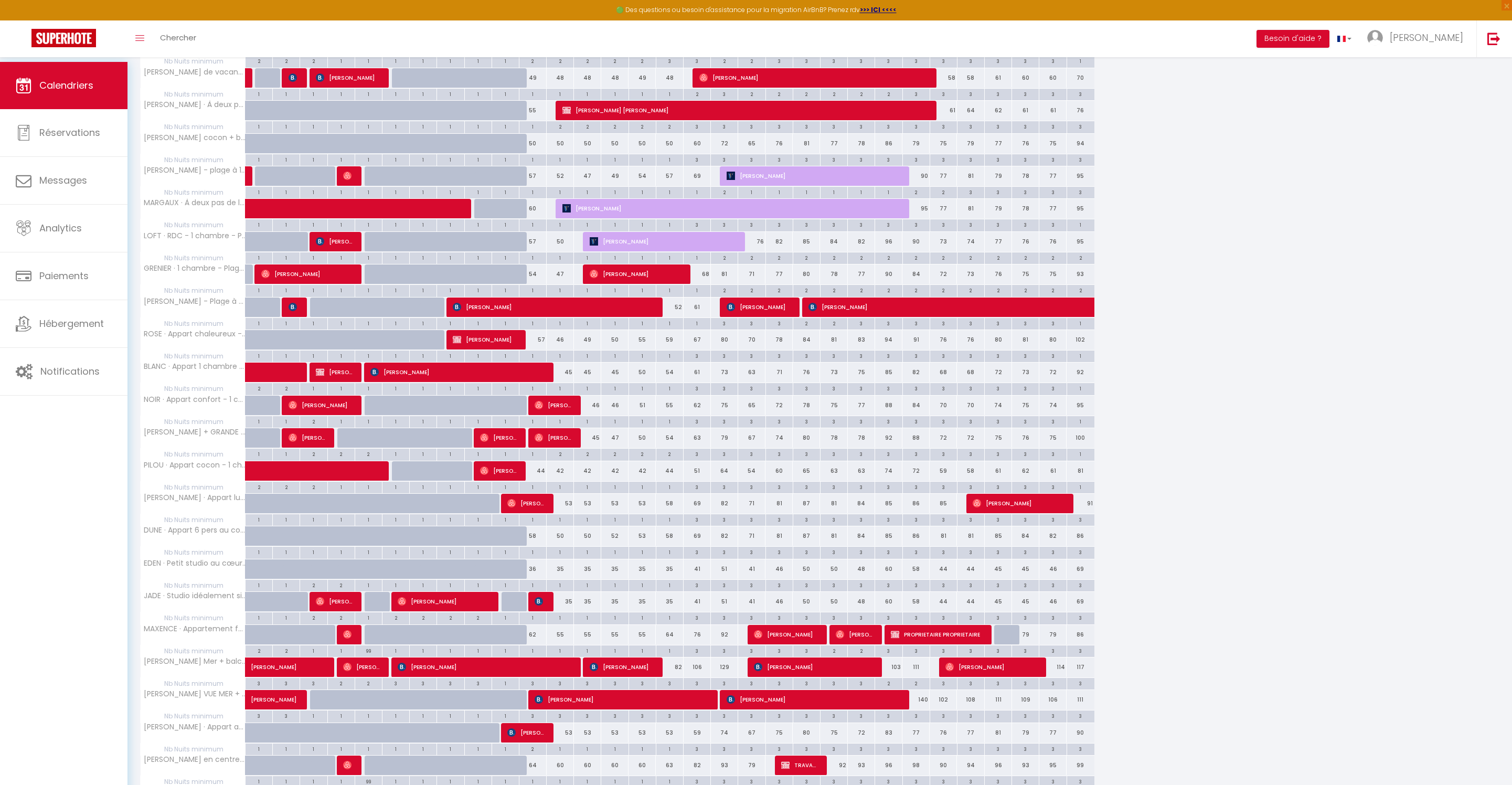
scroll to position [743, 0]
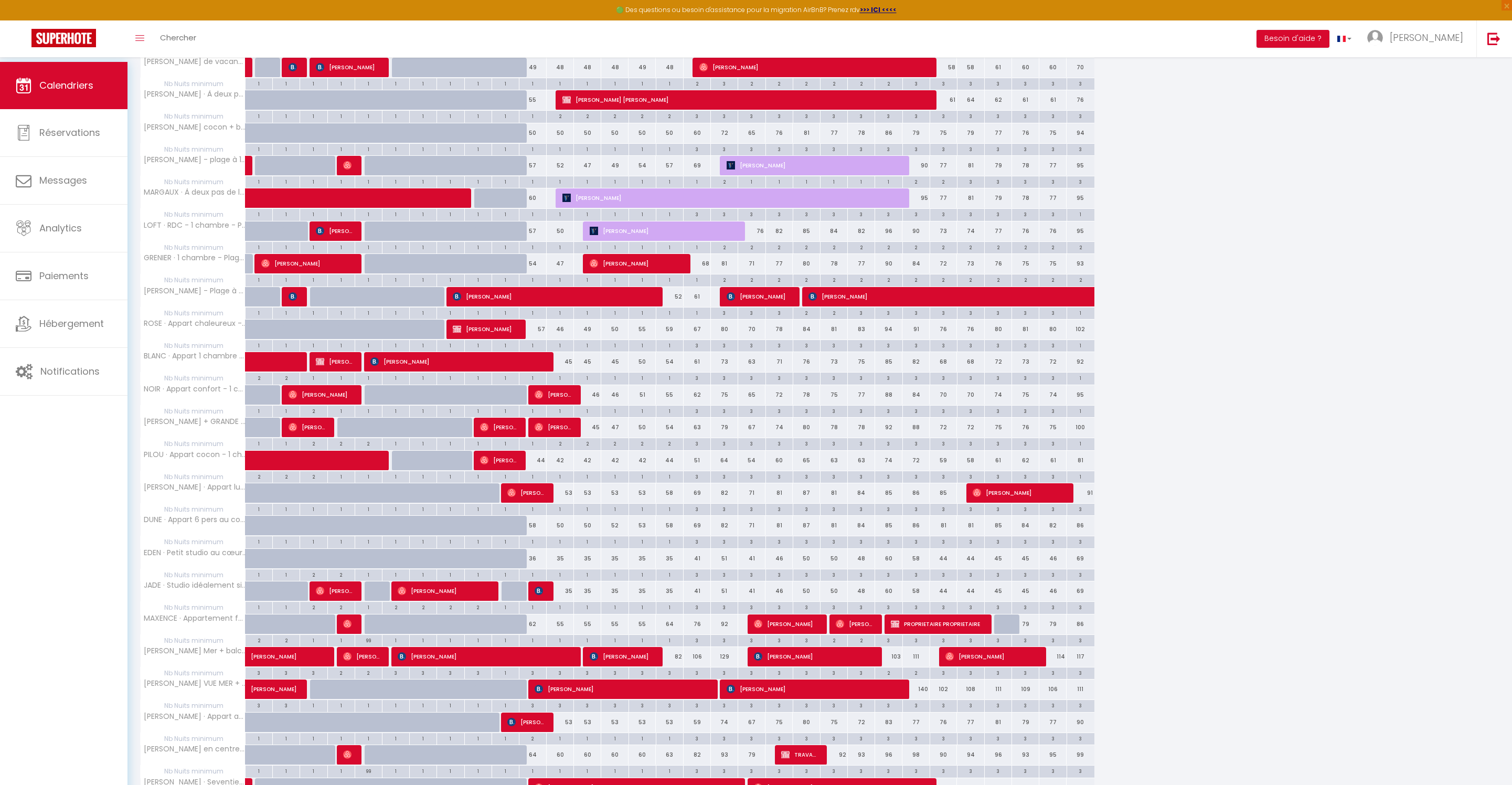
click at [541, 481] on div "1" at bounding box center [533, 476] width 27 height 10
type input "1"
type input "Sam 11 Octobre 2025"
type input "Dim 12 Octobre 2025"
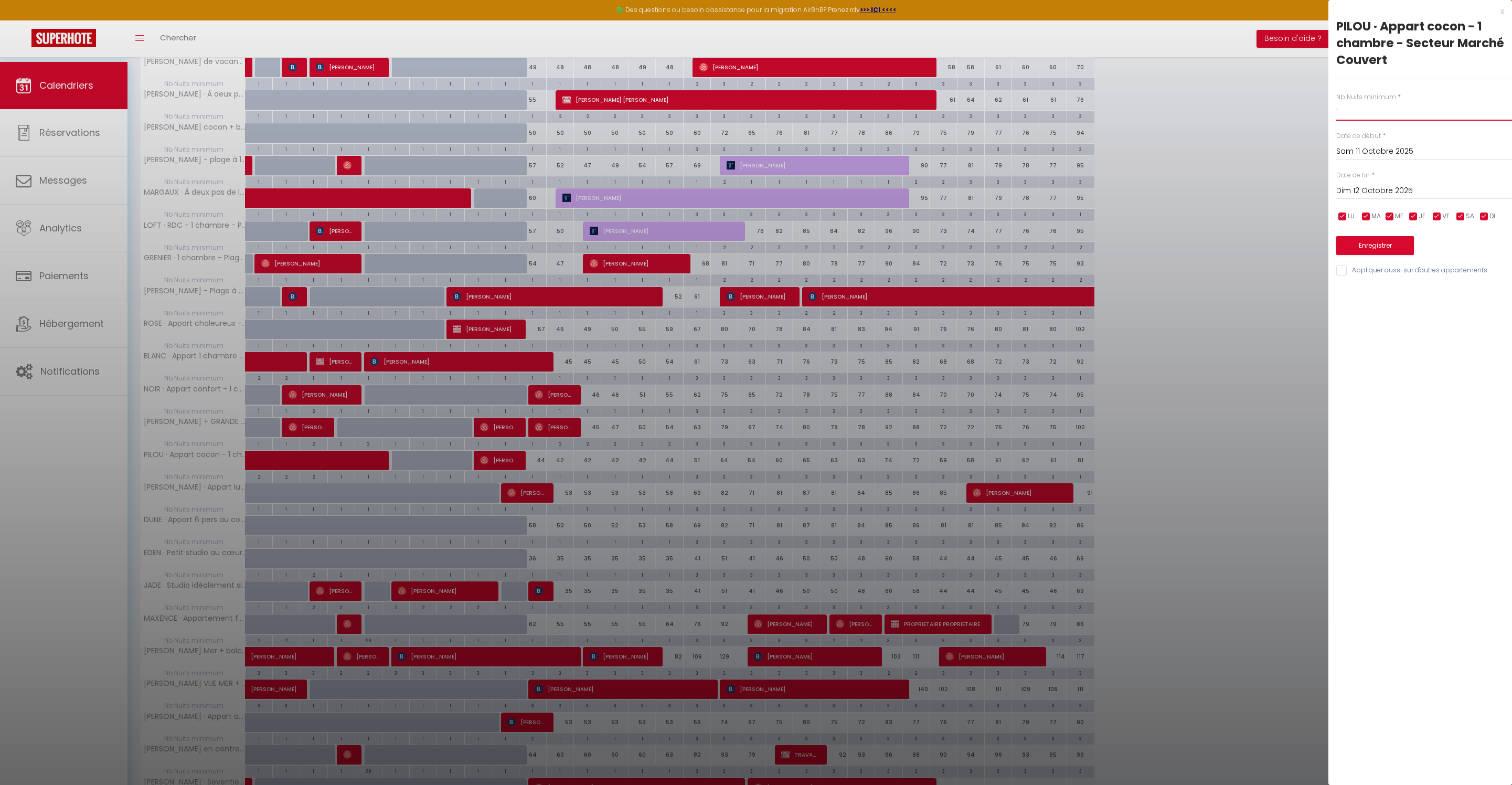
click at [1378, 119] on input "1" at bounding box center [1424, 111] width 176 height 19
type input "2"
click at [1389, 255] on button "Enregistrer" at bounding box center [1375, 245] width 77 height 19
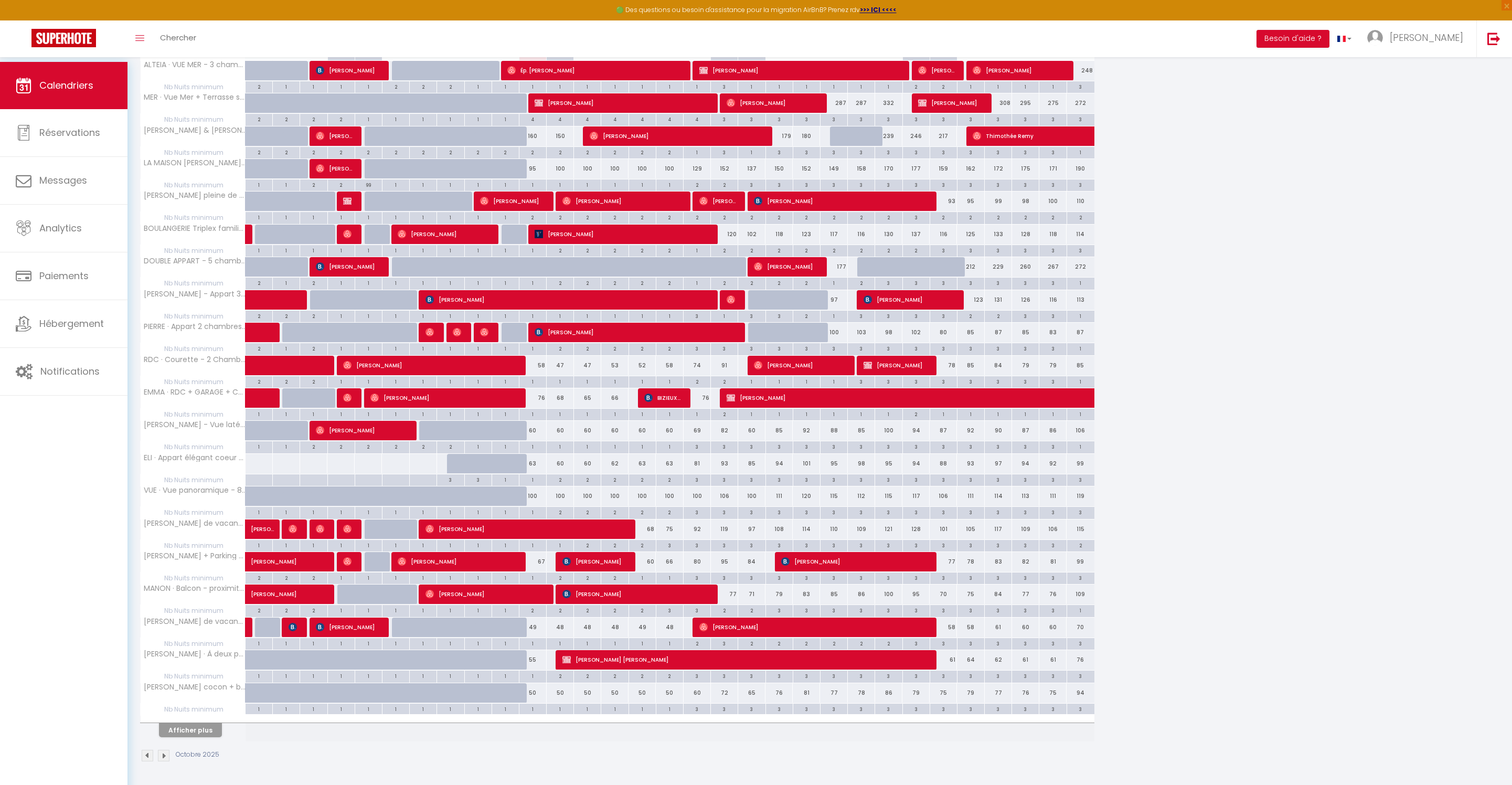
scroll to position [256, 0]
click at [222, 723] on button "Afficher plus" at bounding box center [190, 730] width 63 height 14
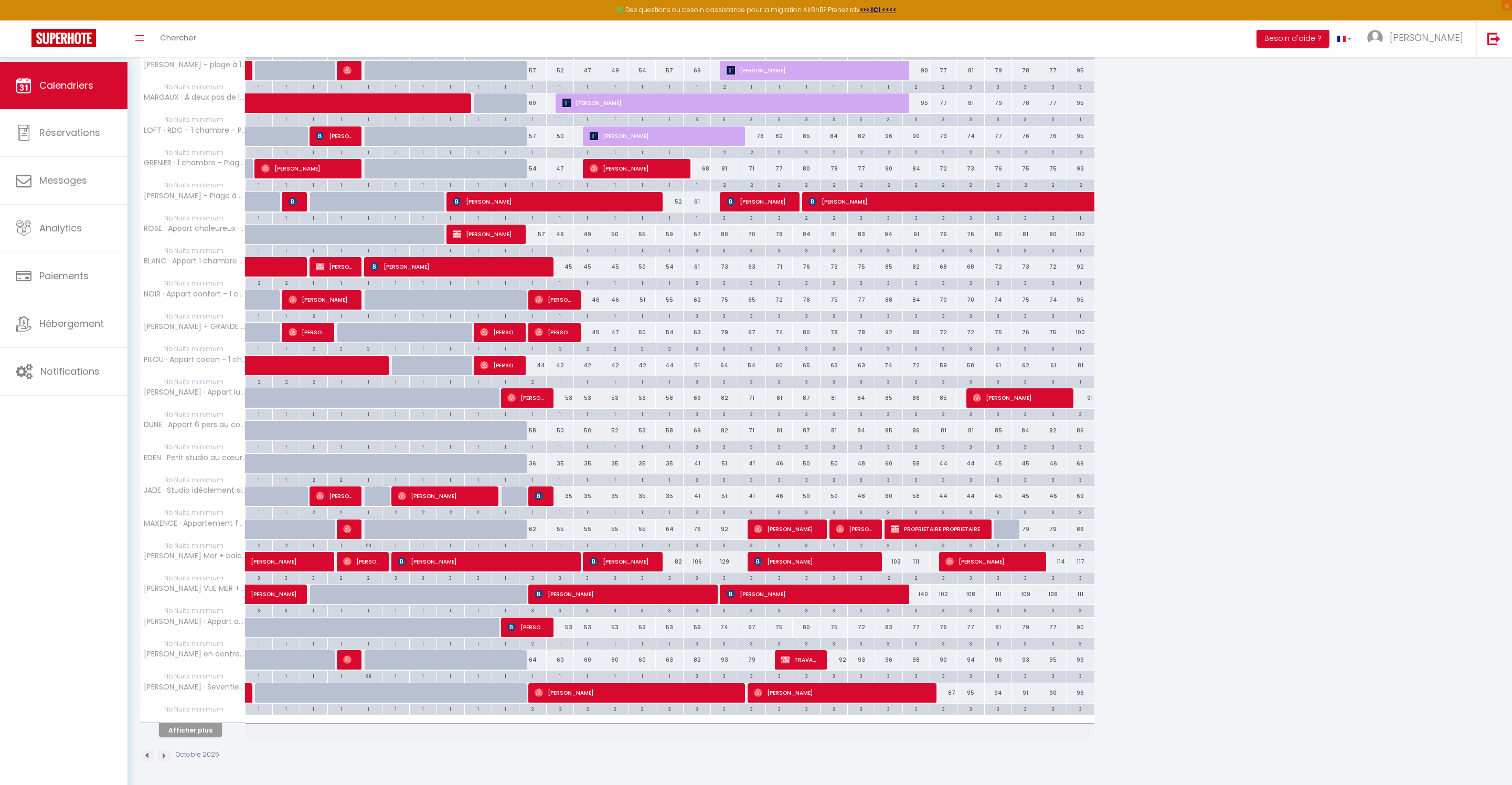
scroll to position [959, 0]
click at [207, 723] on button "Afficher plus" at bounding box center [190, 730] width 63 height 14
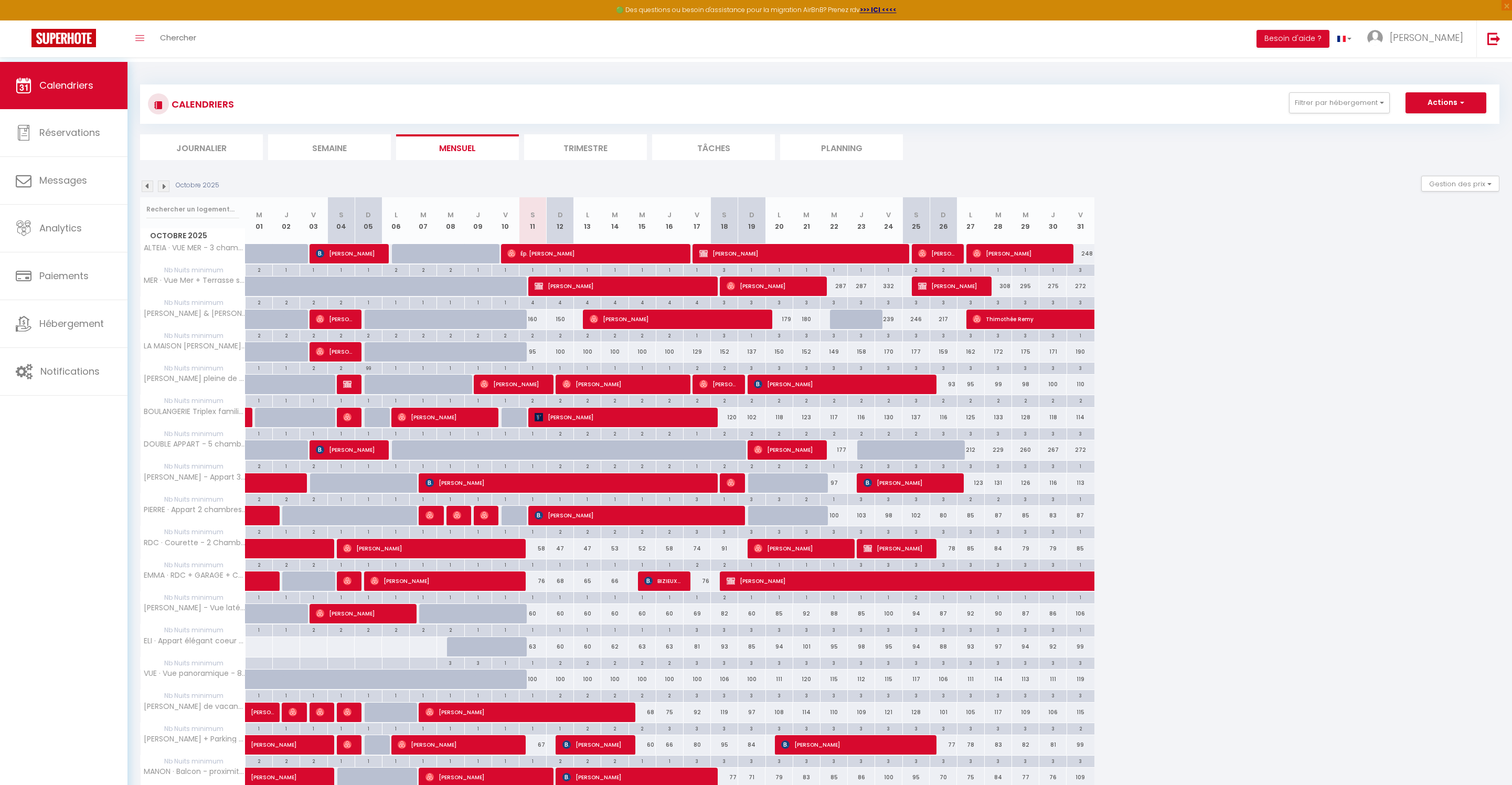
scroll to position [0, 0]
click at [1334, 113] on button "Filtrer par hébergement" at bounding box center [1339, 103] width 101 height 21
click at [1290, 133] on input "text" at bounding box center [1362, 129] width 157 height 19
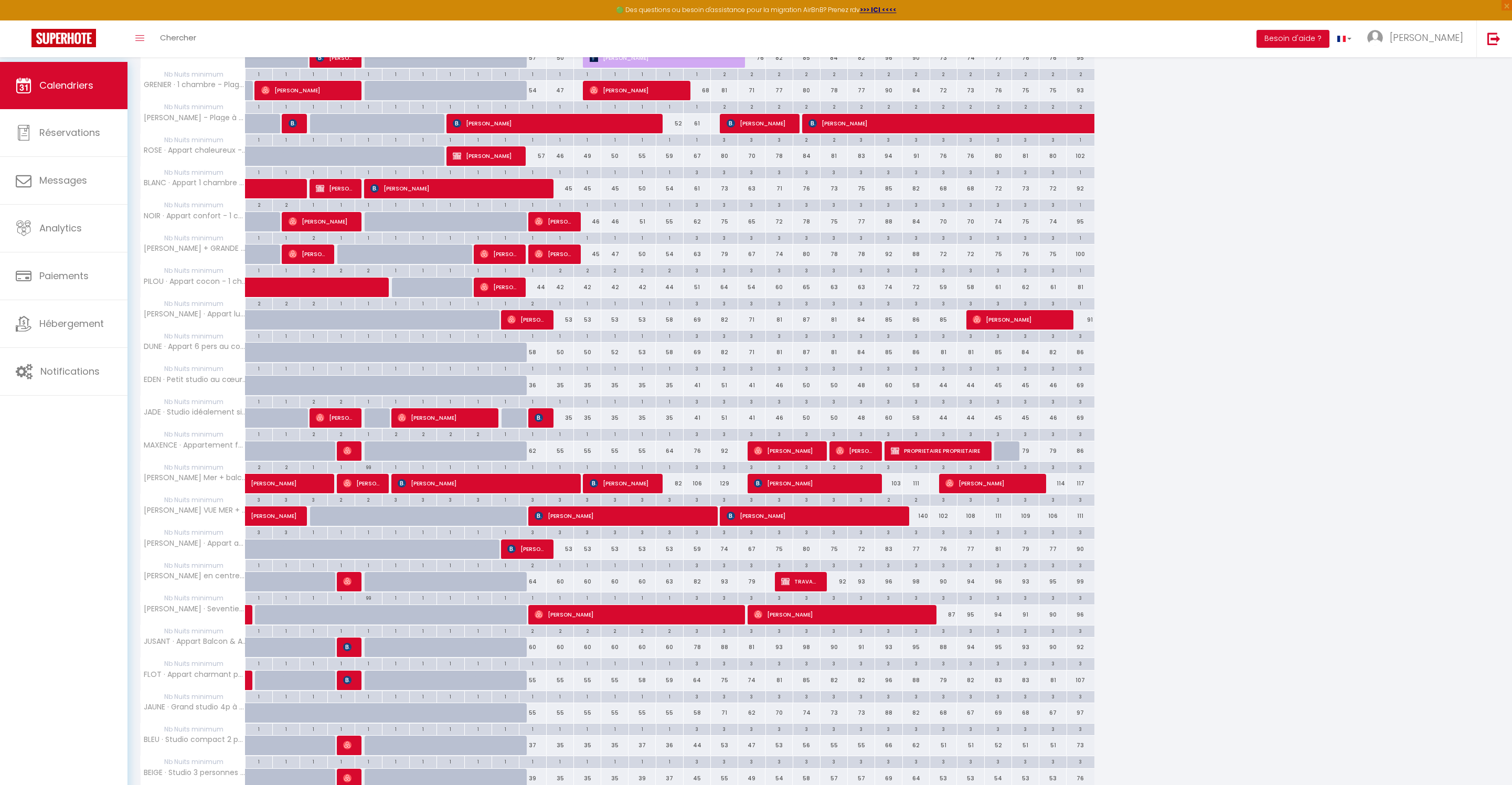
scroll to position [1125, 0]
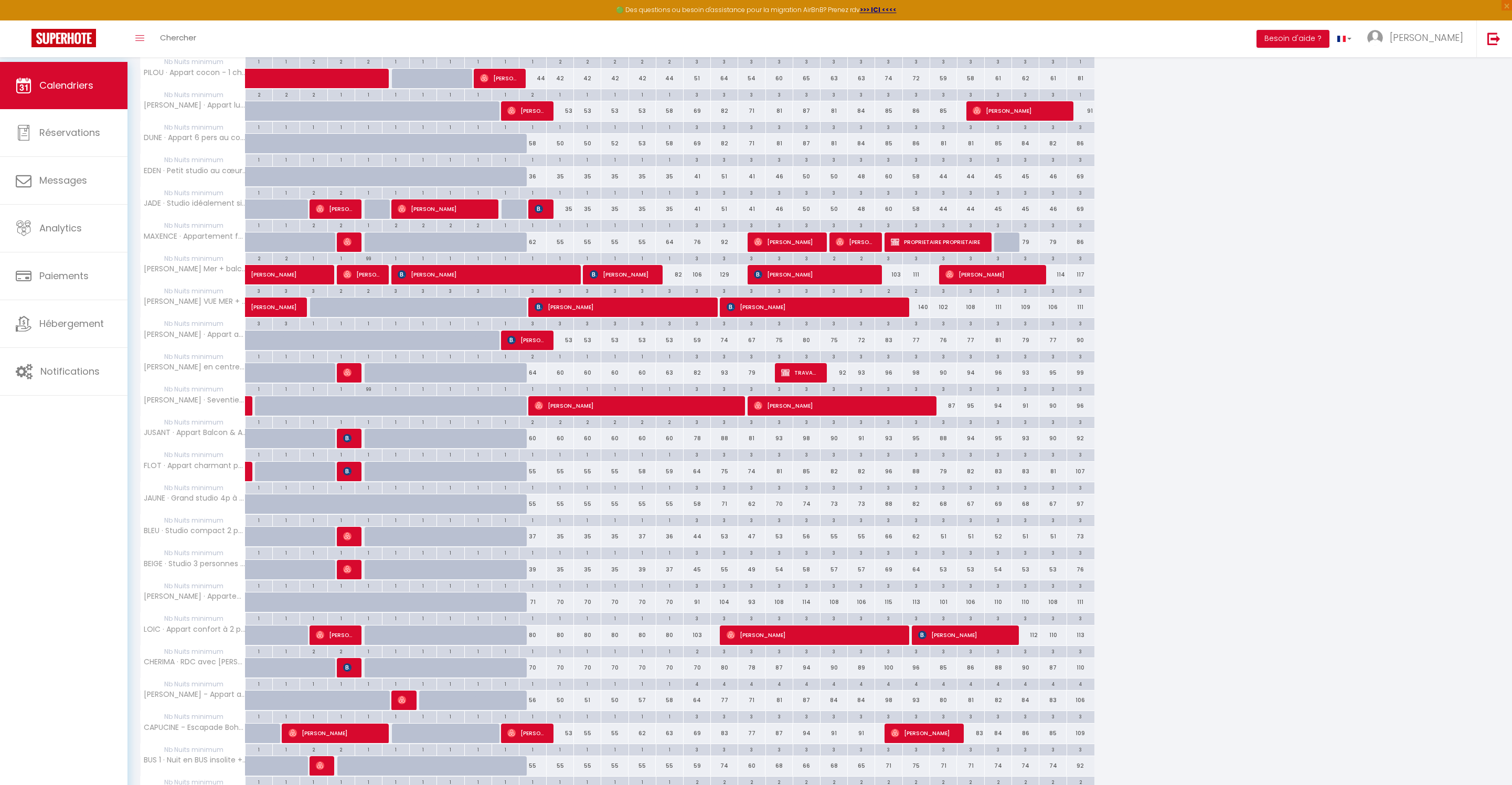
click at [541, 514] on div "55" at bounding box center [532, 504] width 27 height 19
type input "55"
type input "Sam 11 Octobre 2025"
type input "Dim 12 Octobre 2025"
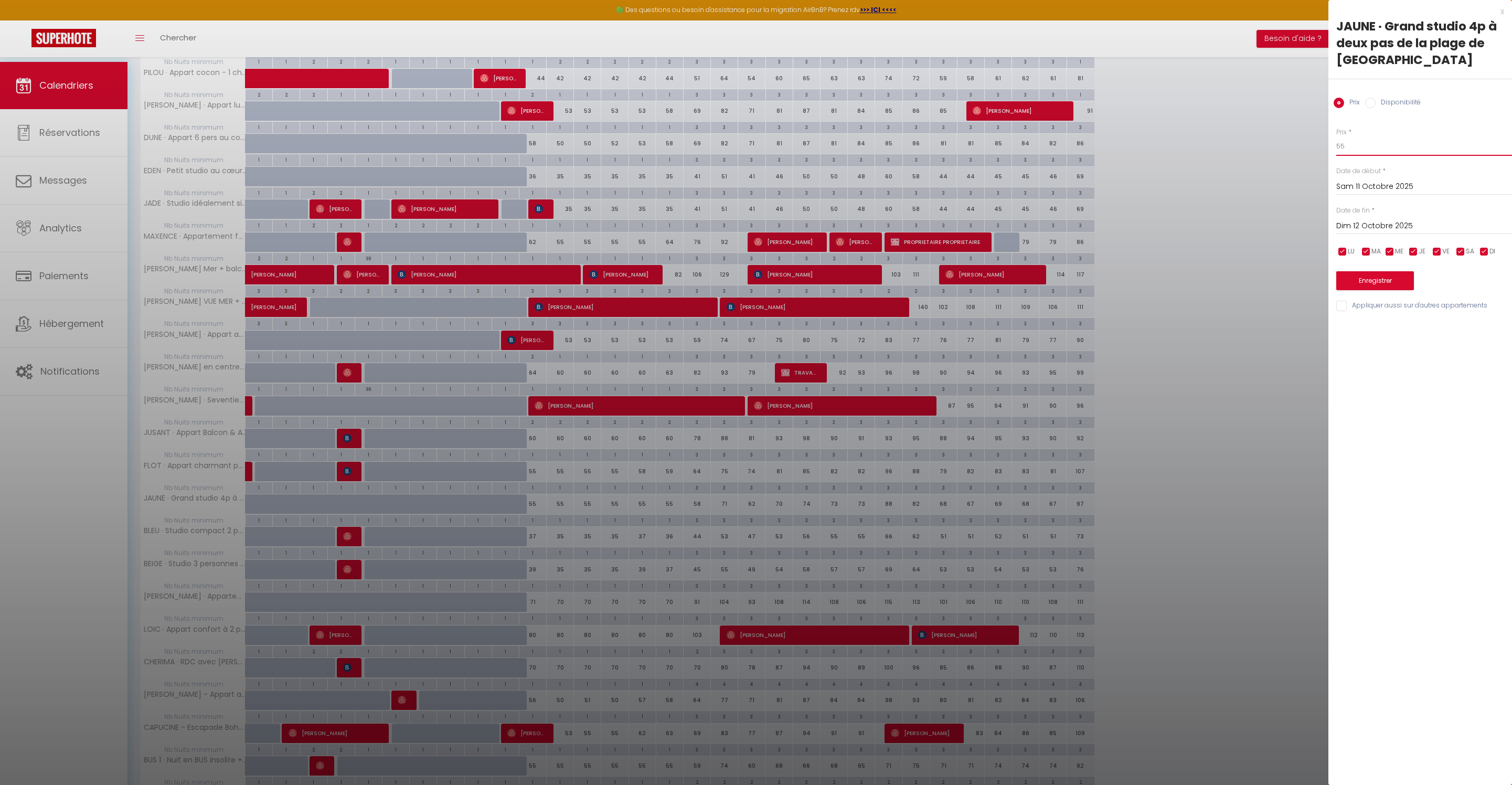
click at [1398, 156] on input "55" at bounding box center [1424, 146] width 176 height 19
type input "5"
type input "45"
click at [1406, 290] on button "Enregistrer" at bounding box center [1375, 281] width 77 height 19
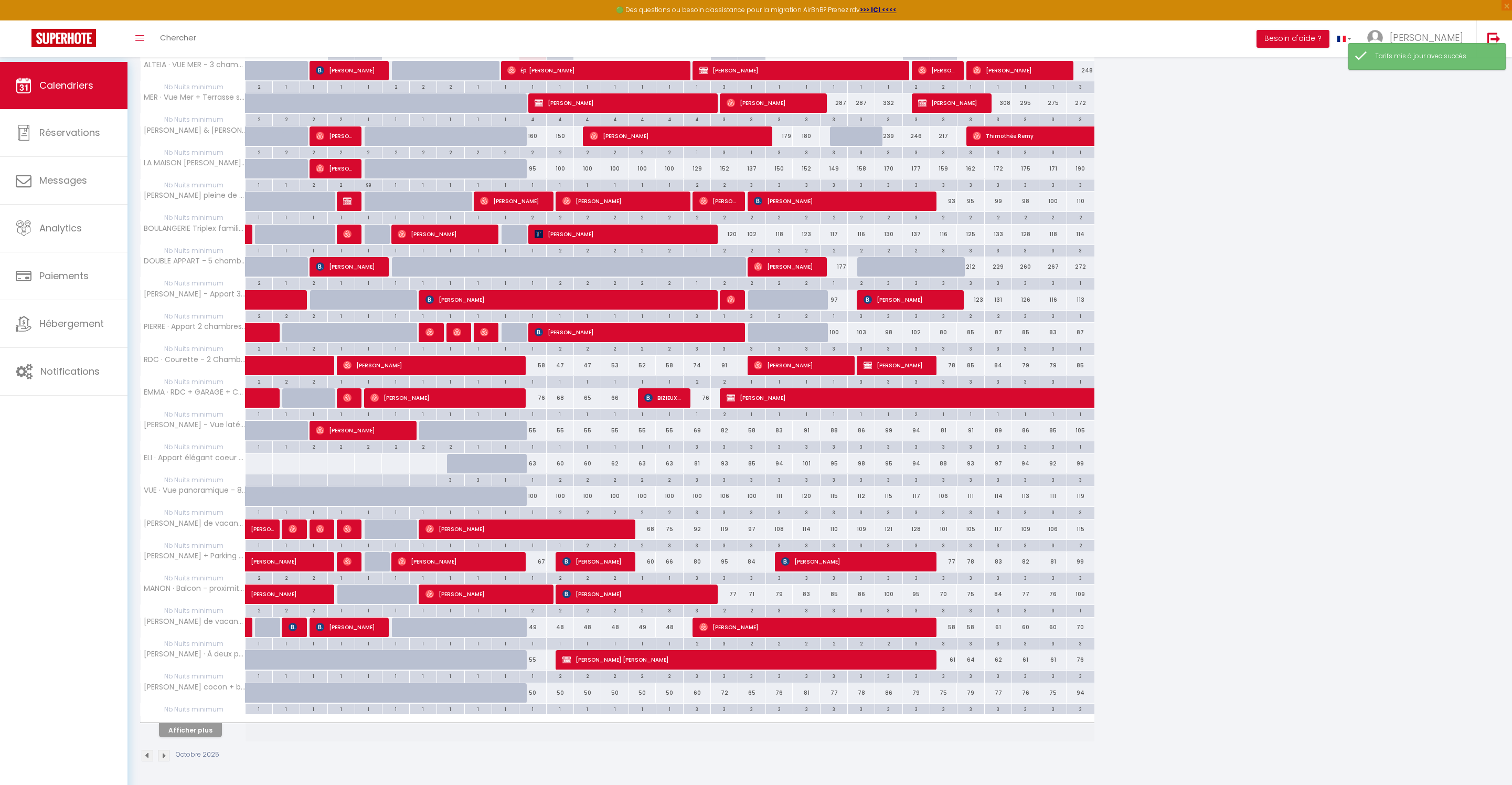
click at [221, 723] on button "Afficher plus" at bounding box center [190, 730] width 63 height 14
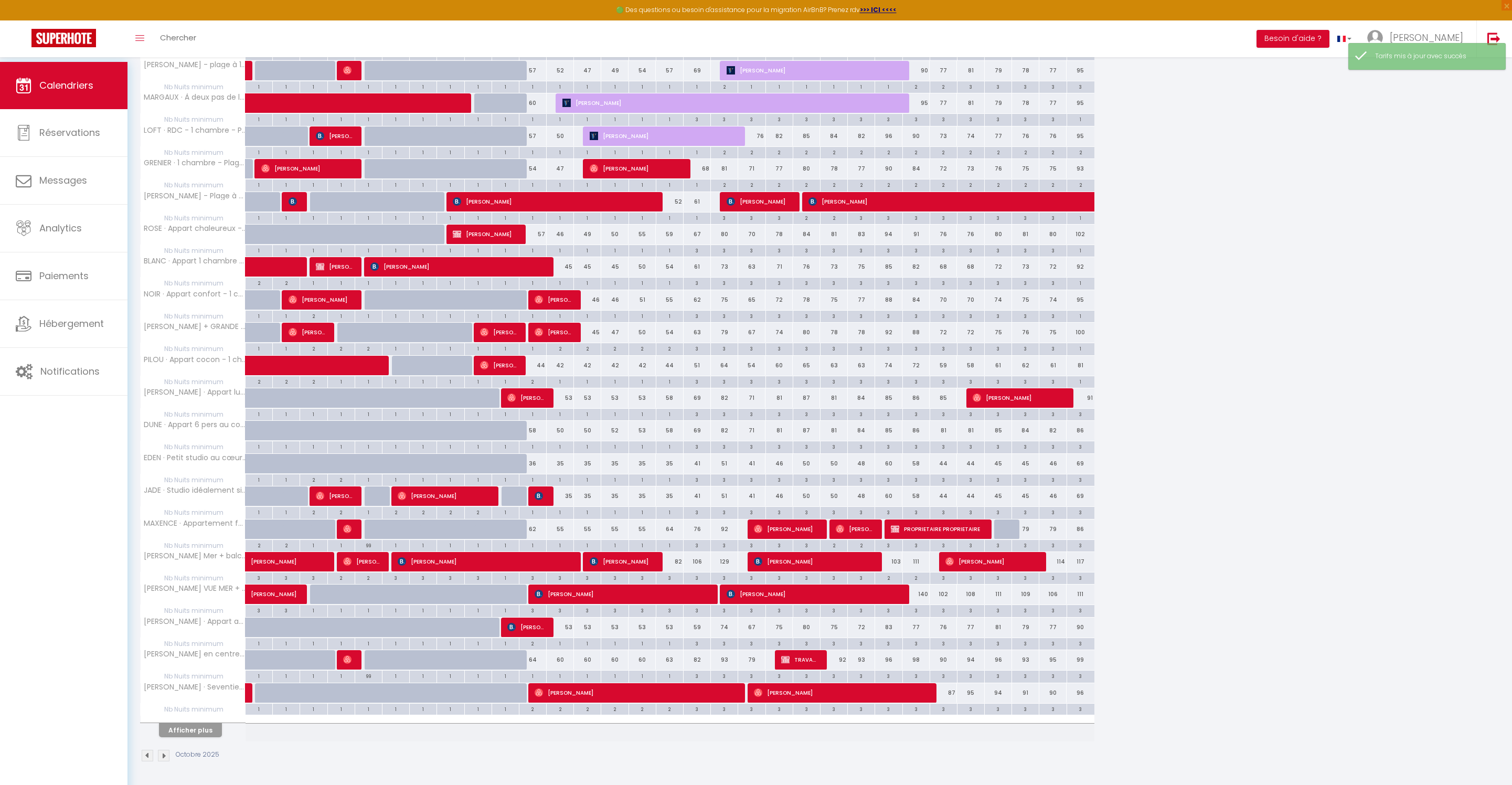
scroll to position [959, 0]
click at [213, 723] on button "Afficher plus" at bounding box center [190, 730] width 63 height 14
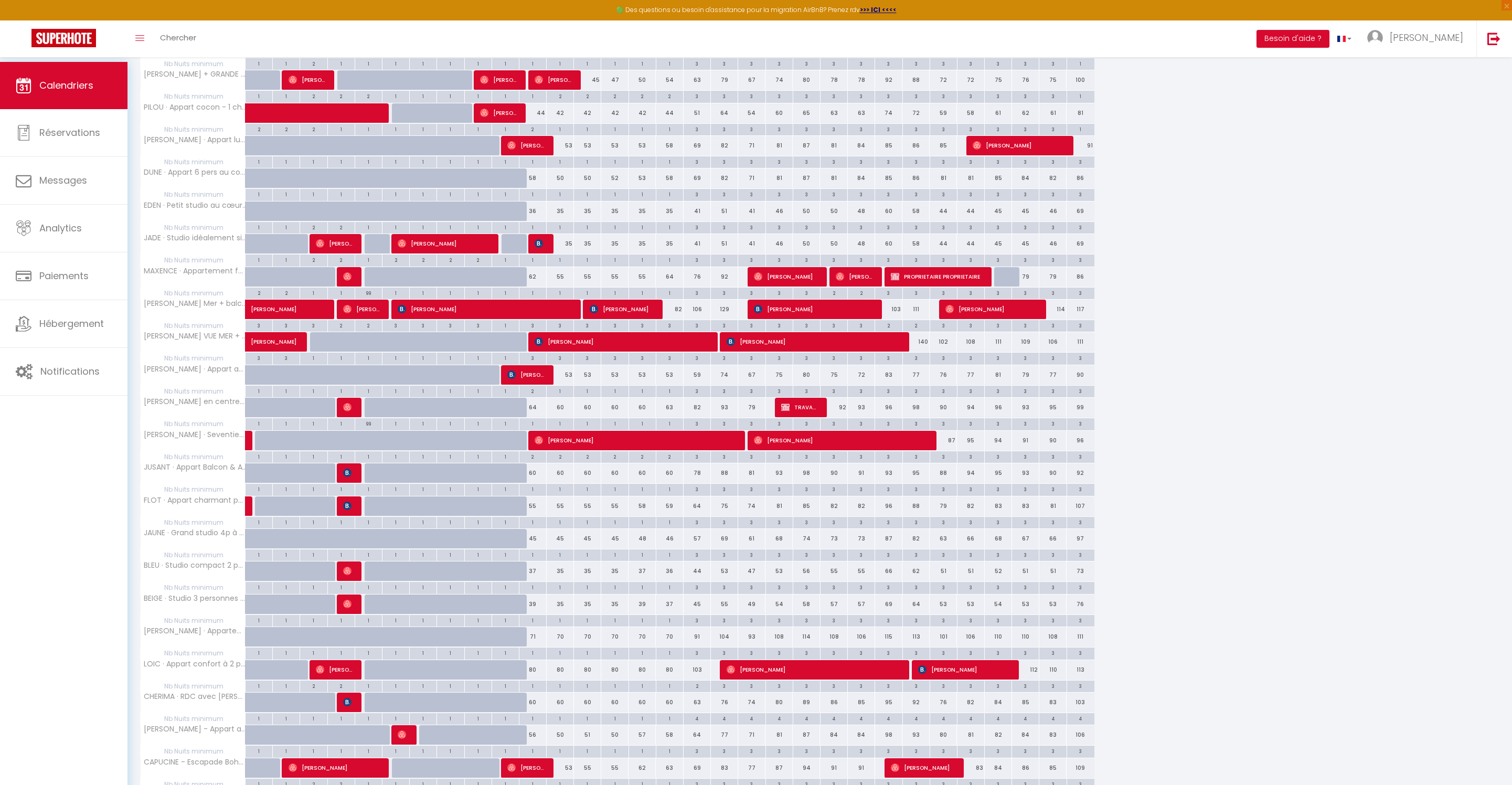
scroll to position [1097, 0]
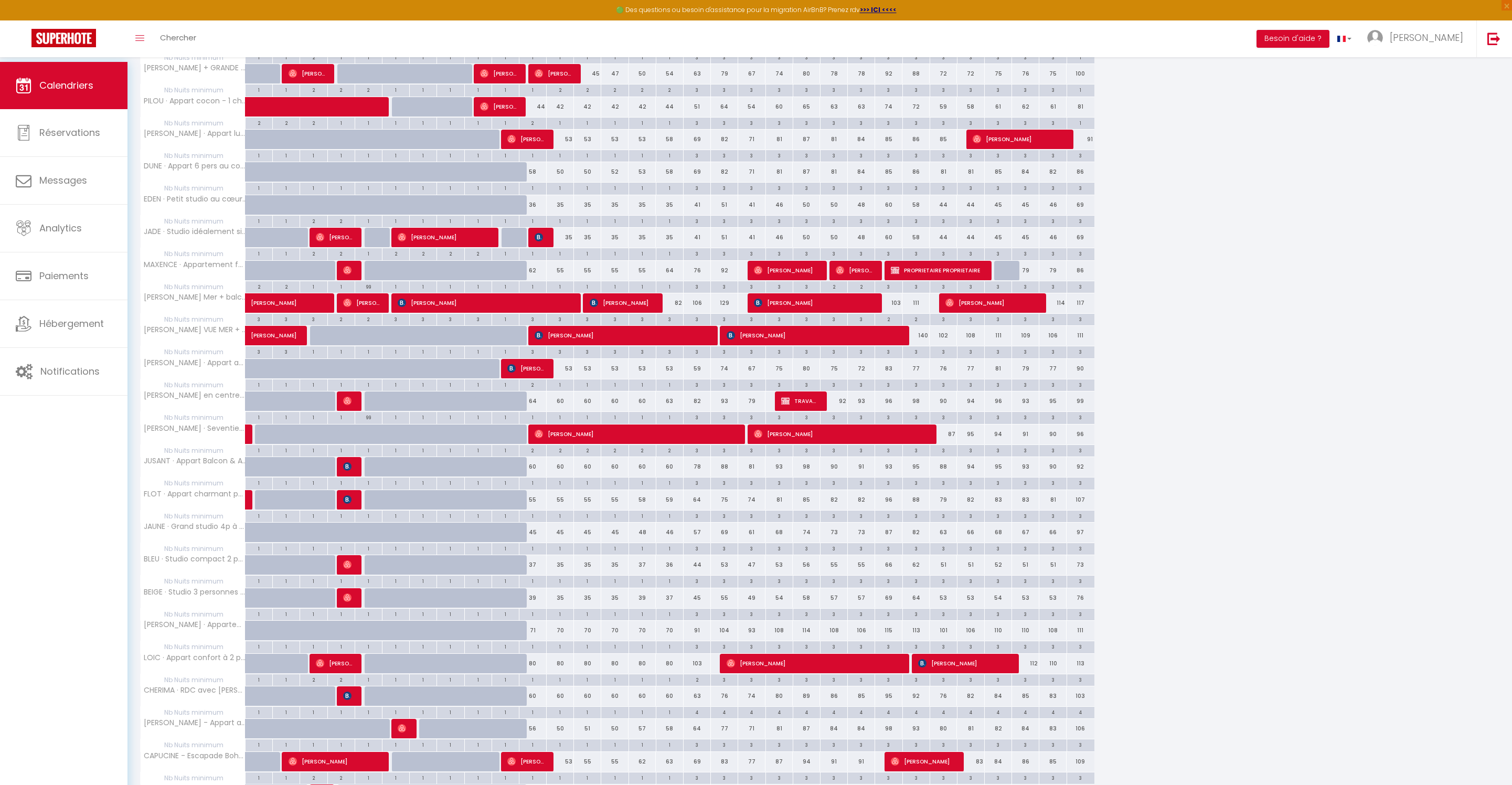
click at [537, 510] on div "55" at bounding box center [532, 500] width 27 height 19
type input "55"
type input "Sam 11 Octobre 2025"
type input "Dim 12 Octobre 2025"
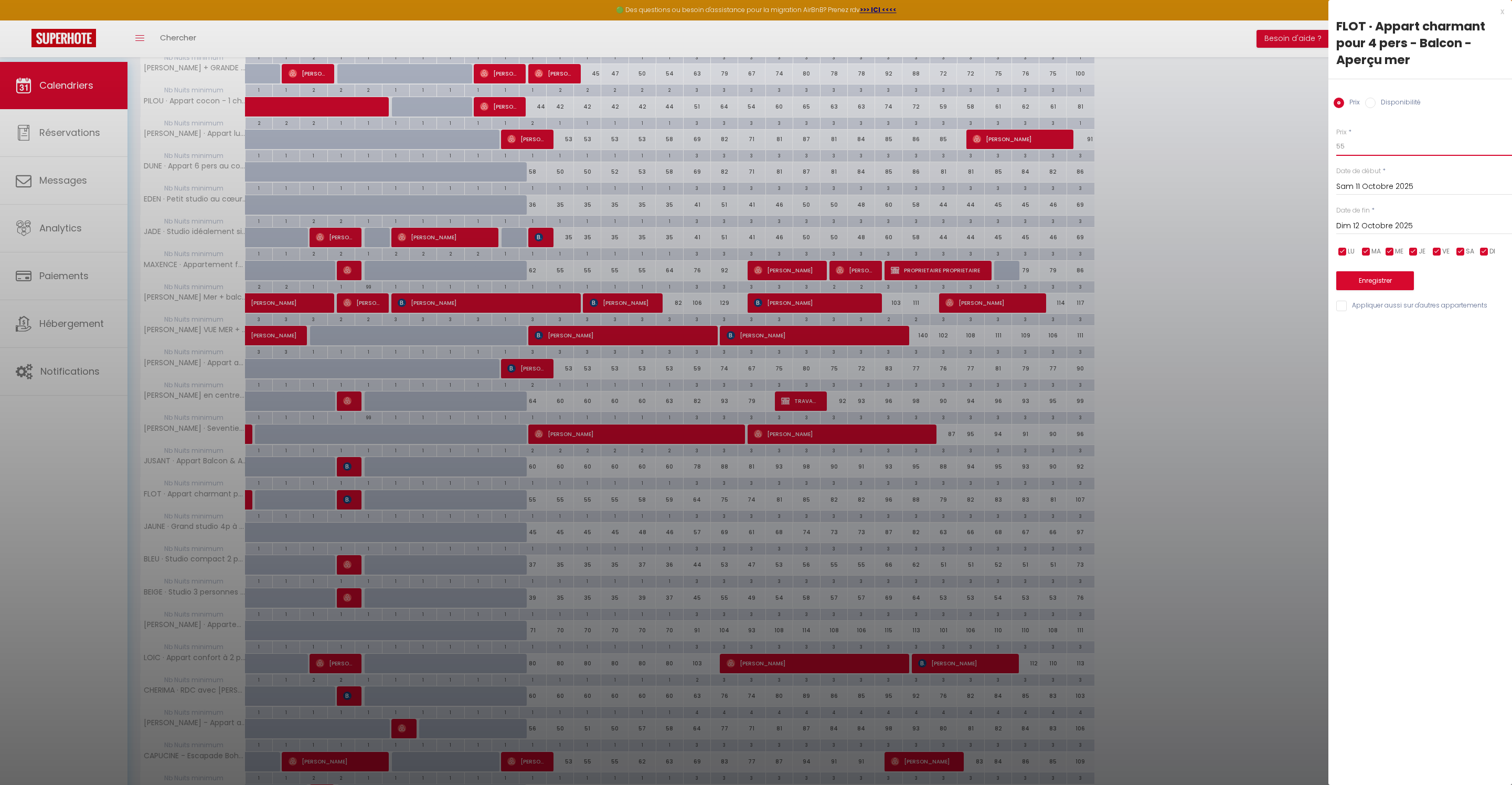
click at [1372, 156] on input "55" at bounding box center [1424, 146] width 176 height 19
type input "50"
click at [1399, 290] on button "Enregistrer" at bounding box center [1375, 281] width 77 height 19
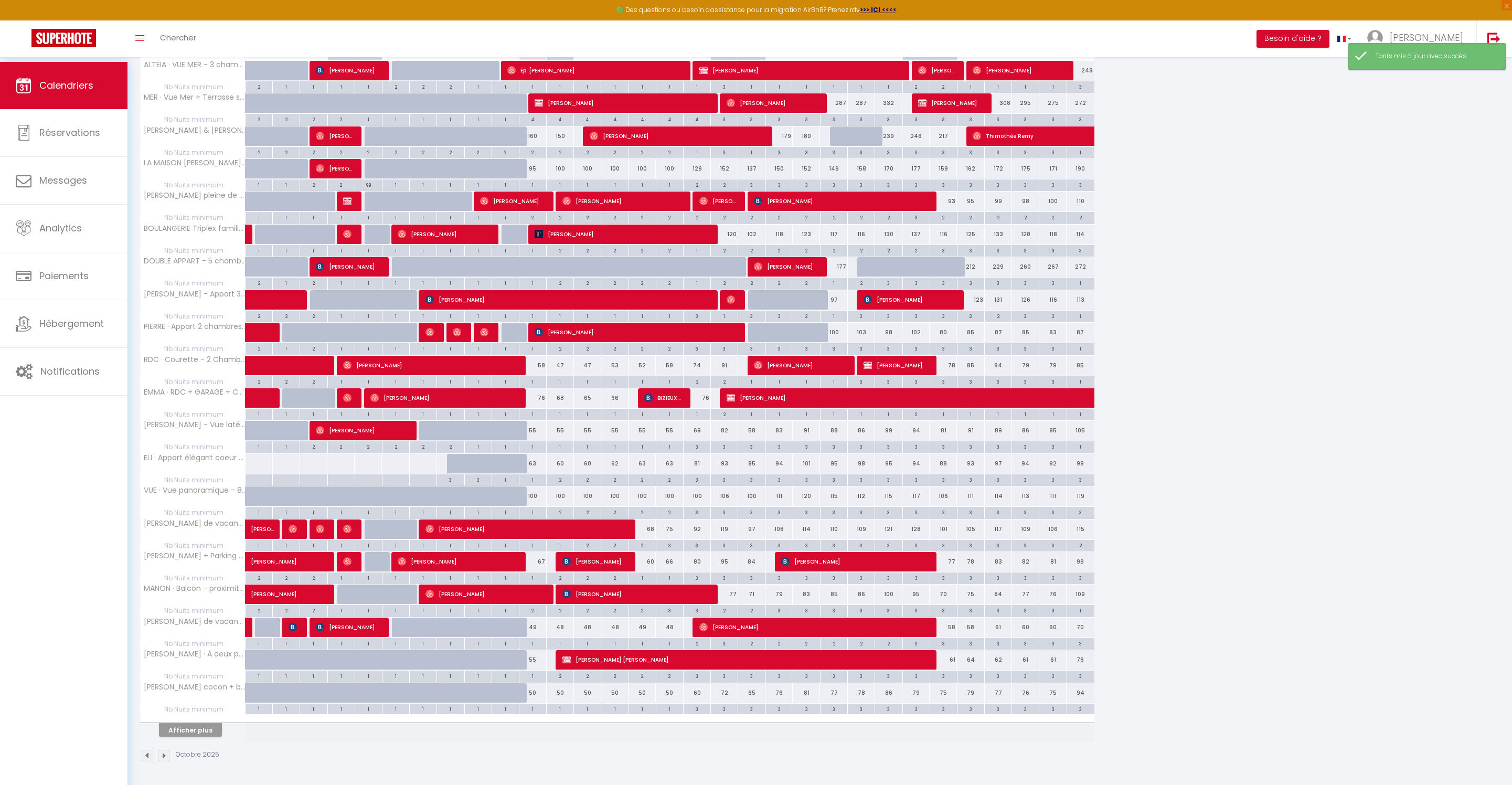
scroll to position [256, 0]
click at [211, 723] on button "Afficher plus" at bounding box center [190, 730] width 63 height 14
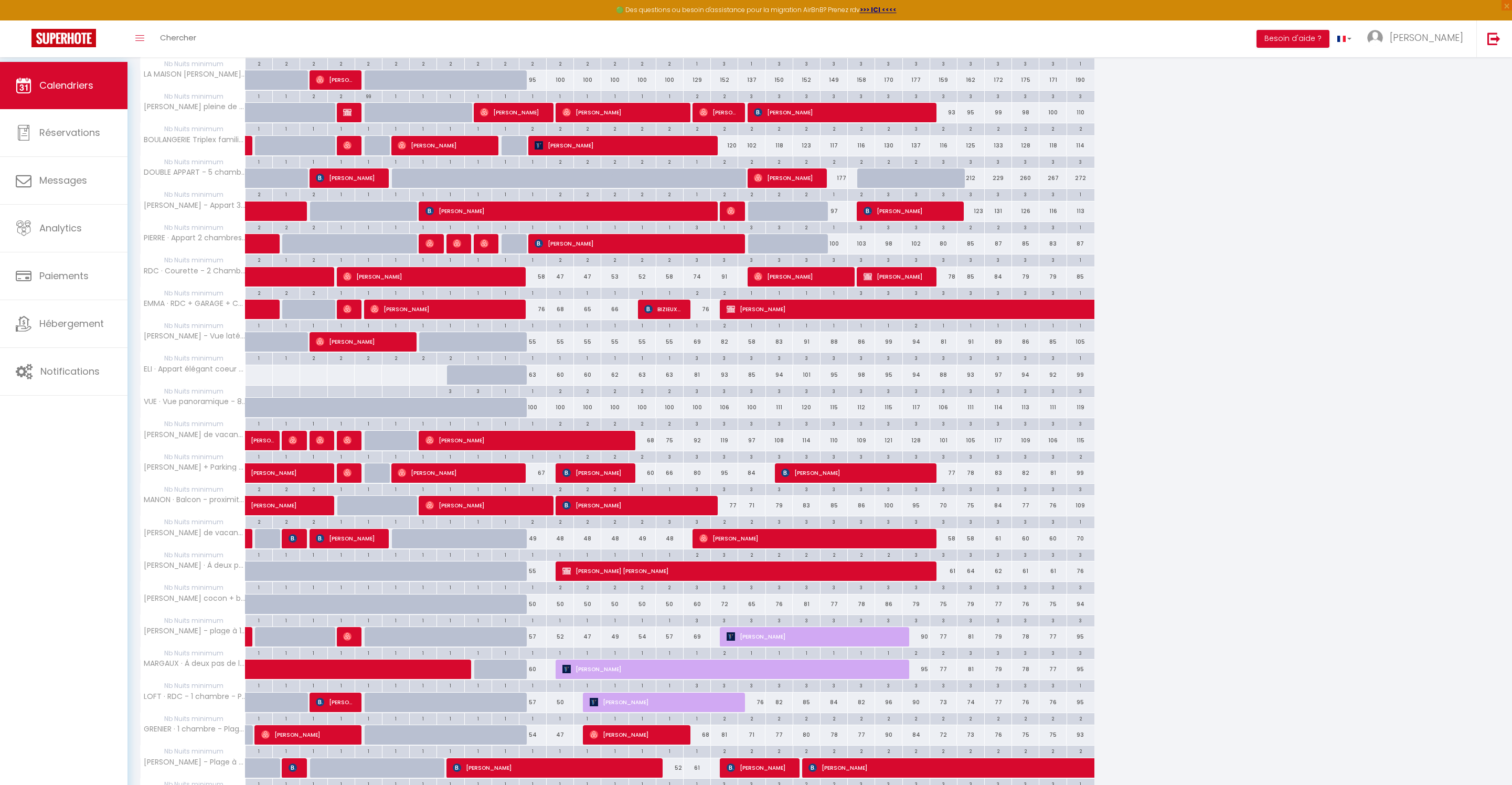
scroll to position [324, 0]
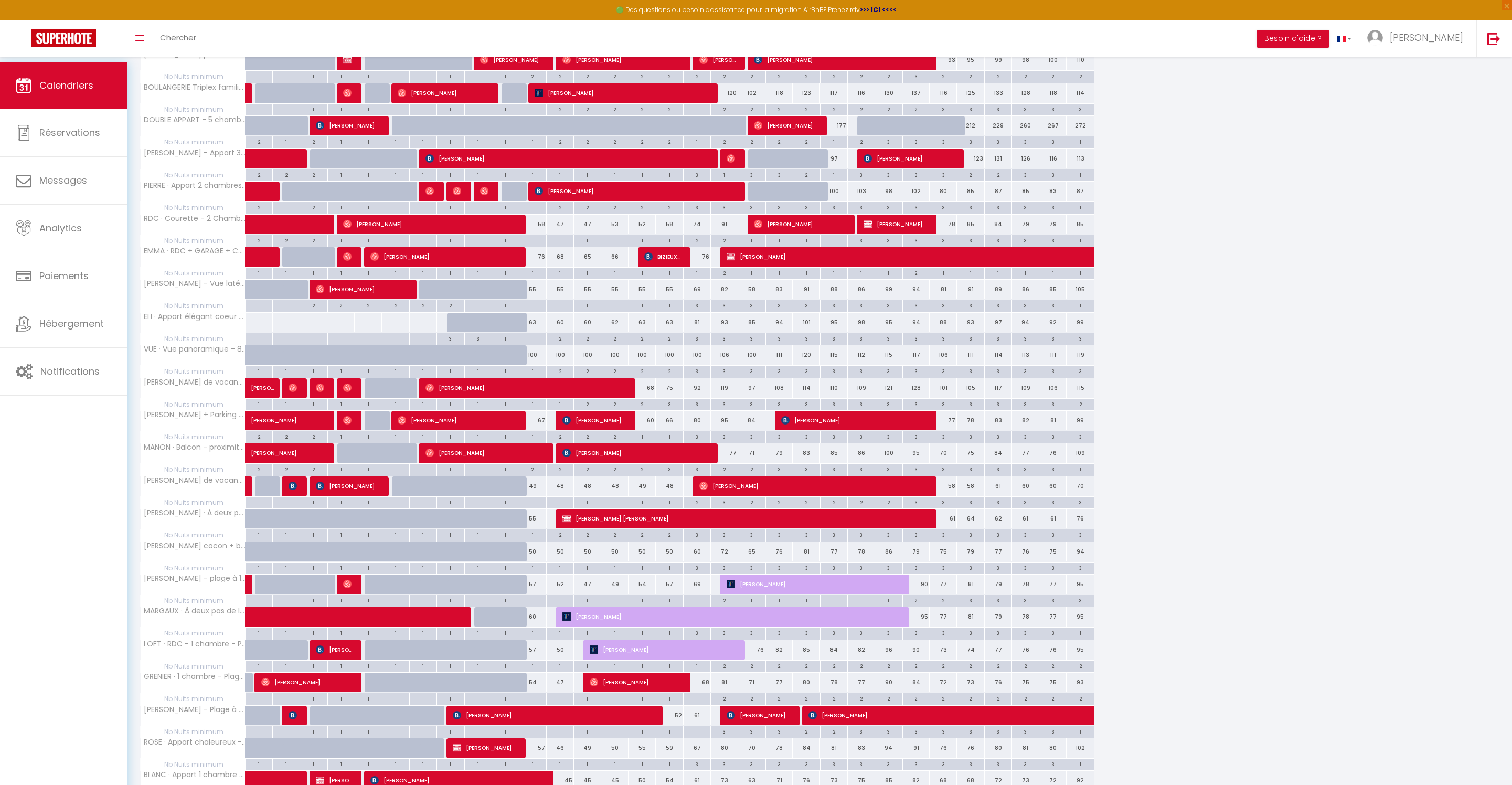
click at [642, 528] on span "[PERSON_NAME] [PERSON_NAME]" at bounding box center [744, 518] width 363 height 20
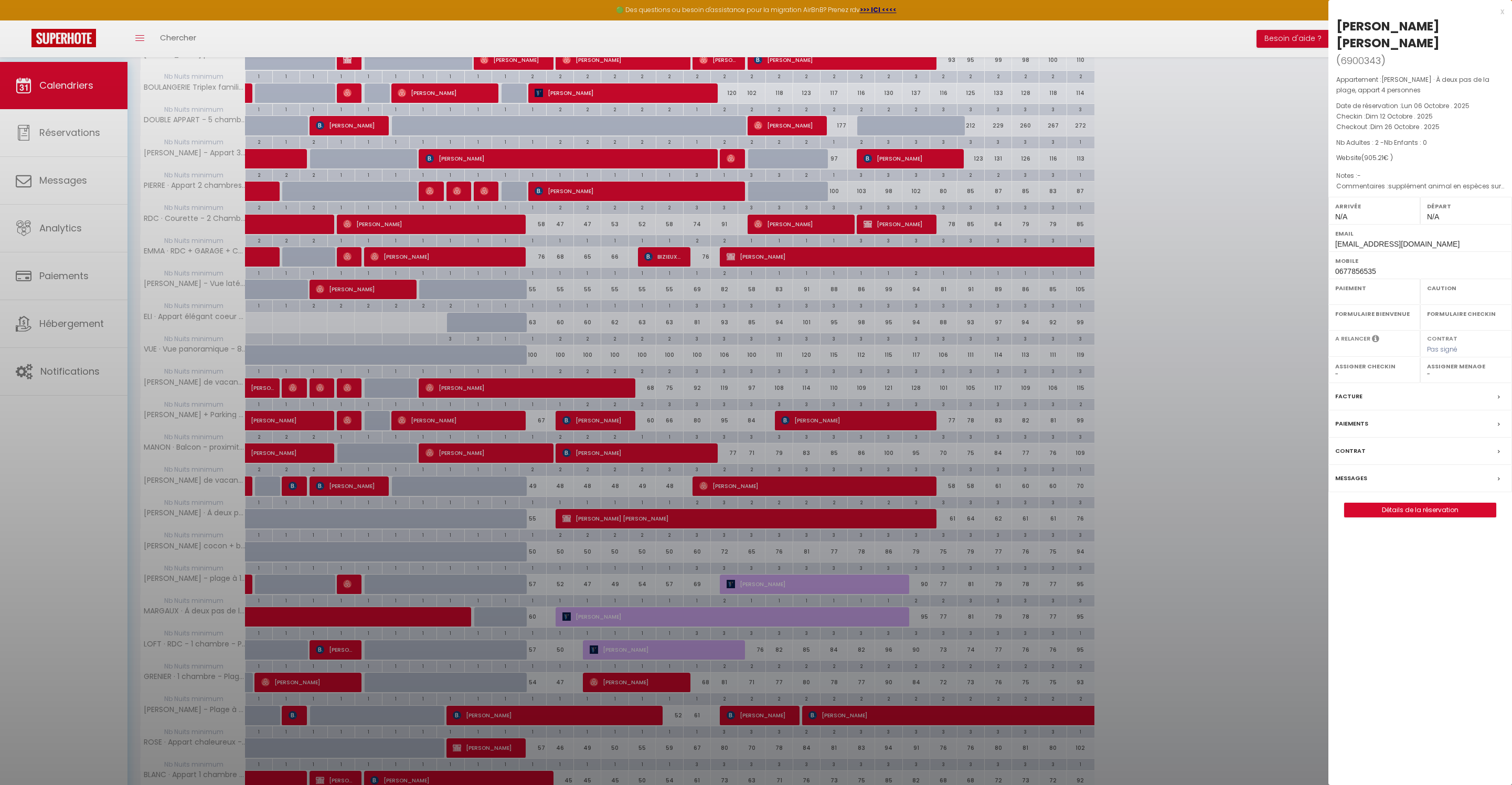
select select "OK"
select select "KO"
select select "0"
select select "1"
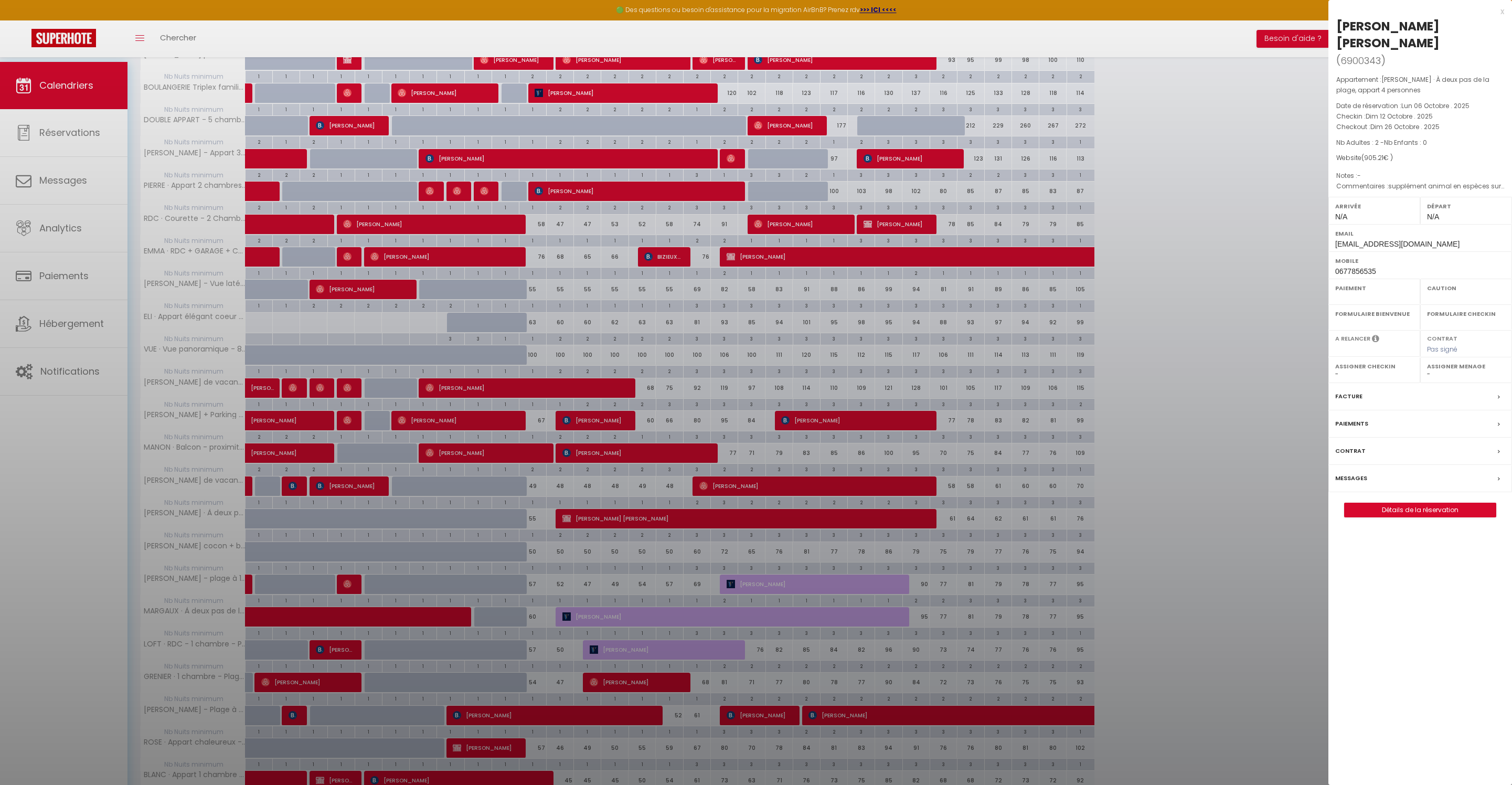
select select
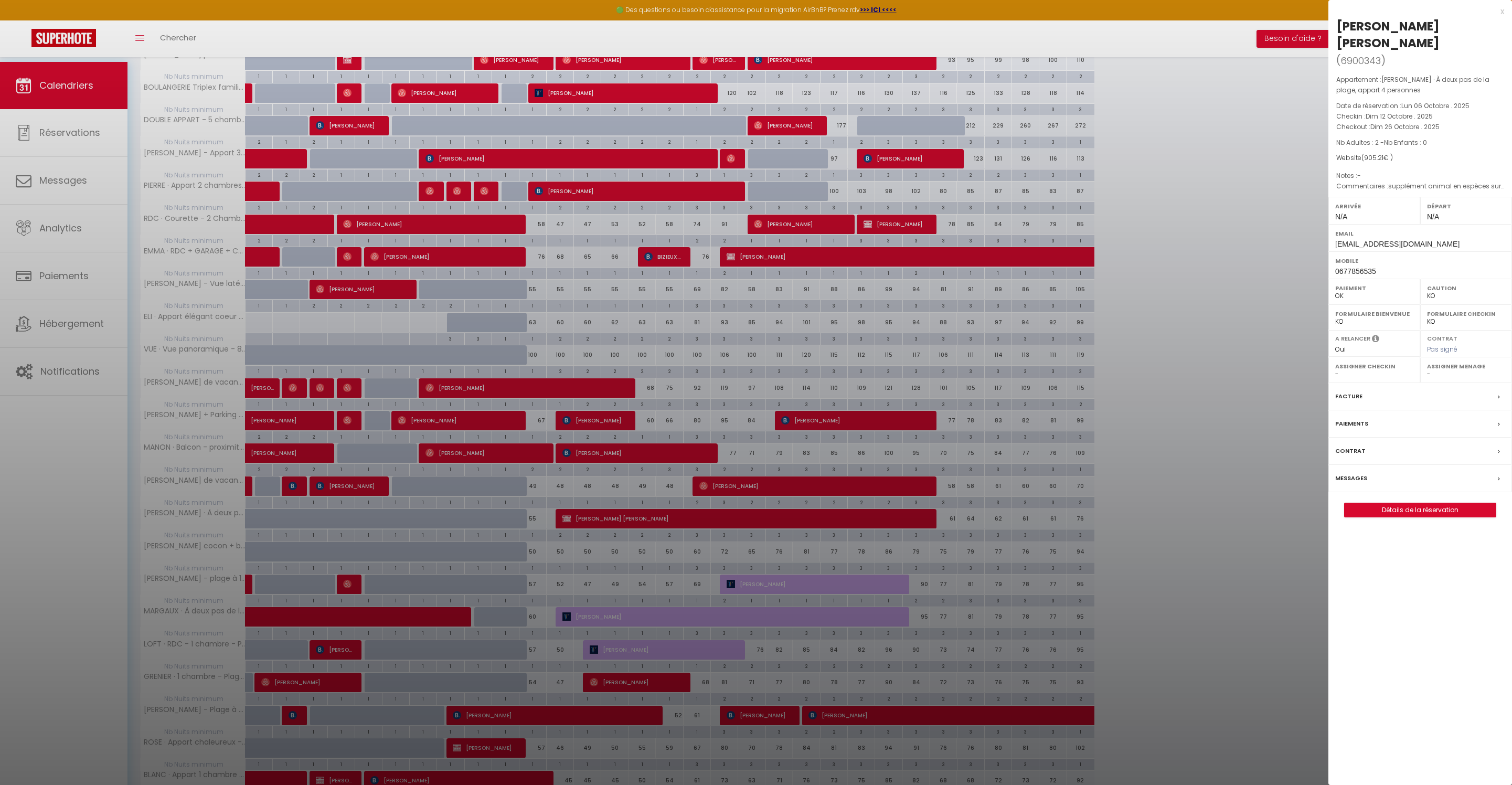
click at [1409, 517] on link "Détails de la réservation" at bounding box center [1420, 510] width 151 height 14
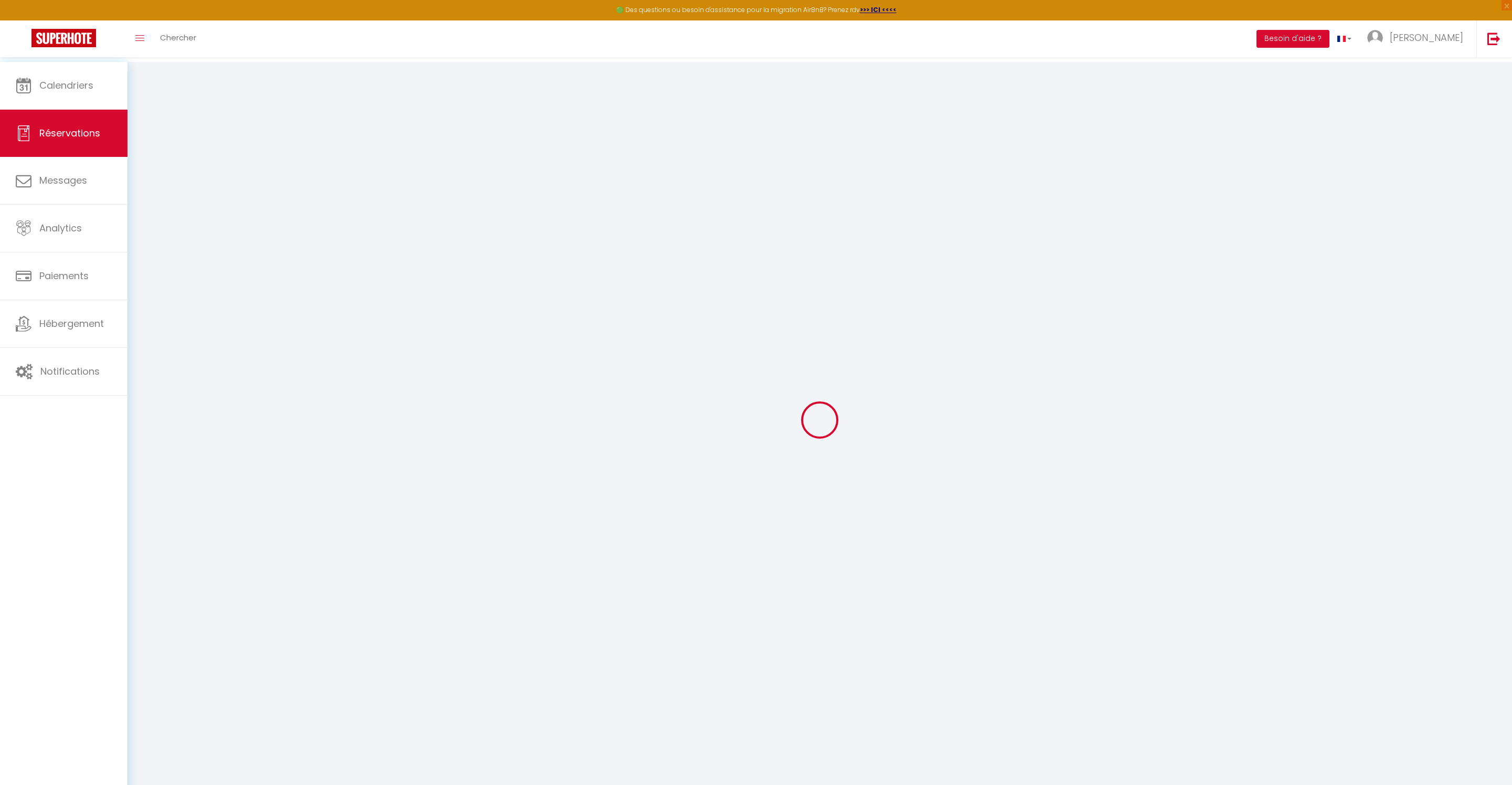
select select
checkbox input "false"
select select
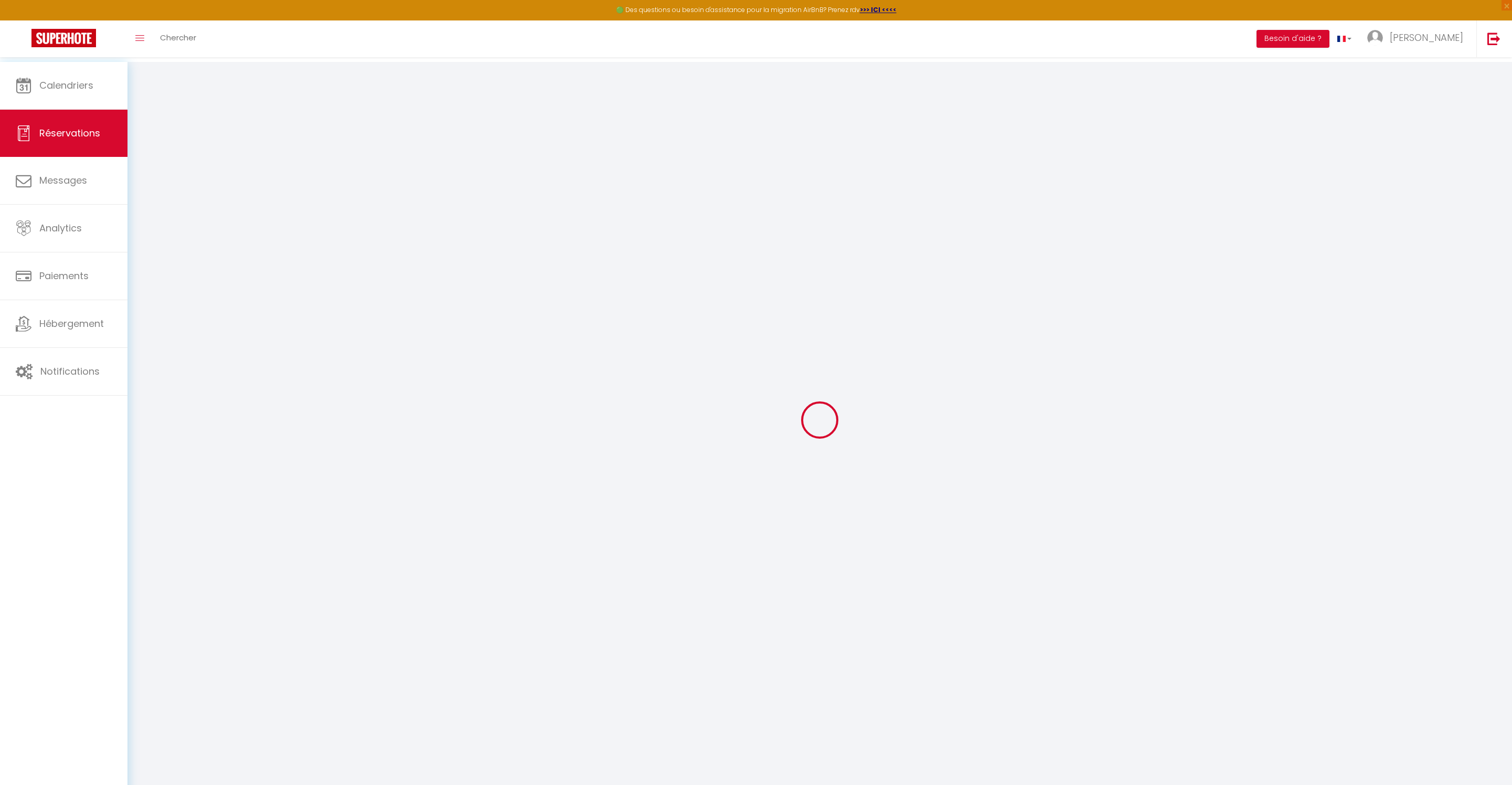
checkbox input "false"
type textarea "supplément animal en espèces sur place"
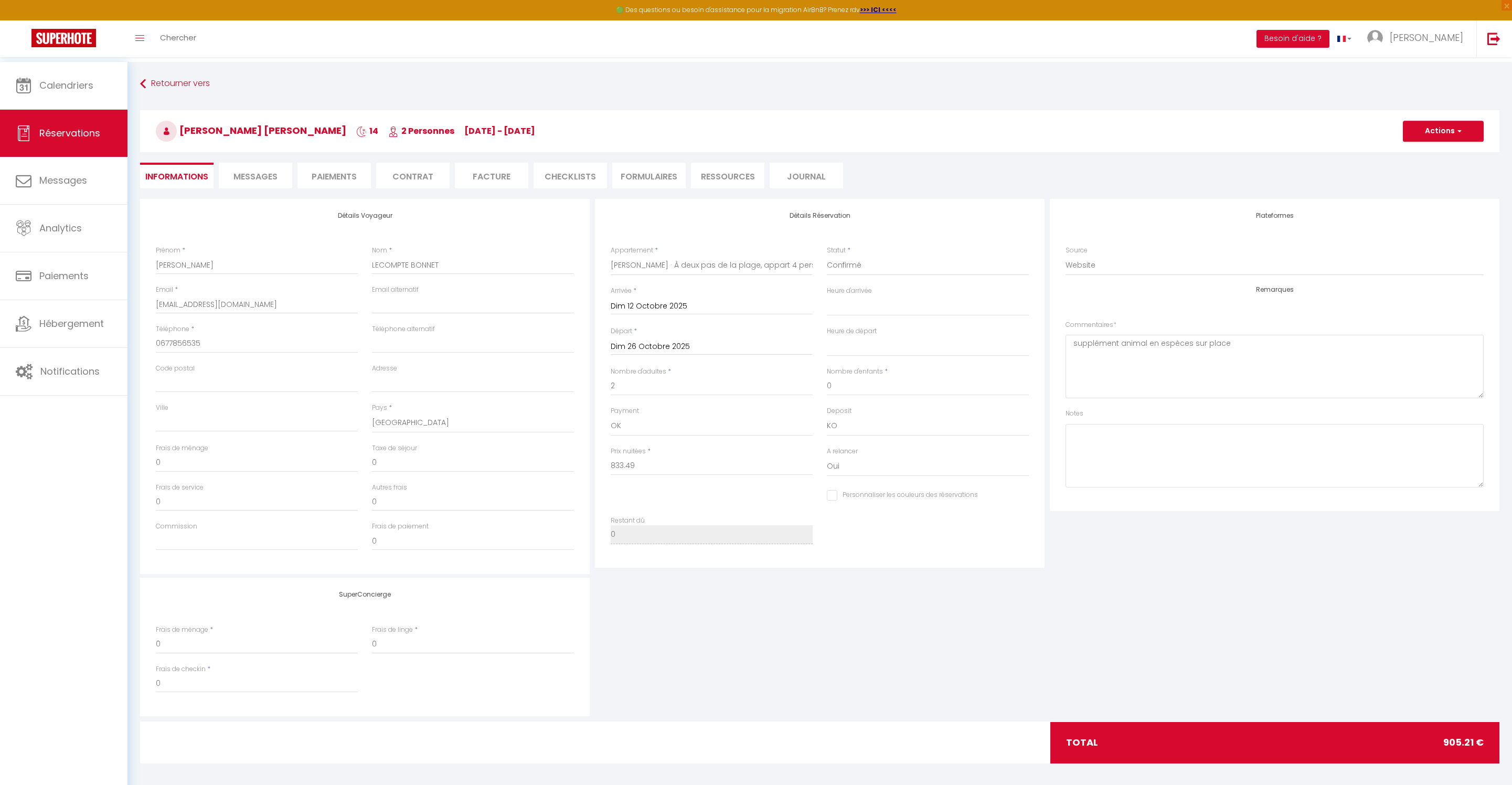
click at [248, 168] on li "Messages" at bounding box center [255, 176] width 73 height 26
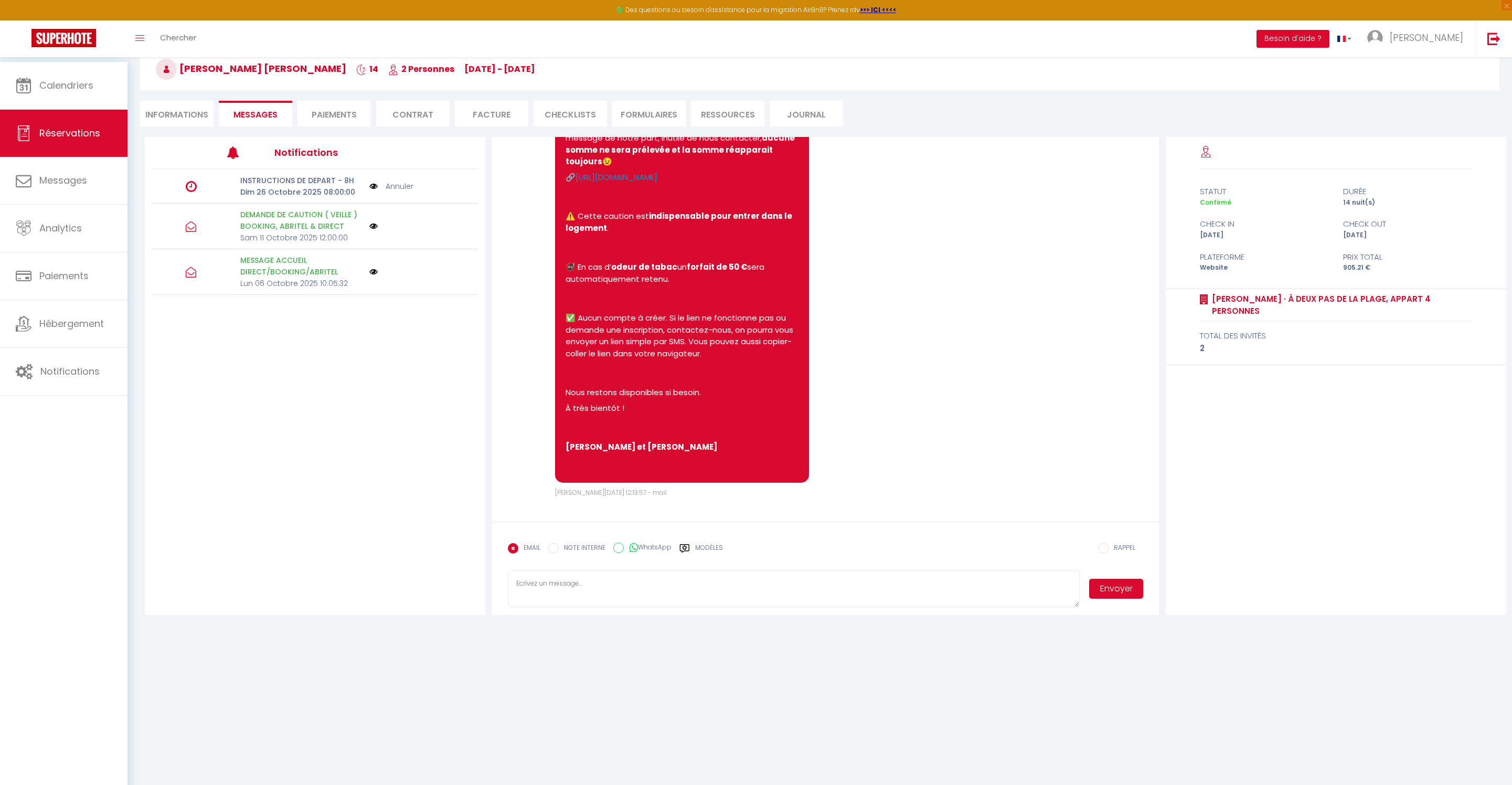
scroll to position [2582, 0]
click at [657, 183] on link "[URL][DOMAIN_NAME]" at bounding box center [616, 177] width 82 height 11
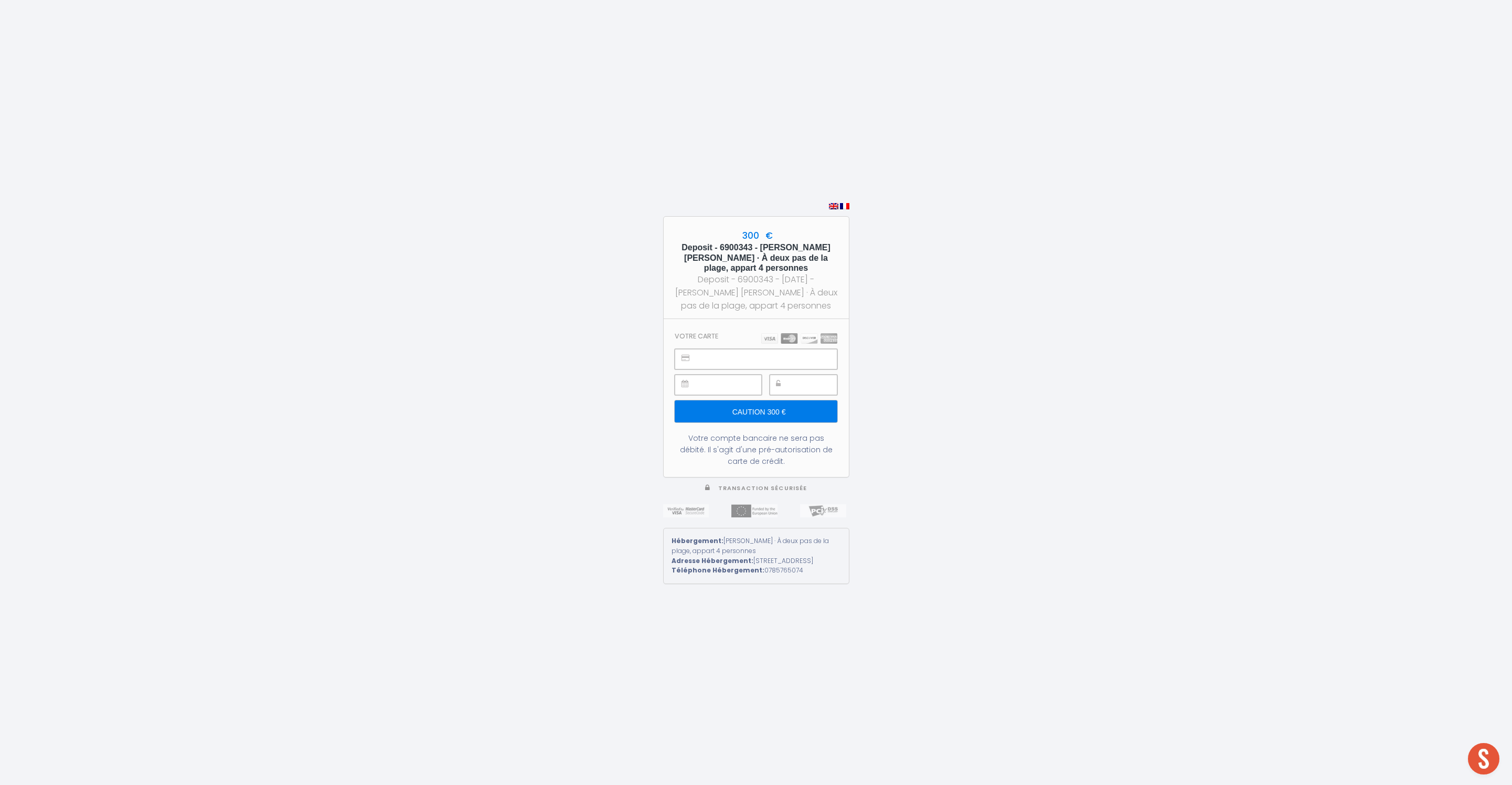
click at [1067, 305] on div "300 € Deposit - 6900343 - [PERSON_NAME] [PERSON_NAME] · À deux pas de la plage,…" at bounding box center [756, 392] width 1512 height 785
click at [761, 400] on input "Caution 300 €" at bounding box center [755, 412] width 162 height 22
